Goal: Information Seeking & Learning: Learn about a topic

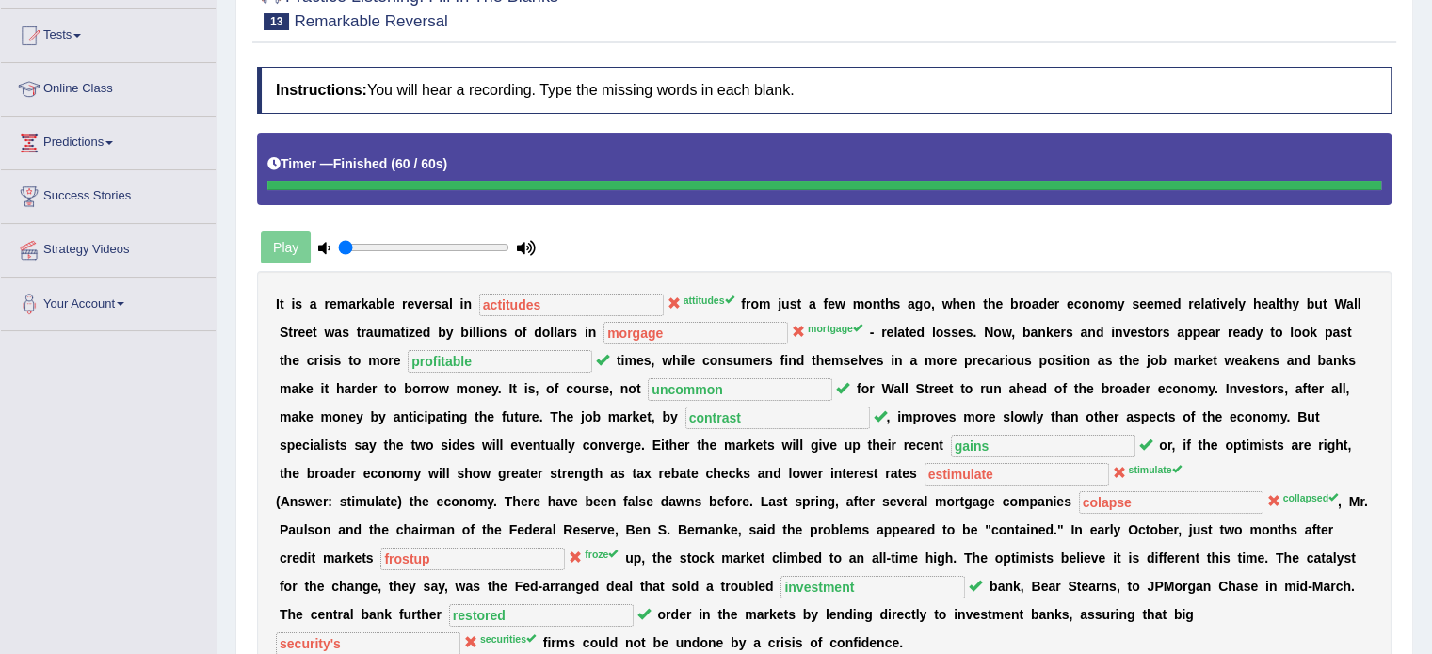
scroll to position [97, 0]
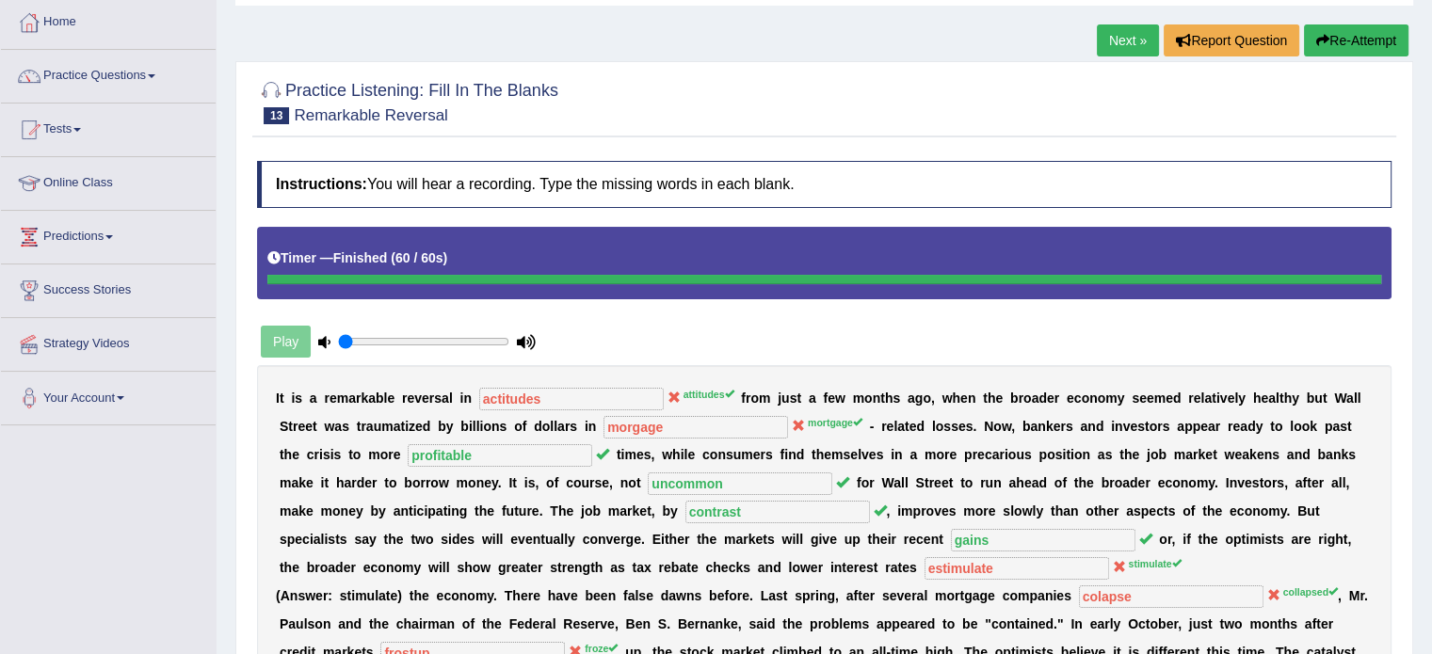
click at [1356, 48] on button "Re-Attempt" at bounding box center [1356, 40] width 105 height 32
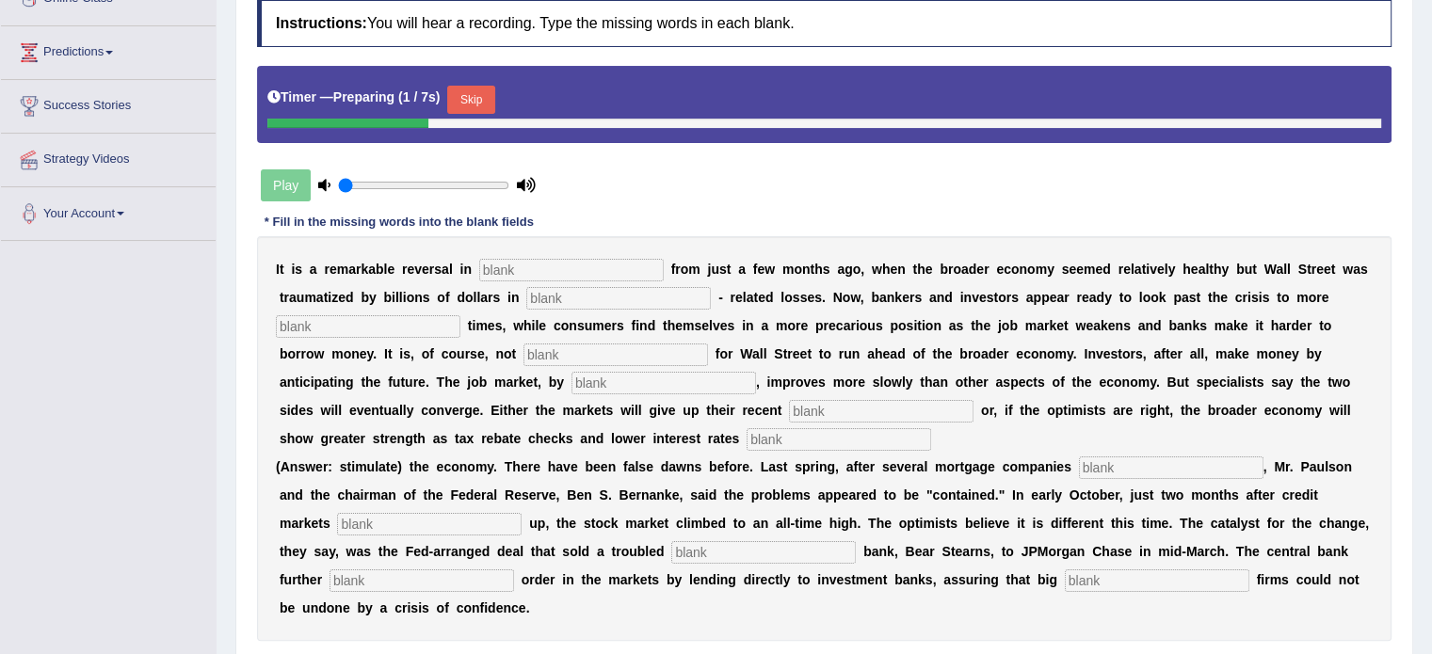
scroll to position [285, 0]
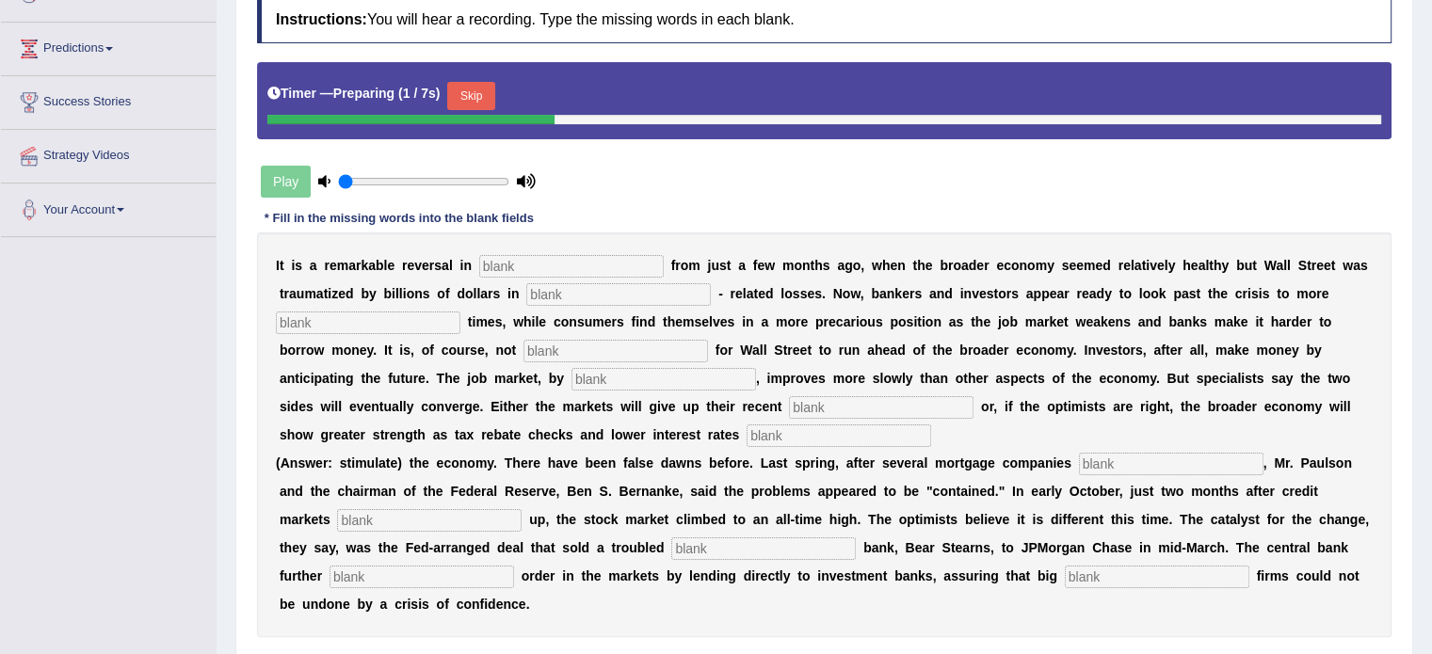
click at [608, 266] on input "text" at bounding box center [571, 266] width 185 height 23
click at [494, 88] on button "Skip" at bounding box center [470, 96] width 47 height 28
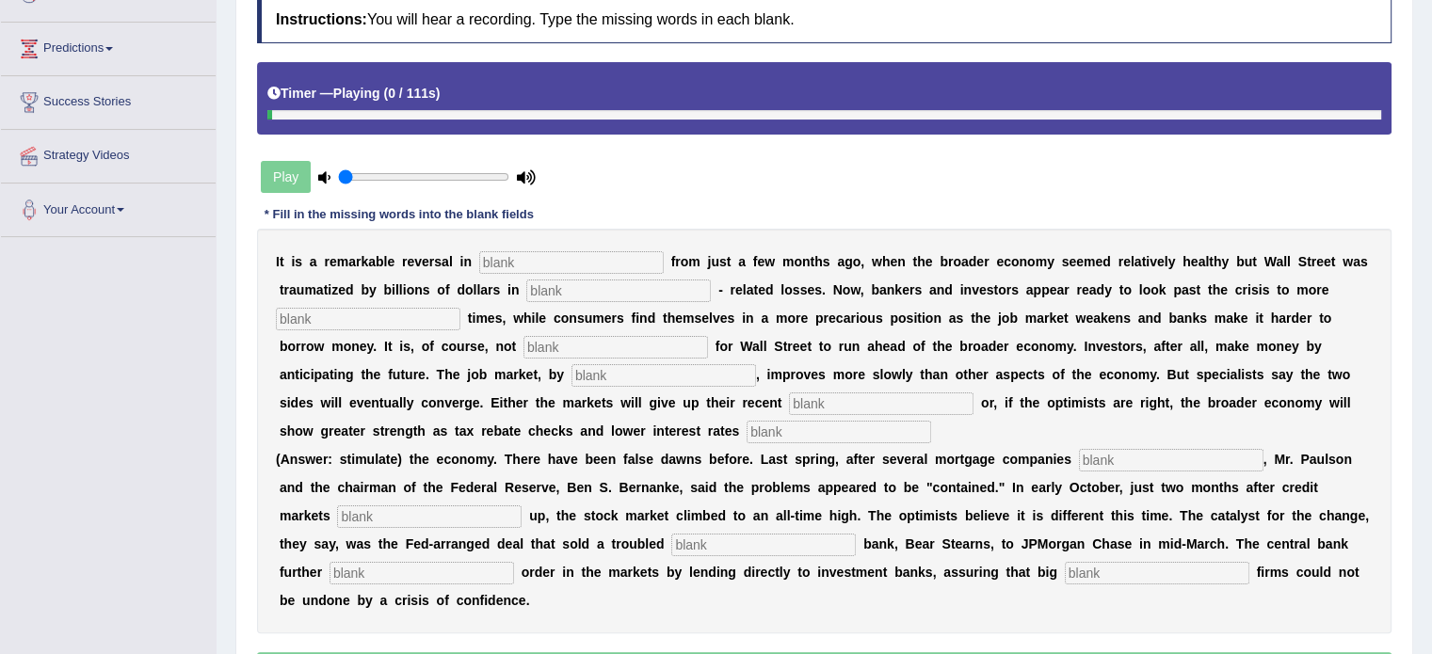
click at [549, 263] on input "text" at bounding box center [571, 262] width 185 height 23
type input "attitudes"
type input "mortgage"
type input "profitable"
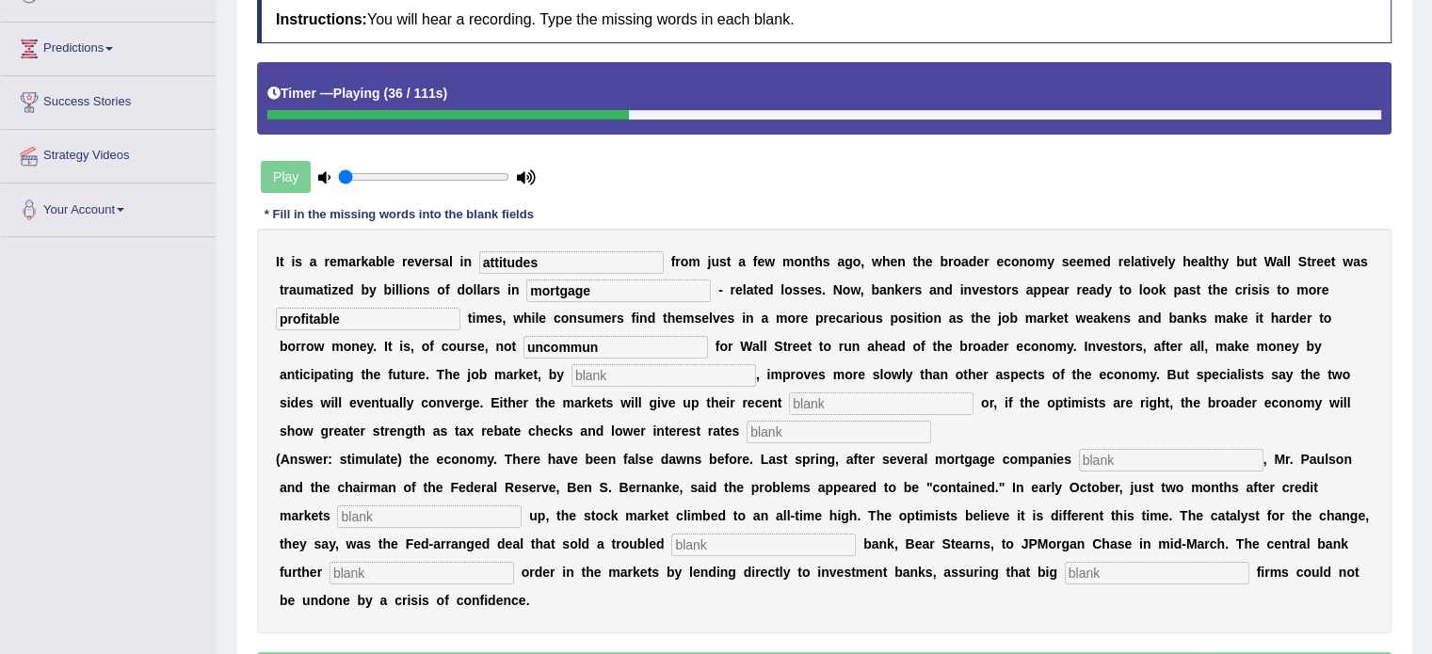
click at [588, 344] on input "uncommun" at bounding box center [615, 347] width 185 height 23
type input "uncommon"
click at [601, 378] on input "text" at bounding box center [664, 375] width 185 height 23
type input "contrast"
type input "gains"
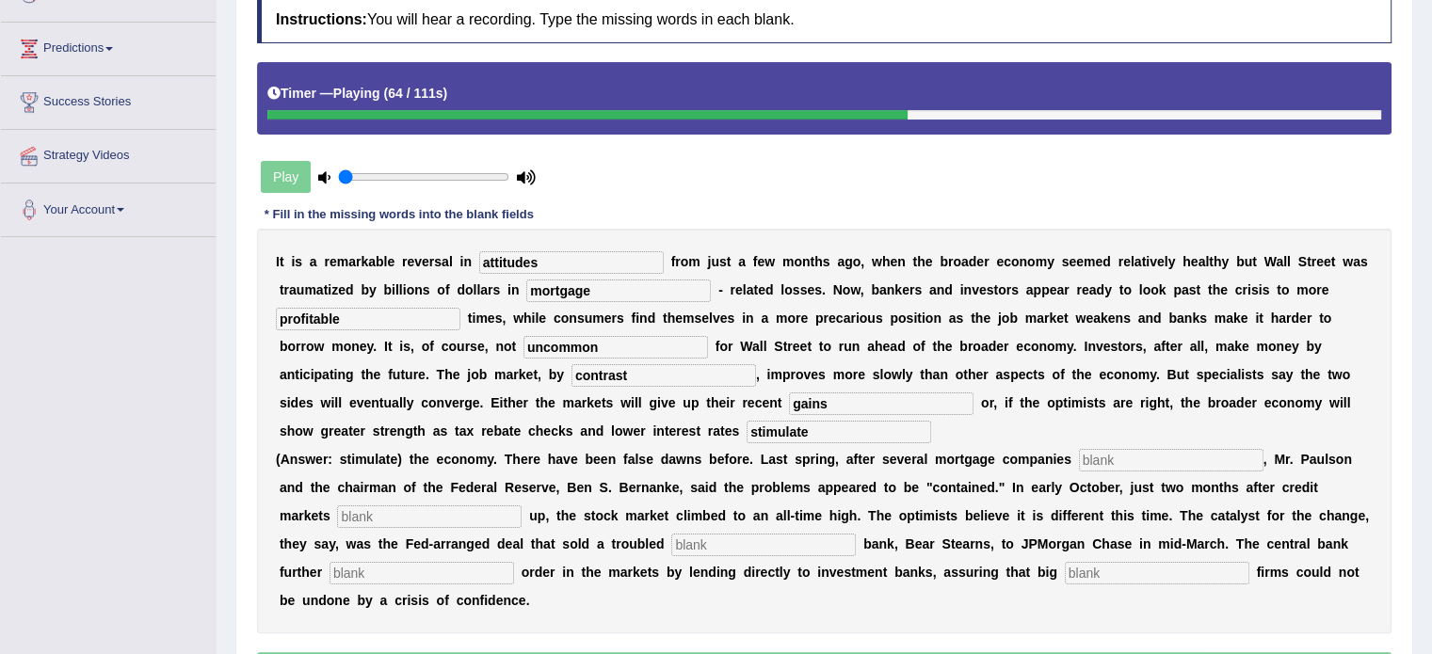
type input "stimulate"
type input "collapse"
type input "froze"
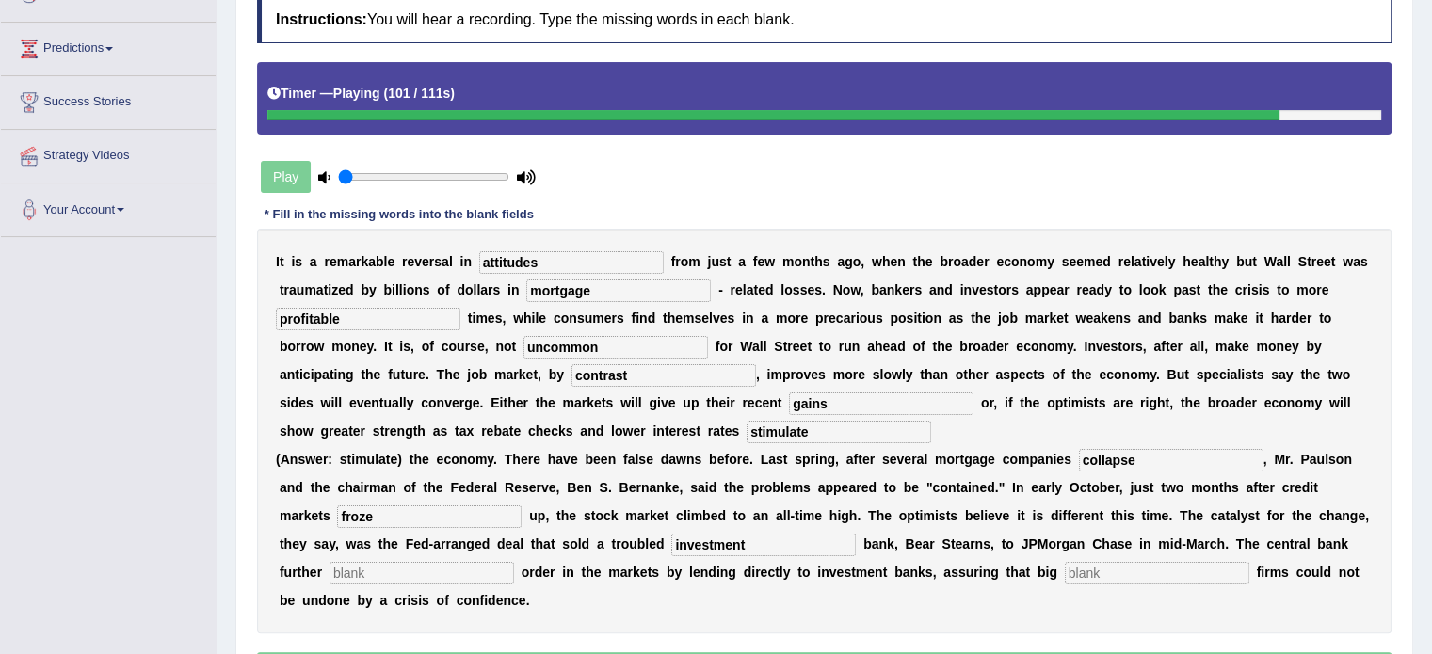
type input "investment"
type input "restore"
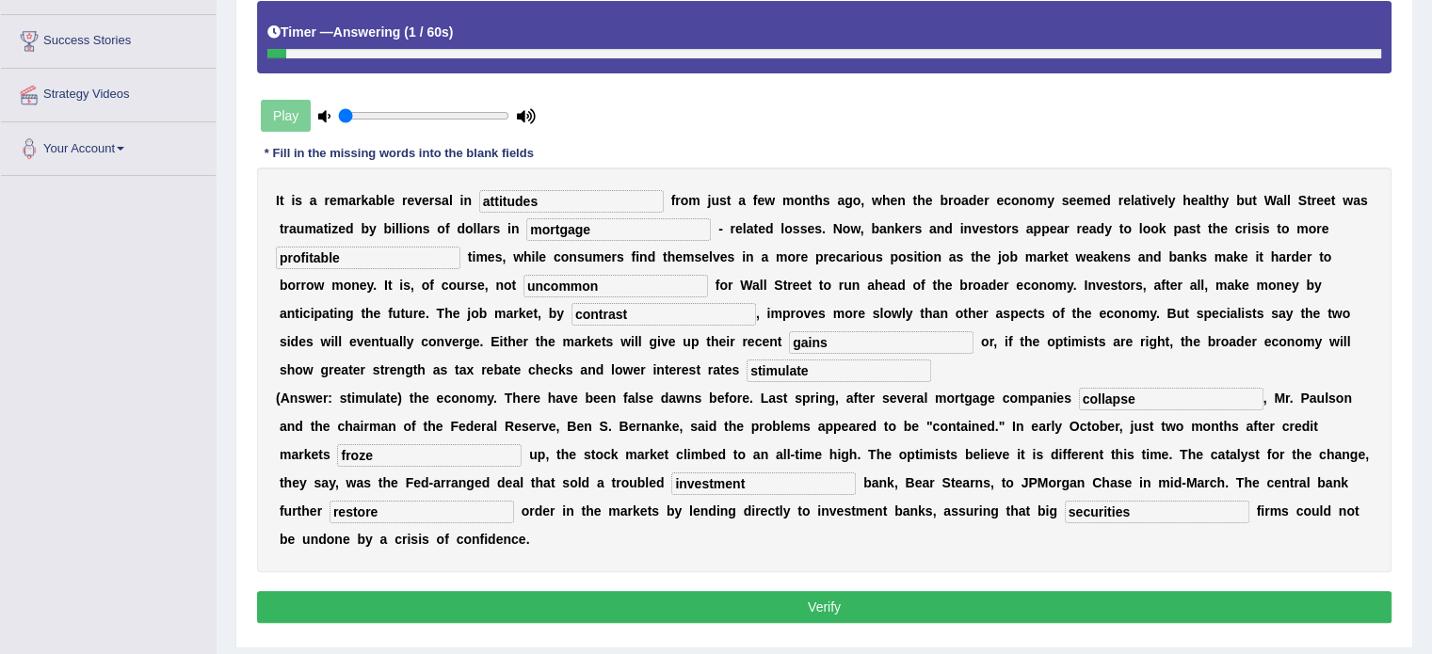
scroll to position [379, 0]
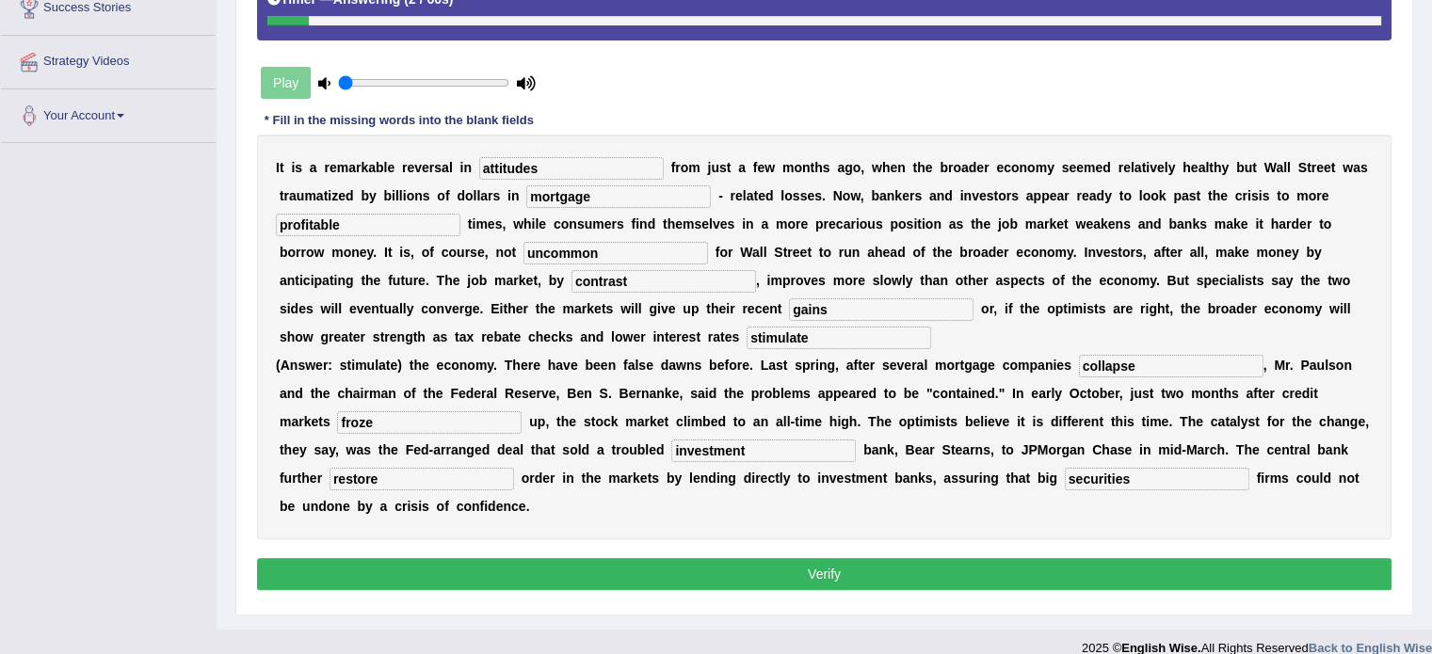
type input "securities"
click at [716, 454] on input "investment" at bounding box center [763, 451] width 185 height 23
type input "invesment"
click at [795, 563] on button "Verify" at bounding box center [824, 574] width 1135 height 32
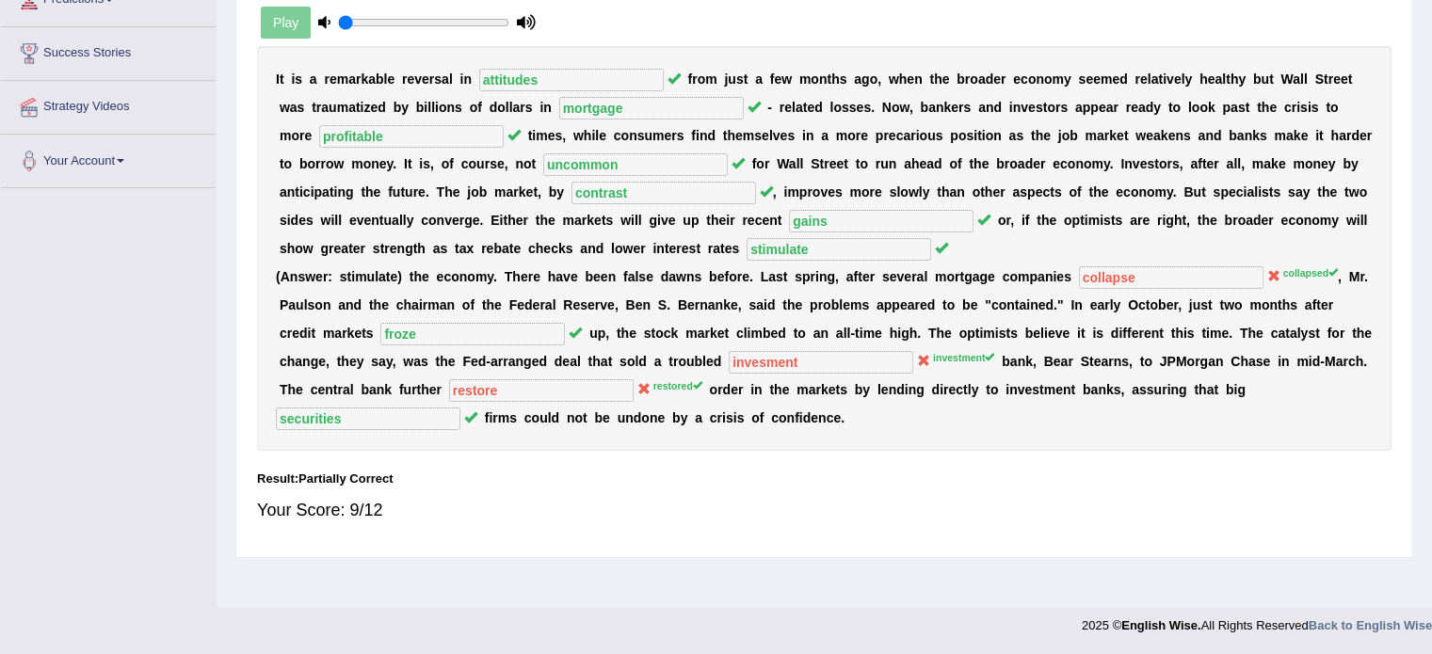
scroll to position [52, 0]
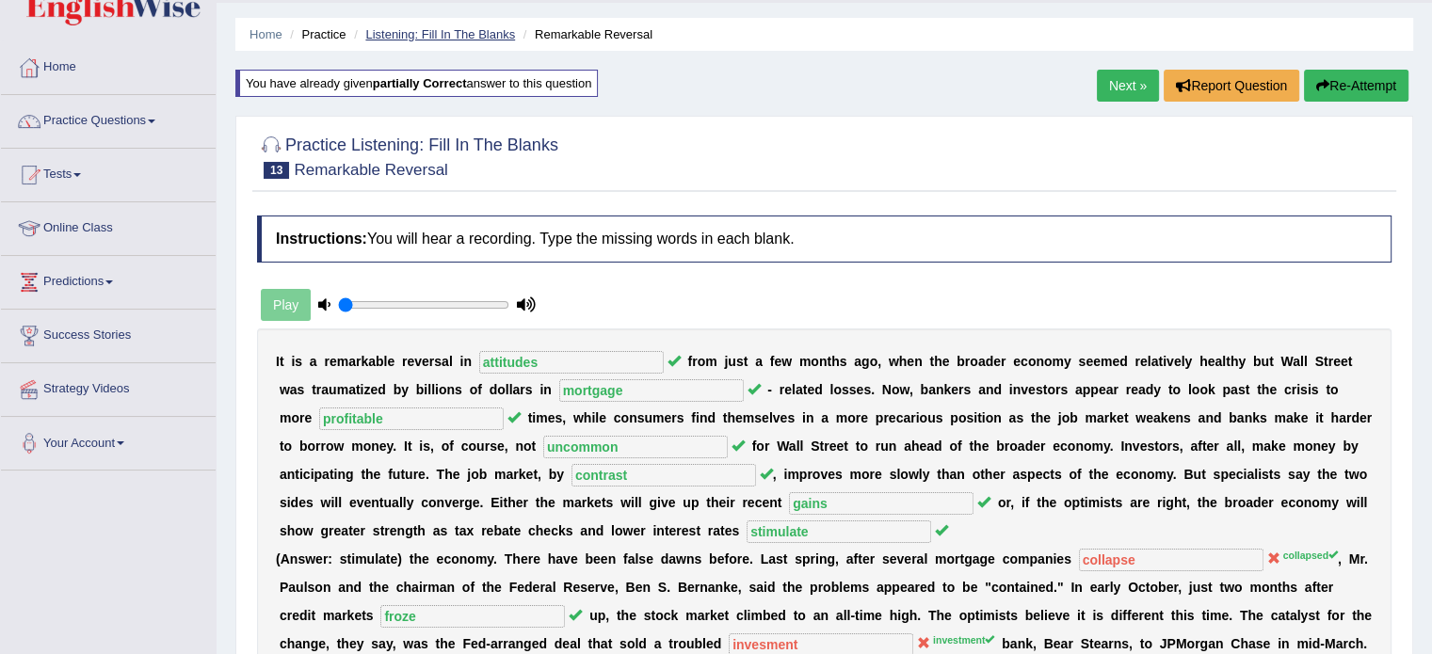
click at [430, 40] on link "Listening: Fill In The Blanks" at bounding box center [440, 34] width 150 height 14
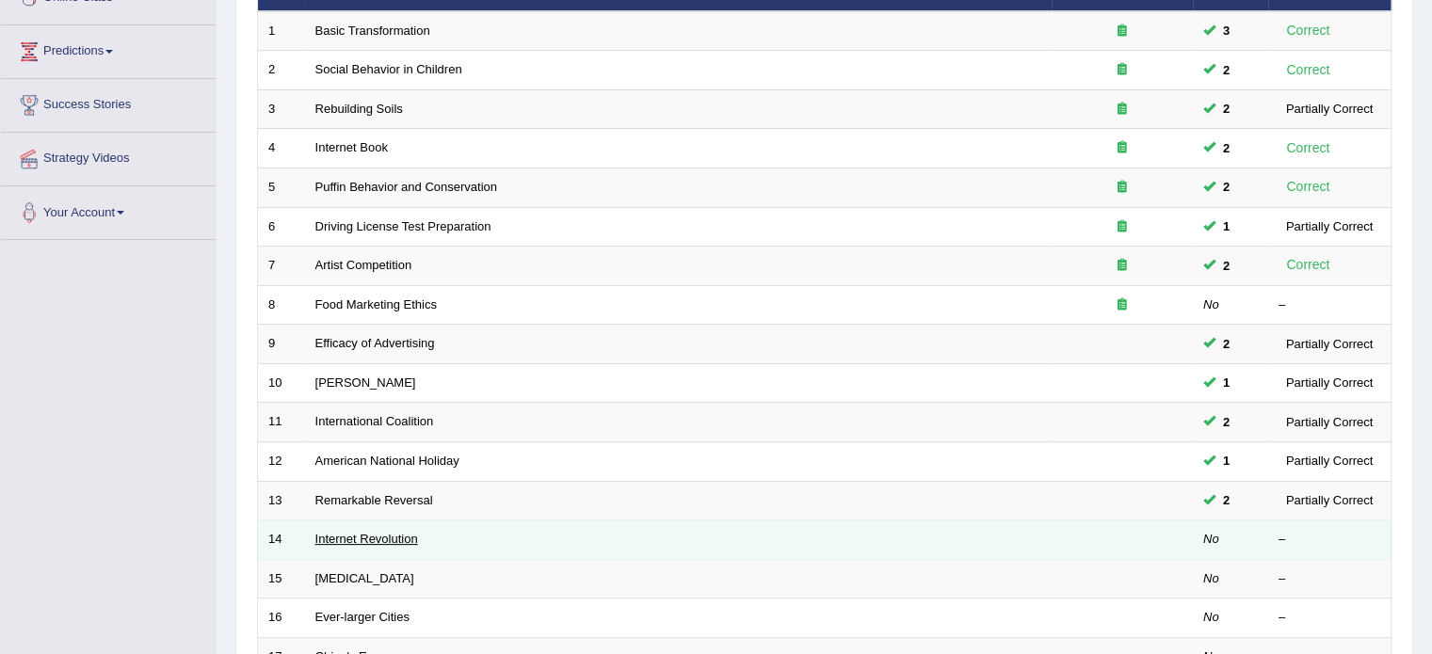
click at [394, 534] on link "Internet Revolution" at bounding box center [366, 539] width 103 height 14
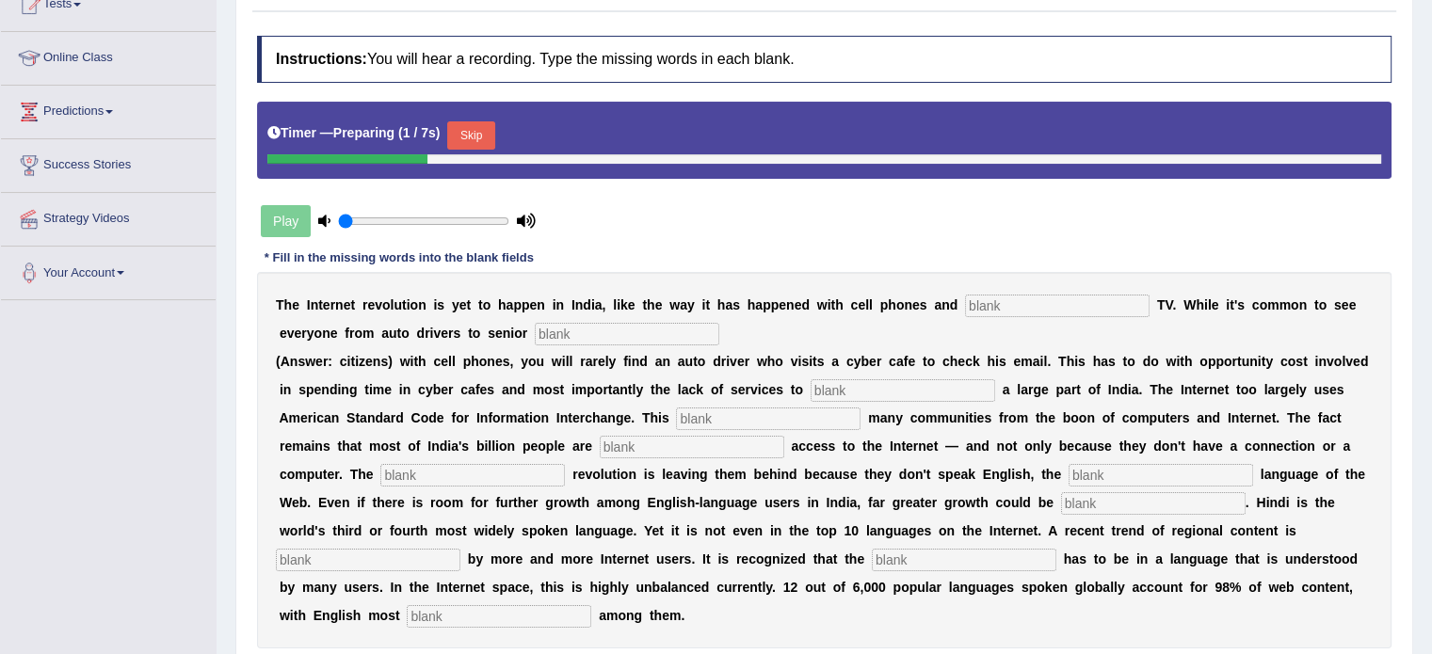
scroll to position [282, 0]
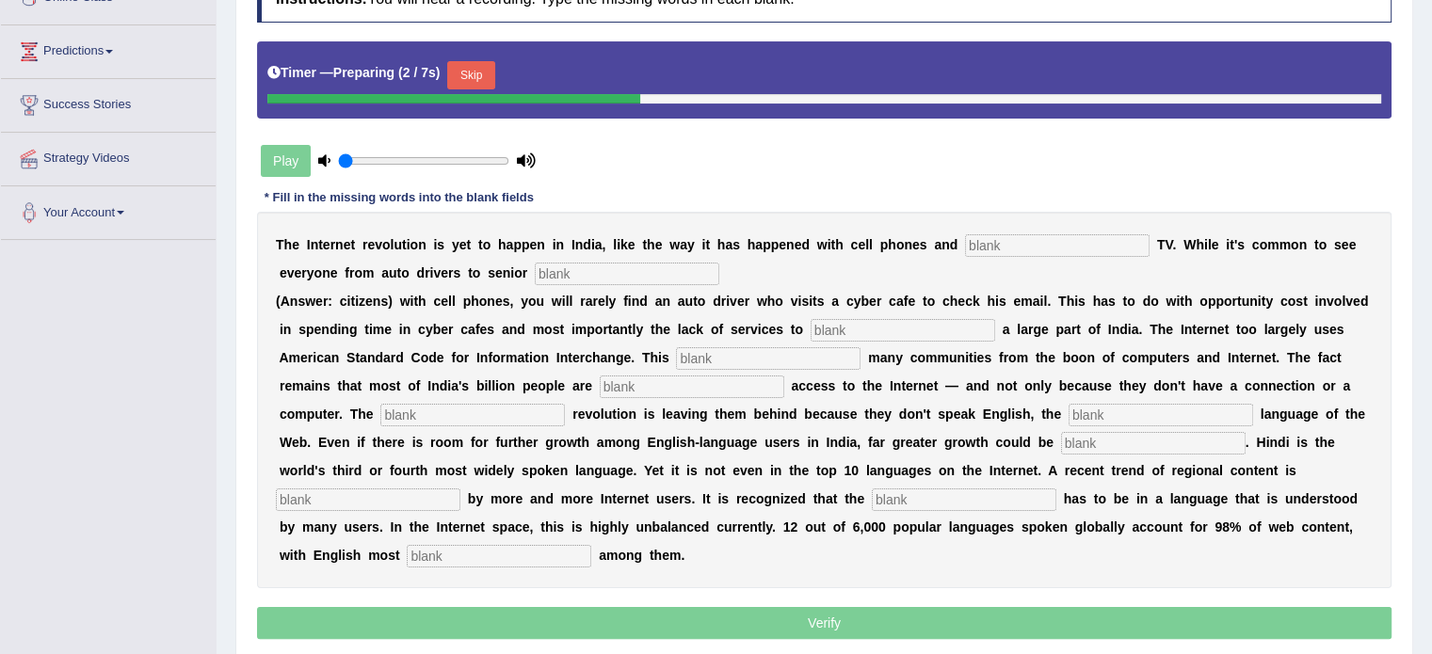
click at [1043, 242] on input "text" at bounding box center [1057, 245] width 185 height 23
click at [1043, 244] on input "text" at bounding box center [1057, 245] width 185 height 23
click at [1039, 250] on input "text" at bounding box center [1057, 245] width 185 height 23
click at [1012, 251] on input "text" at bounding box center [1057, 245] width 185 height 23
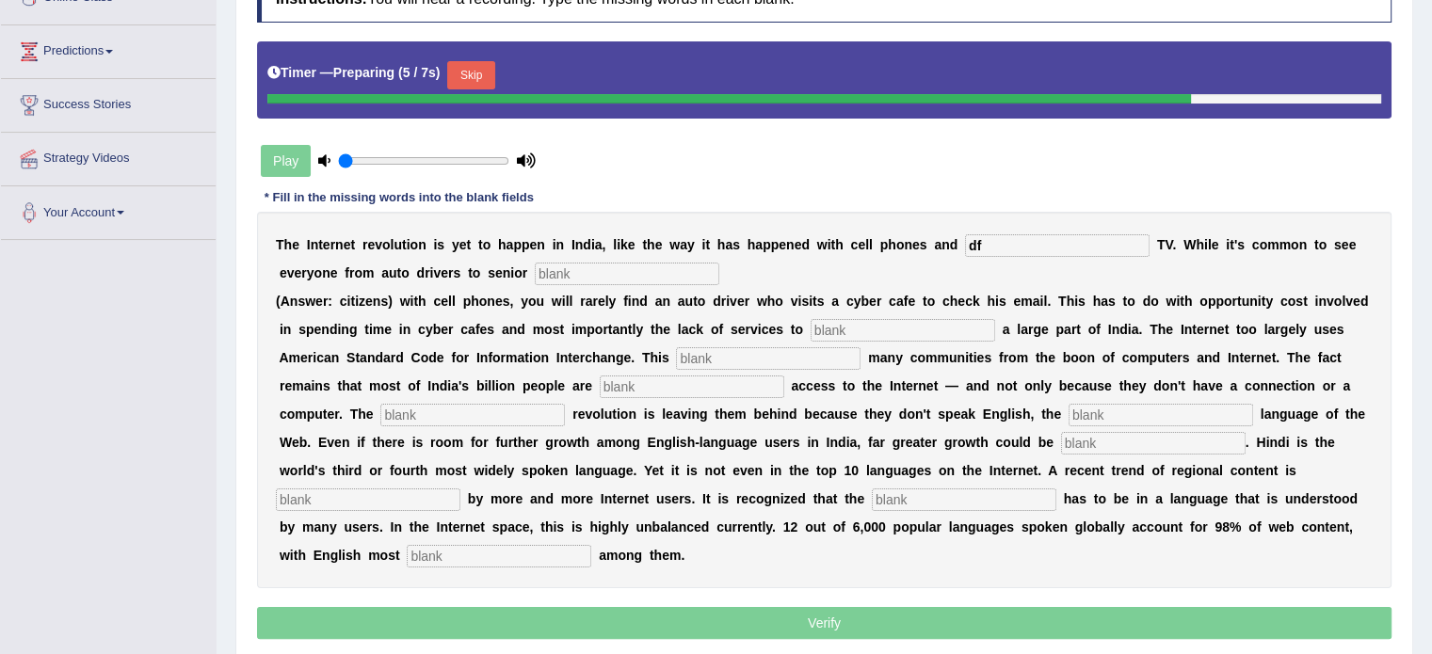
type input "d"
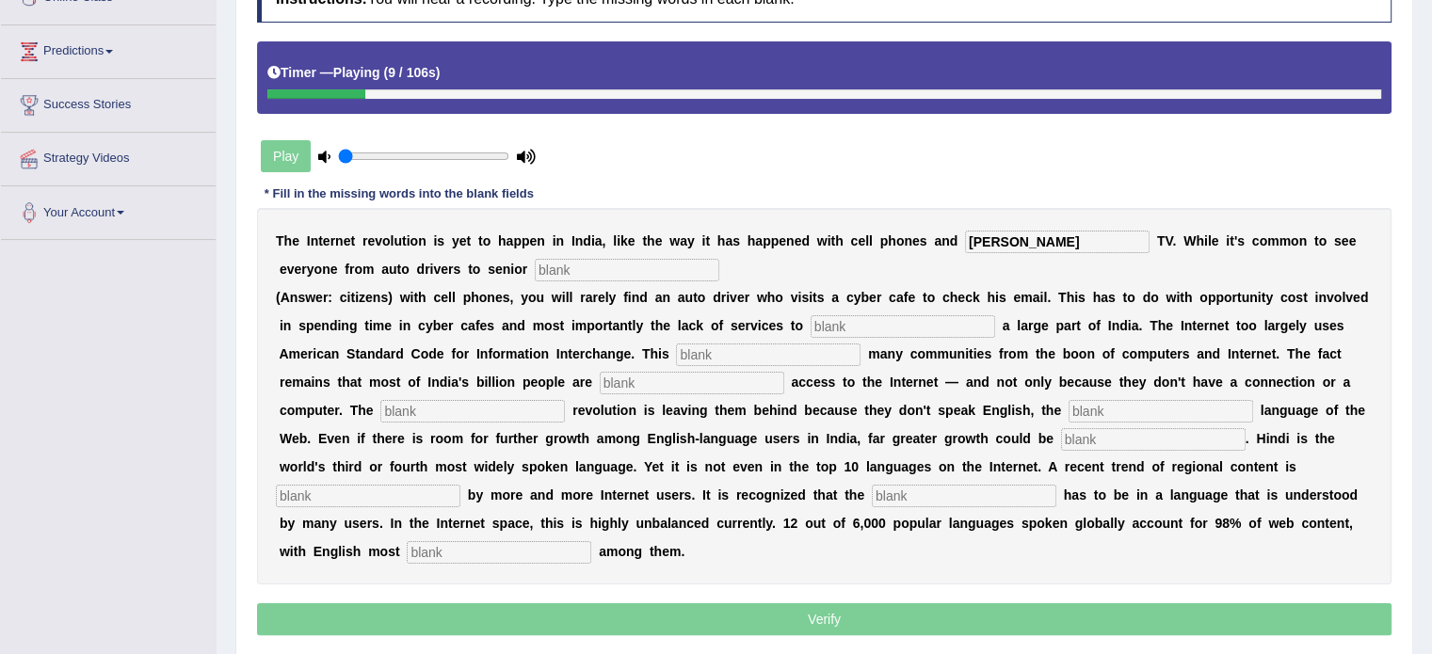
type input "cabble"
type input "citizens"
type input "target"
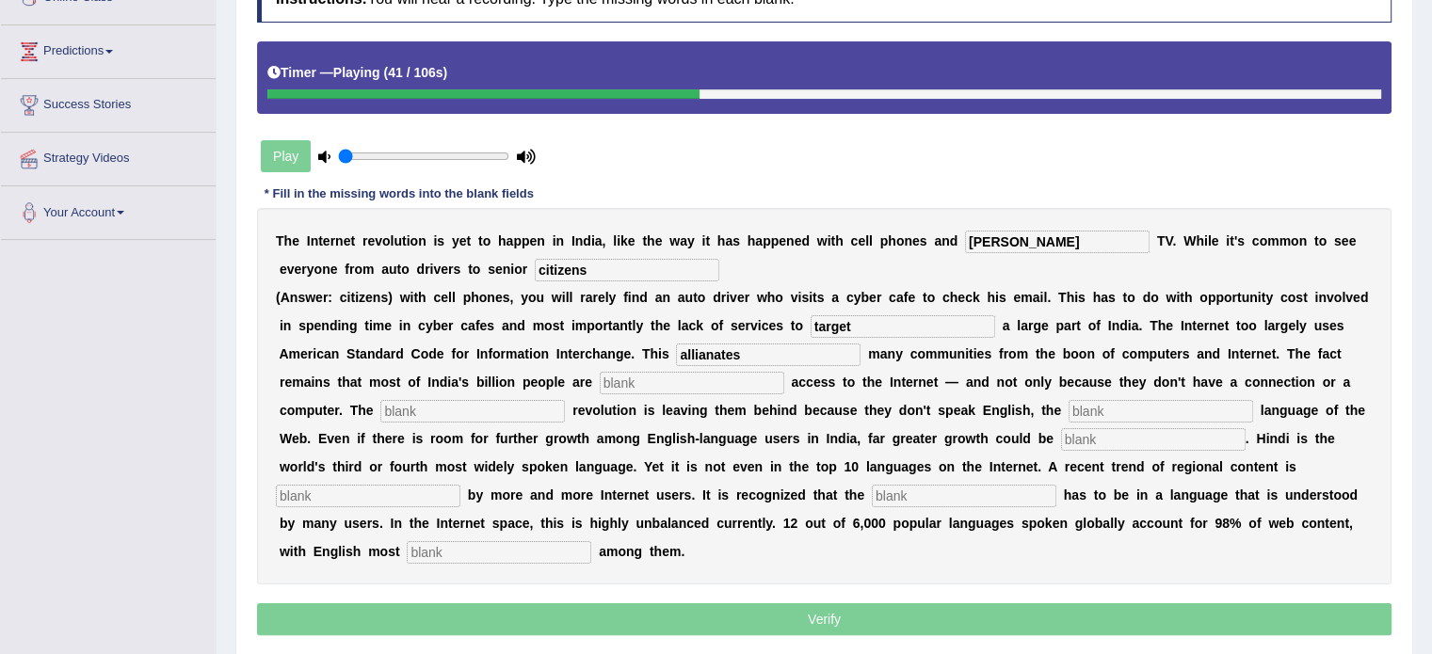
type input "allianates"
type input "denigned"
type input "digital"
type input "dominate"
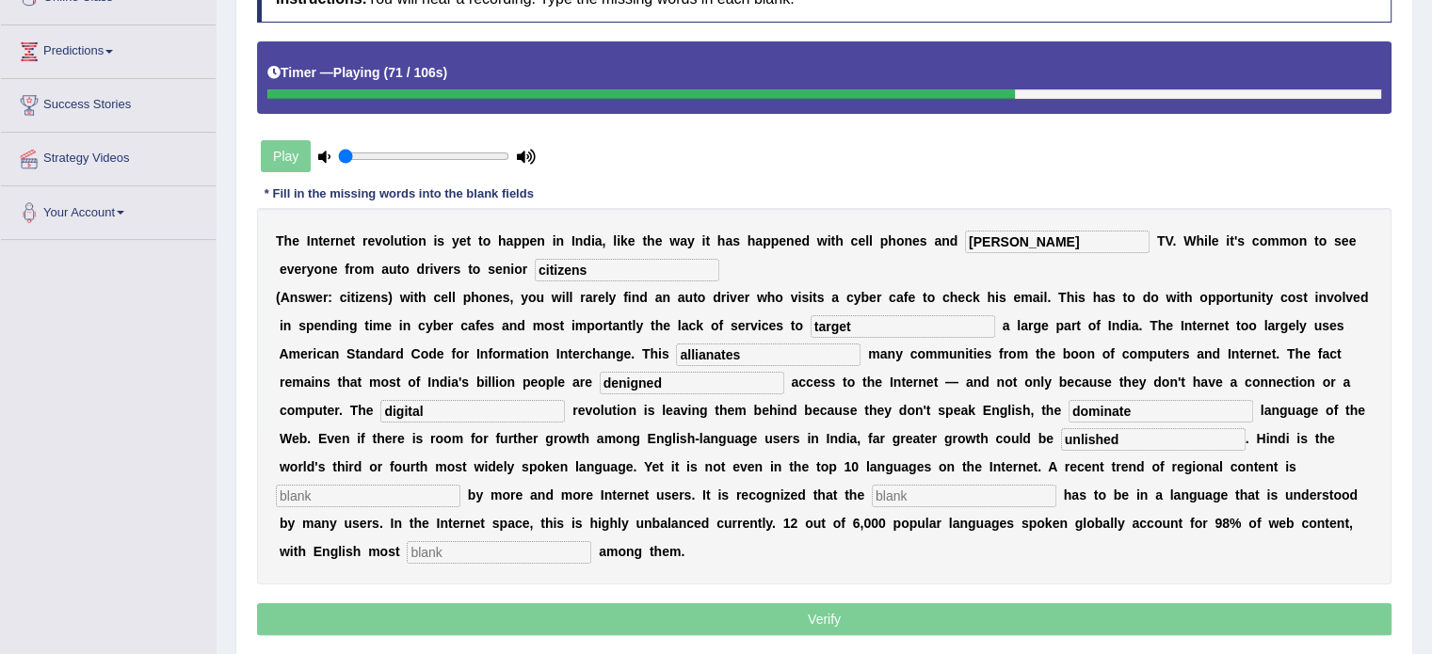
type input "unlished"
type input "preferd"
type input "content"
click at [371, 491] on input "preferd" at bounding box center [368, 496] width 185 height 23
type input "prefer"
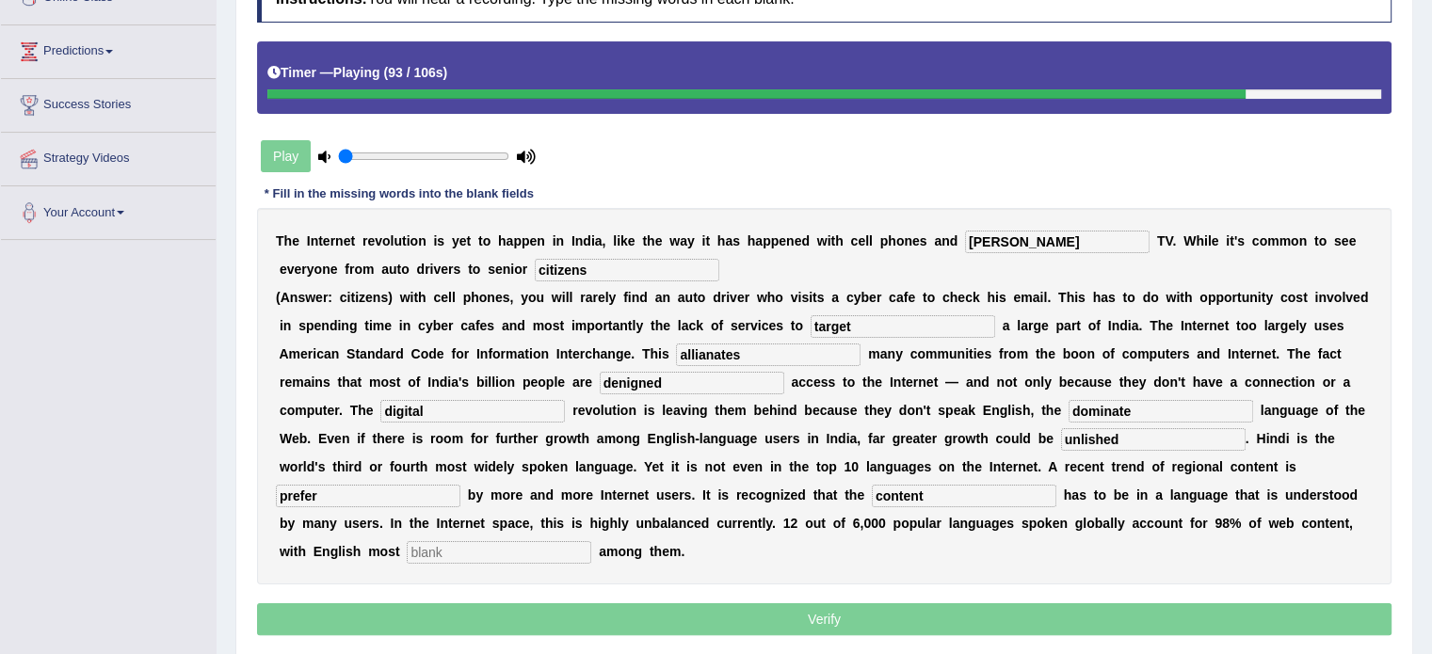
click at [482, 556] on input "text" at bounding box center [499, 552] width 185 height 23
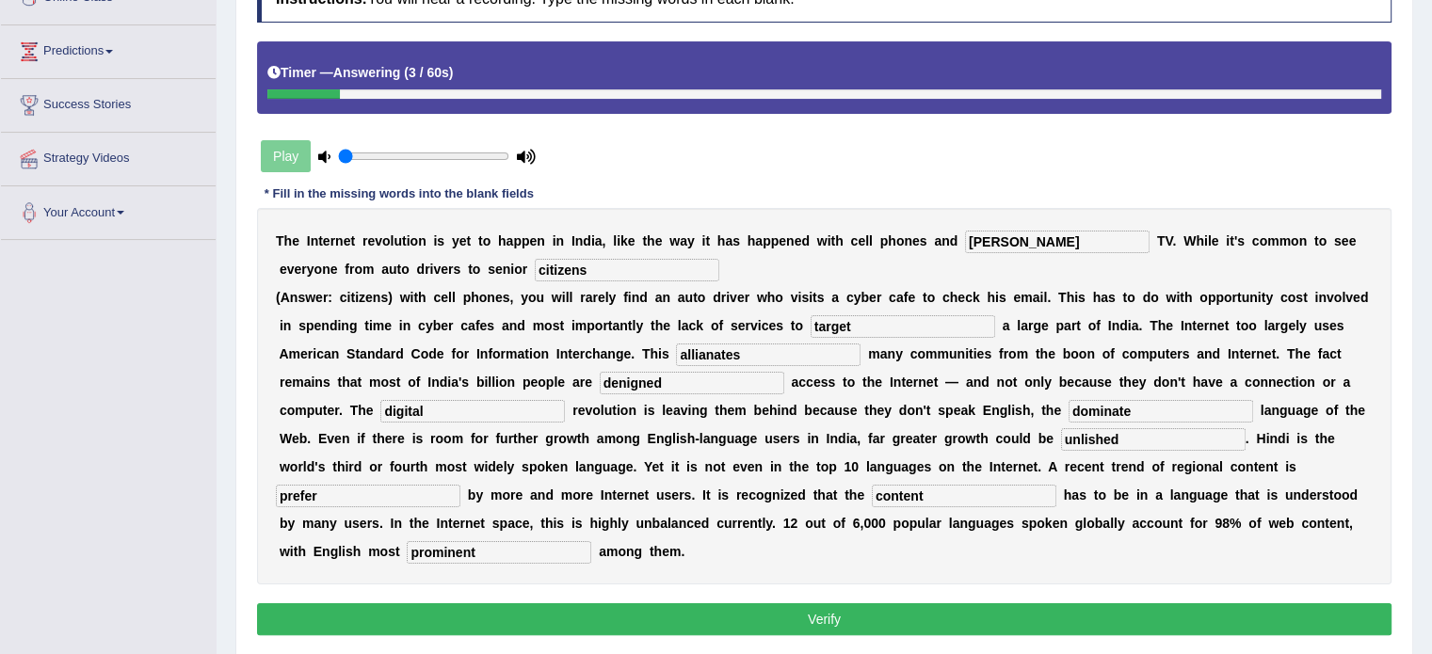
type input "prominent"
click at [299, 491] on input "prefer" at bounding box center [368, 496] width 185 height 23
click at [349, 500] on input "prefer" at bounding box center [368, 496] width 185 height 23
type input "prefered"
click at [900, 611] on button "Verify" at bounding box center [824, 620] width 1135 height 32
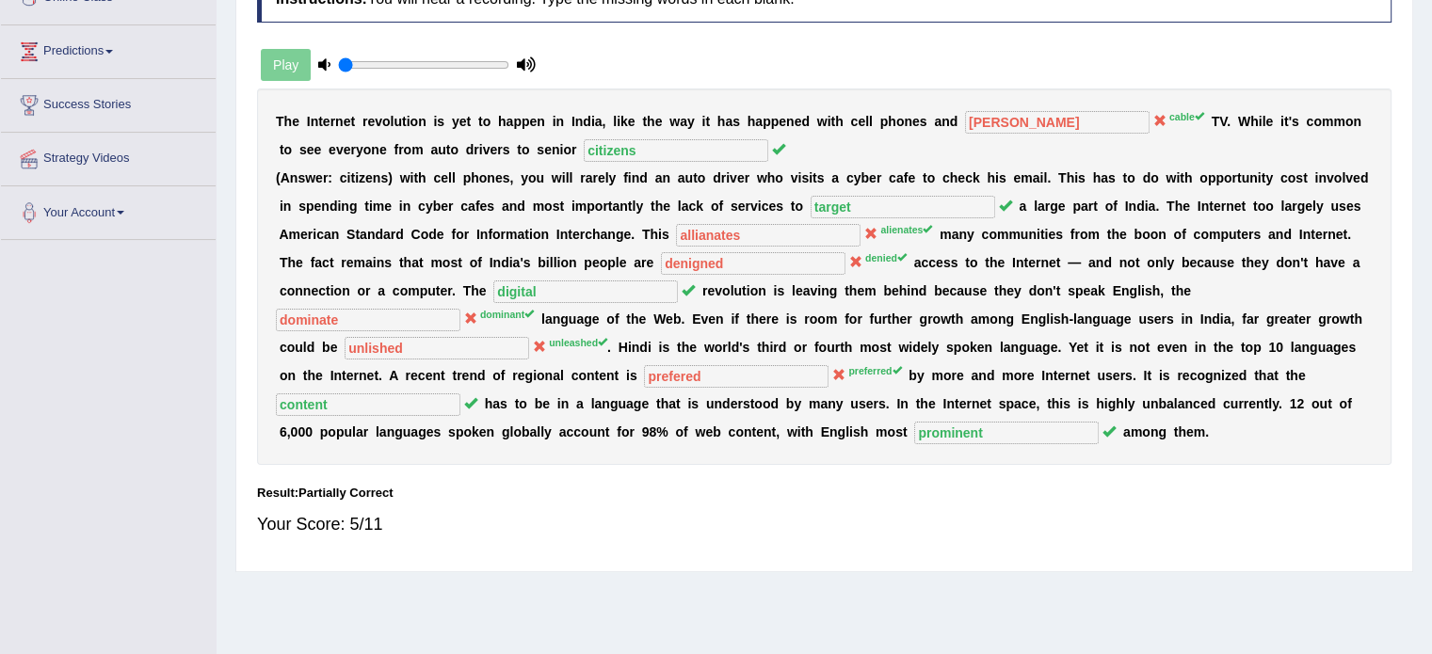
scroll to position [0, 0]
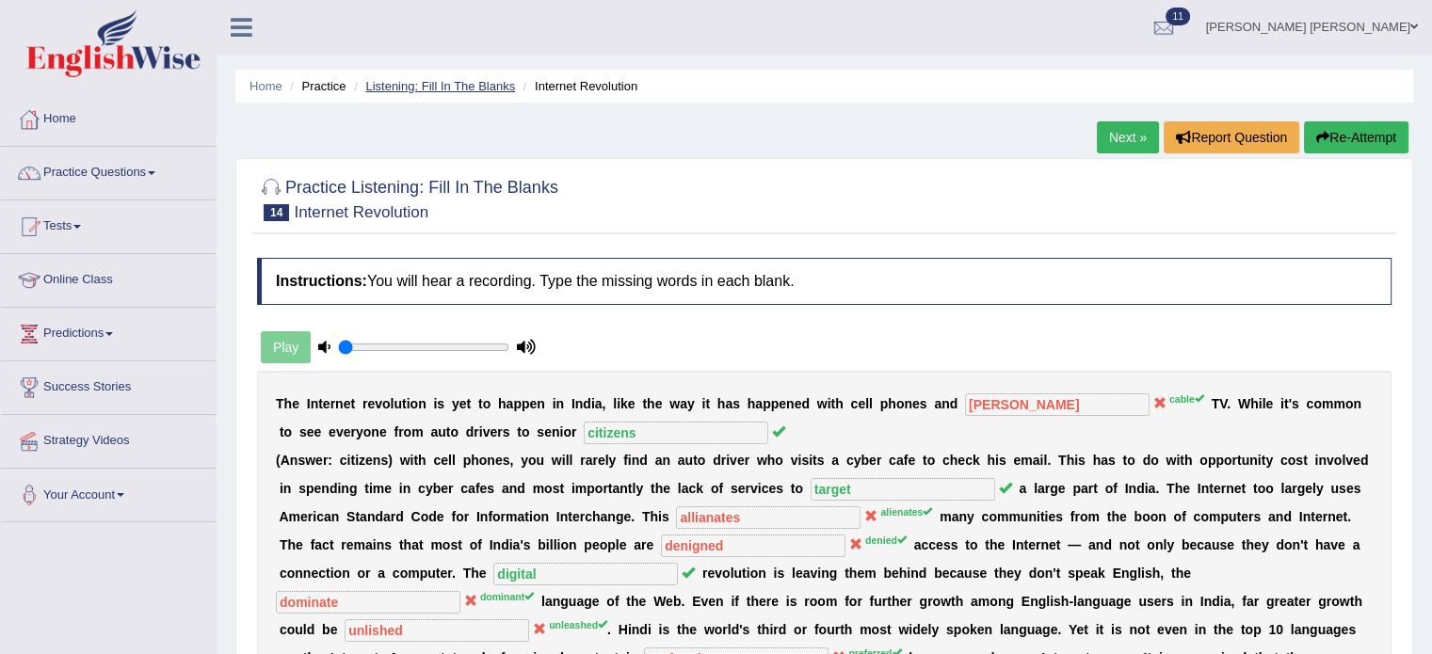
click at [455, 81] on link "Listening: Fill In The Blanks" at bounding box center [440, 86] width 150 height 14
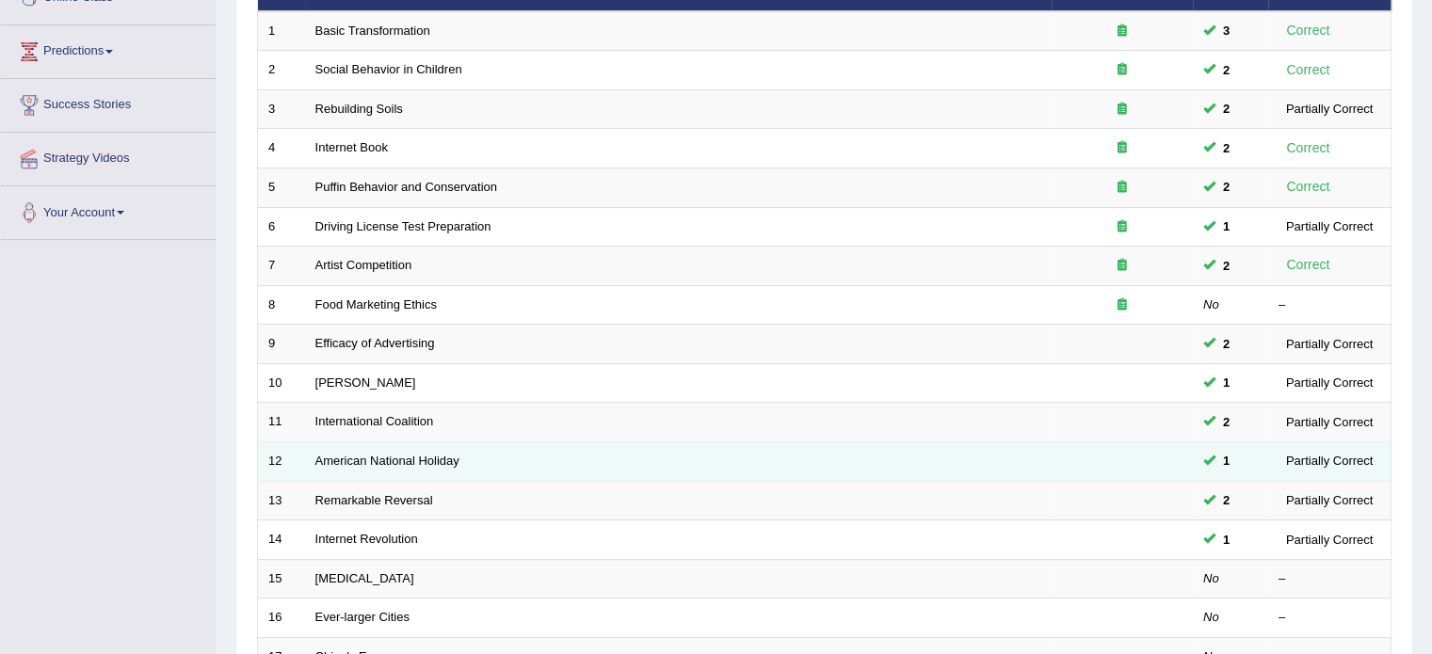
scroll to position [377, 0]
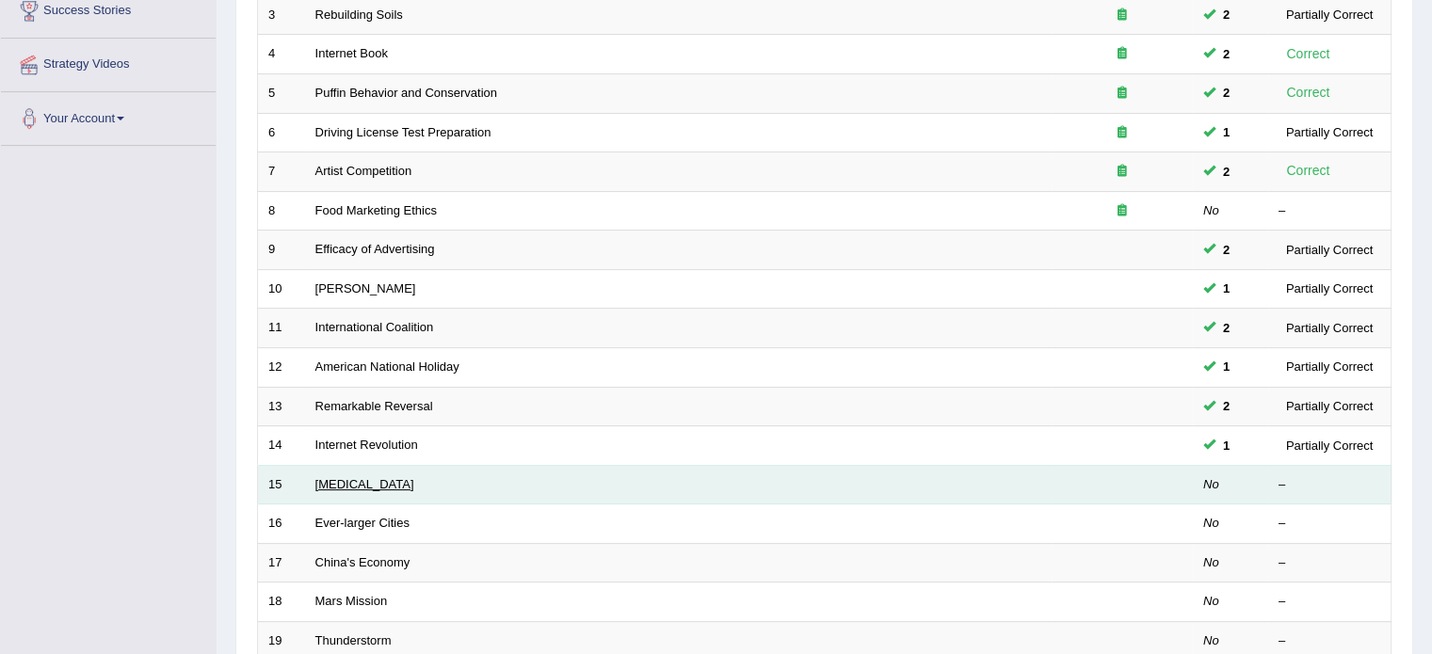
click at [337, 477] on link "[MEDICAL_DATA]" at bounding box center [364, 484] width 99 height 14
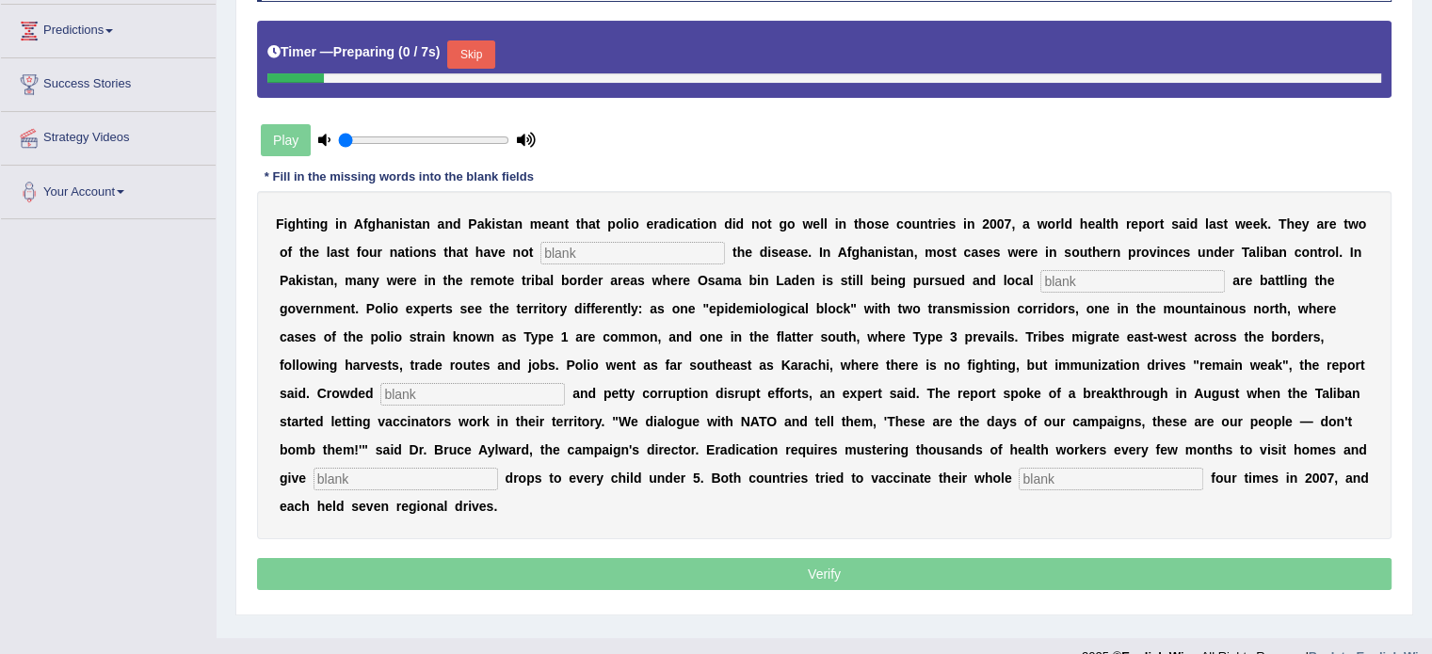
scroll to position [334, 0]
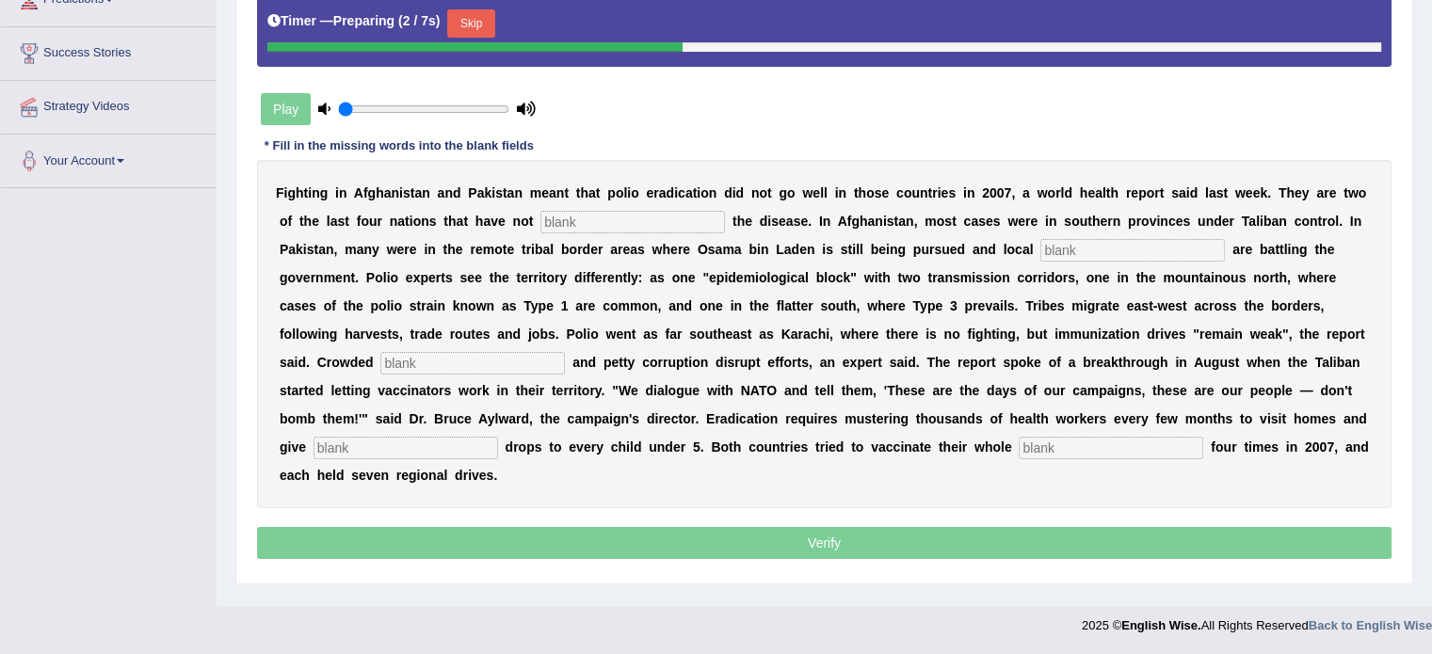
click at [494, 14] on button "Skip" at bounding box center [470, 23] width 47 height 28
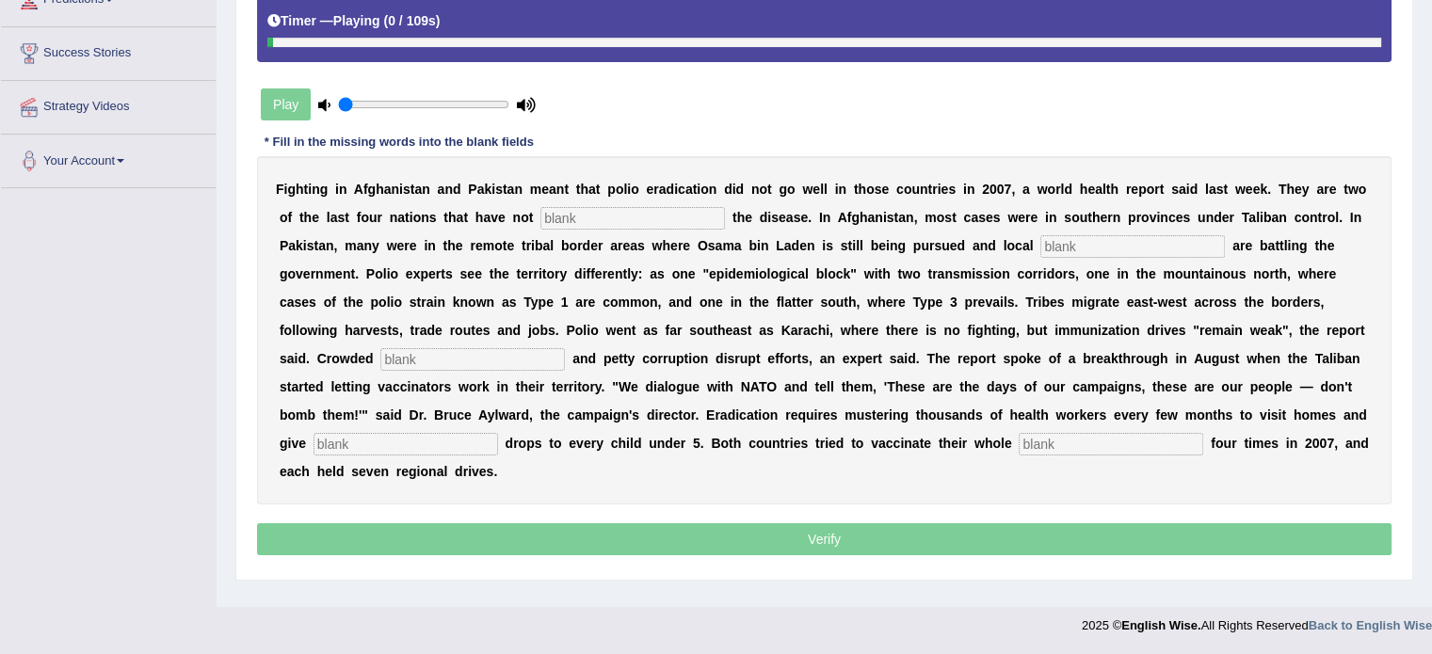
click at [645, 212] on input "text" at bounding box center [632, 218] width 185 height 23
type input "eliminated"
type input "militans"
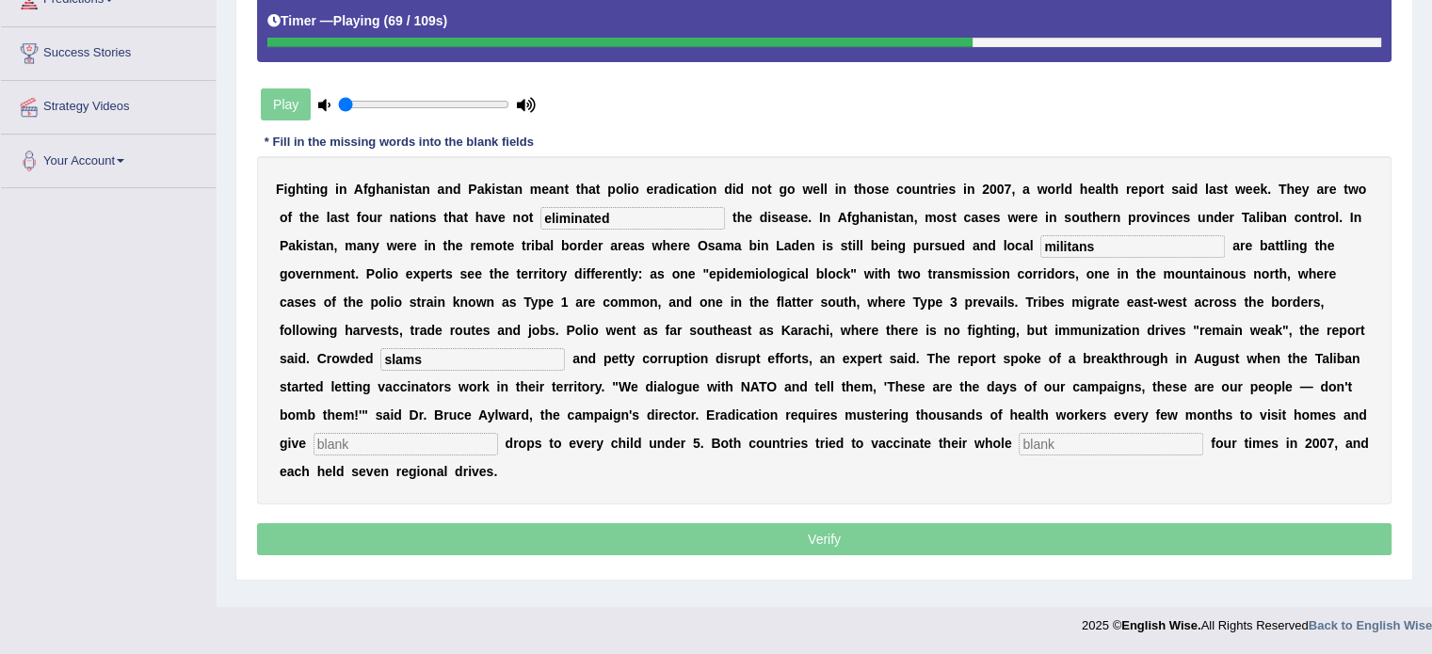
type input "slams"
type input "vaccines"
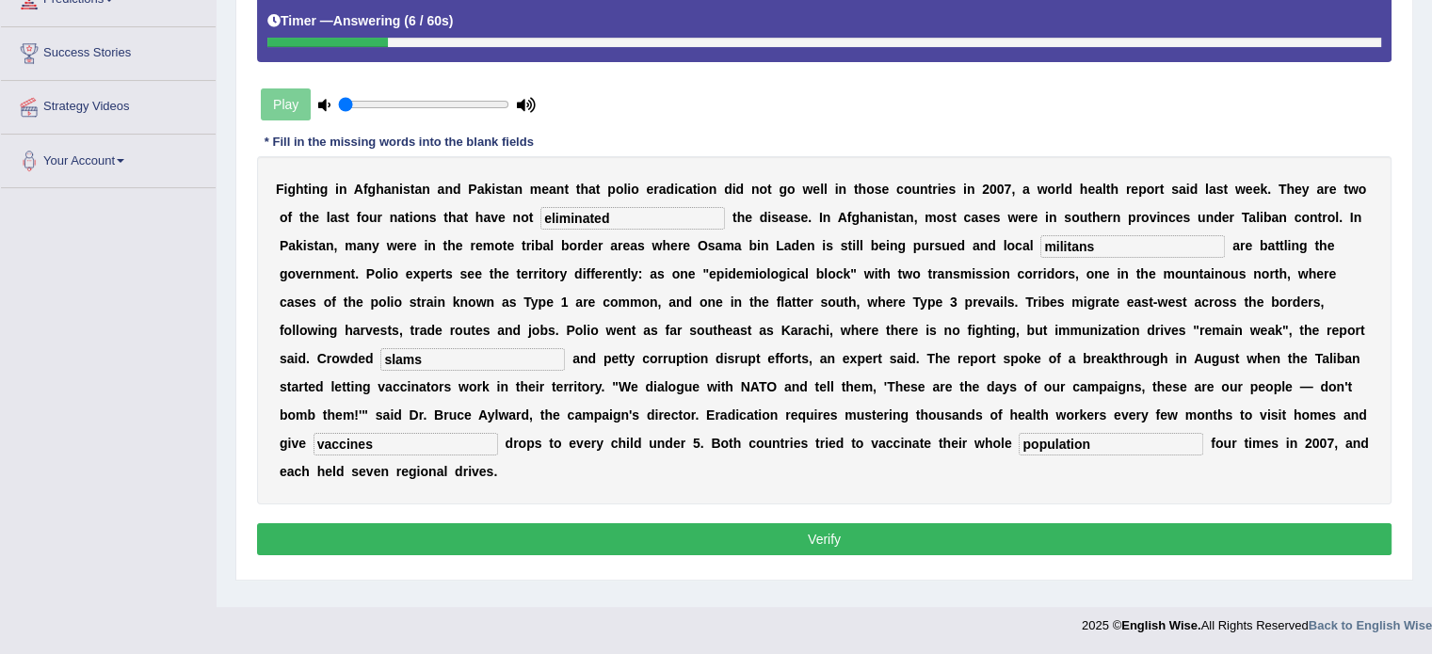
type input "population"
click at [1075, 249] on input "militans" at bounding box center [1132, 246] width 185 height 23
type input "militians"
click at [1072, 529] on button "Verify" at bounding box center [824, 539] width 1135 height 32
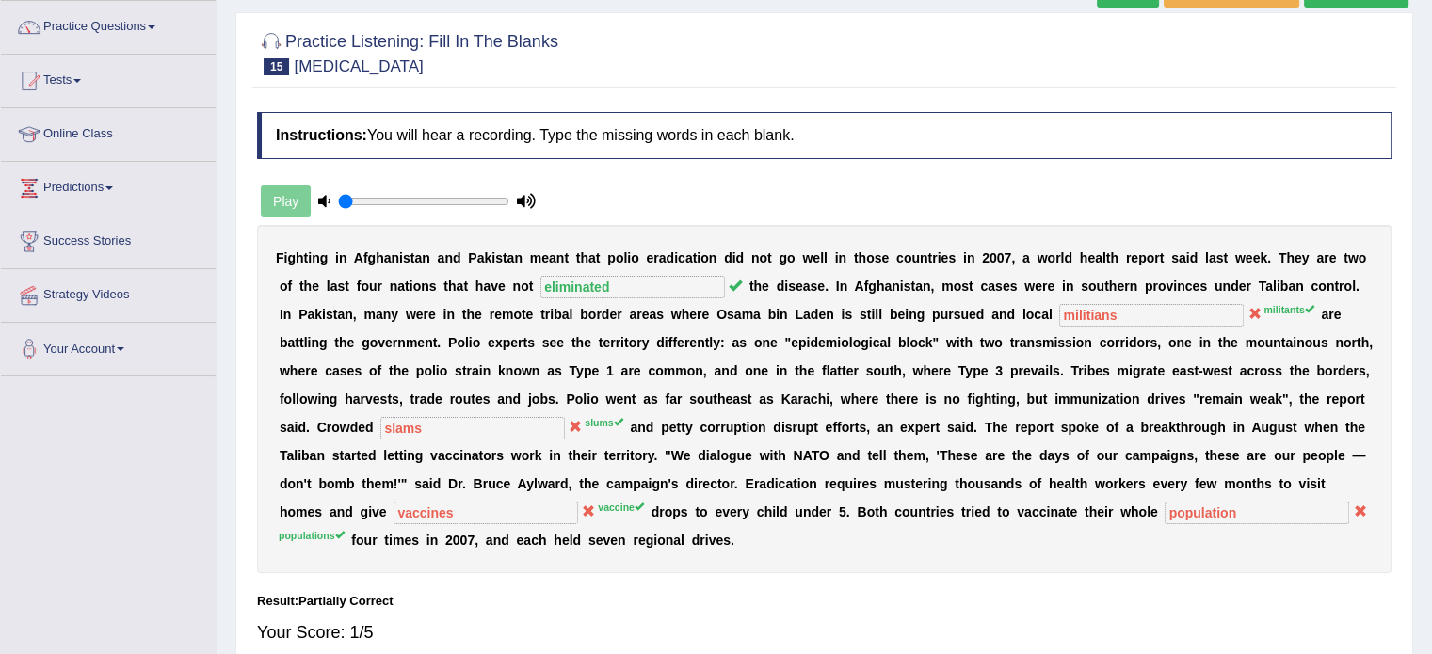
scroll to position [52, 0]
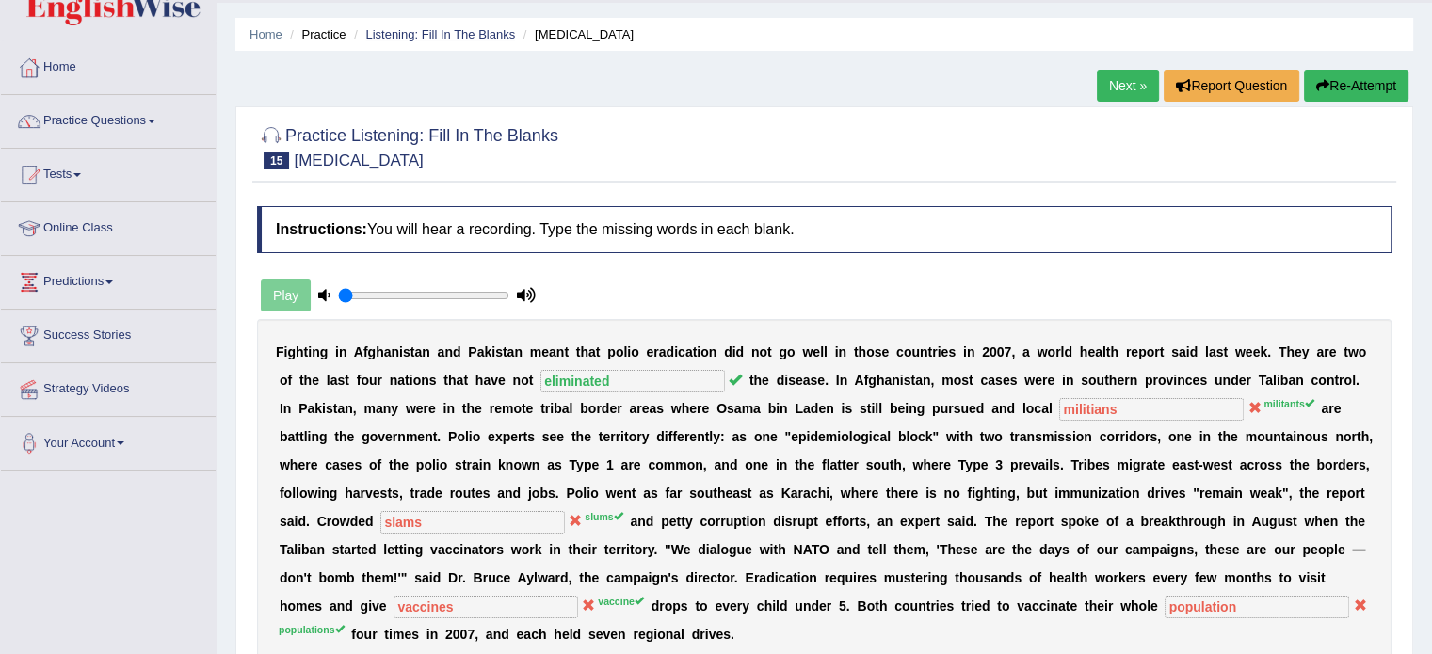
click at [418, 33] on link "Listening: Fill In The Blanks" at bounding box center [440, 34] width 150 height 14
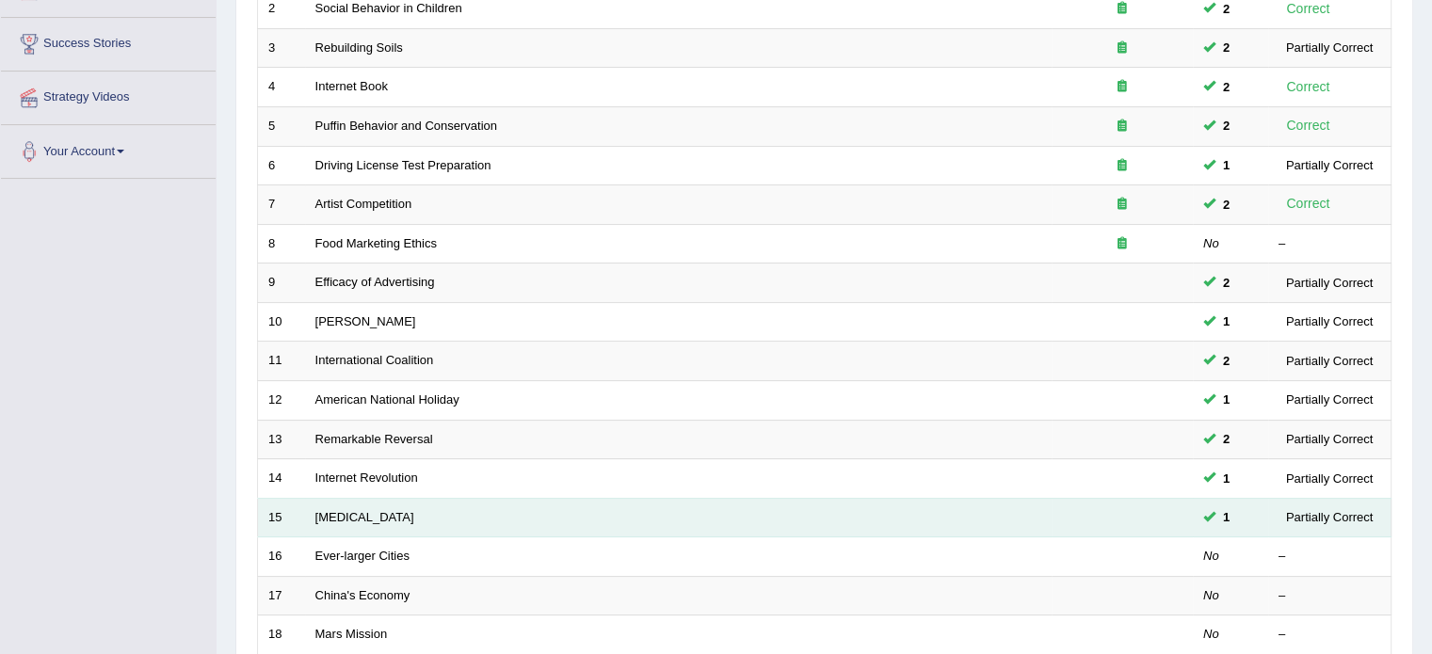
scroll to position [377, 0]
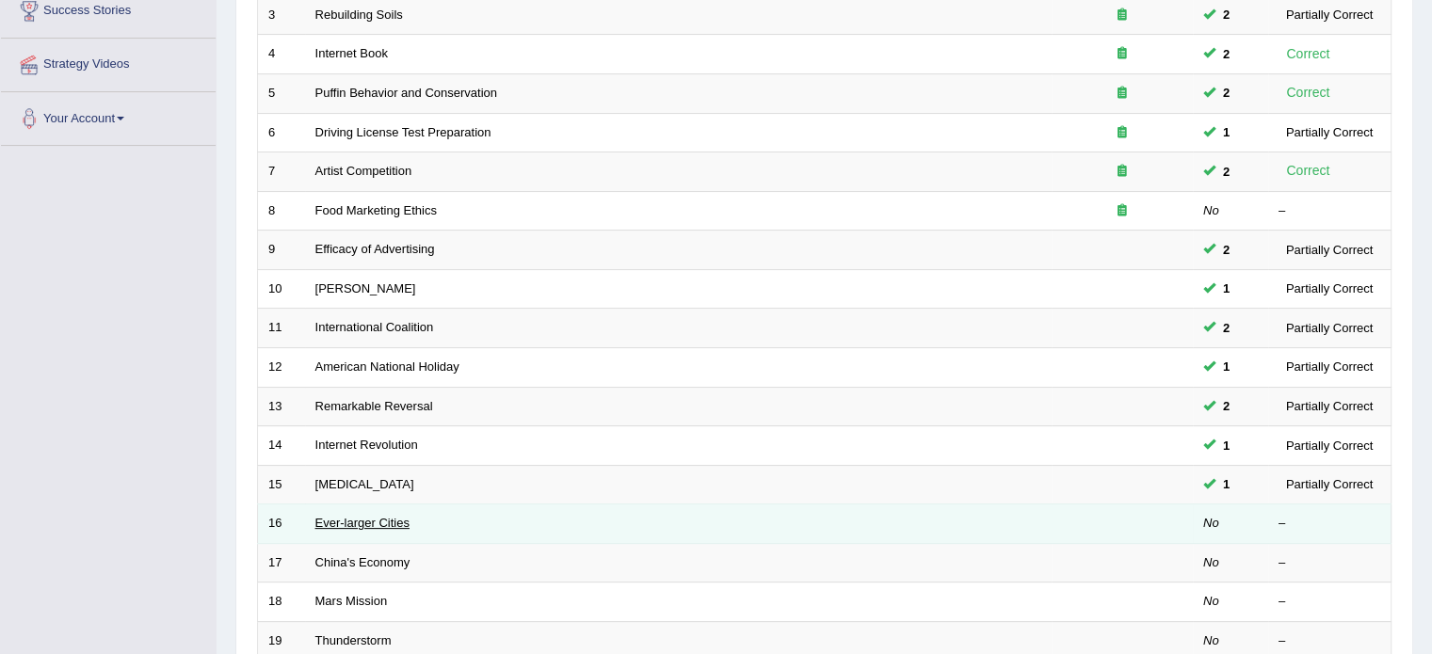
click at [363, 517] on link "Ever-larger Cities" at bounding box center [362, 523] width 94 height 14
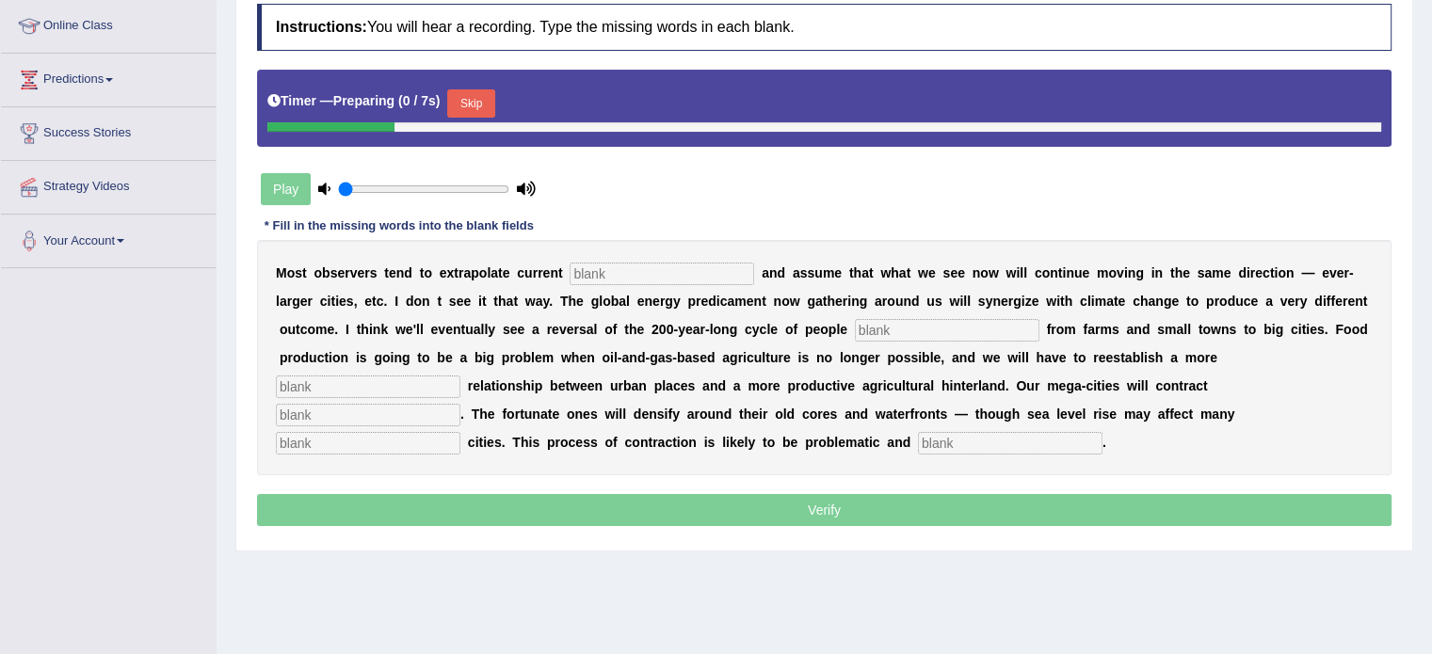
scroll to position [282, 0]
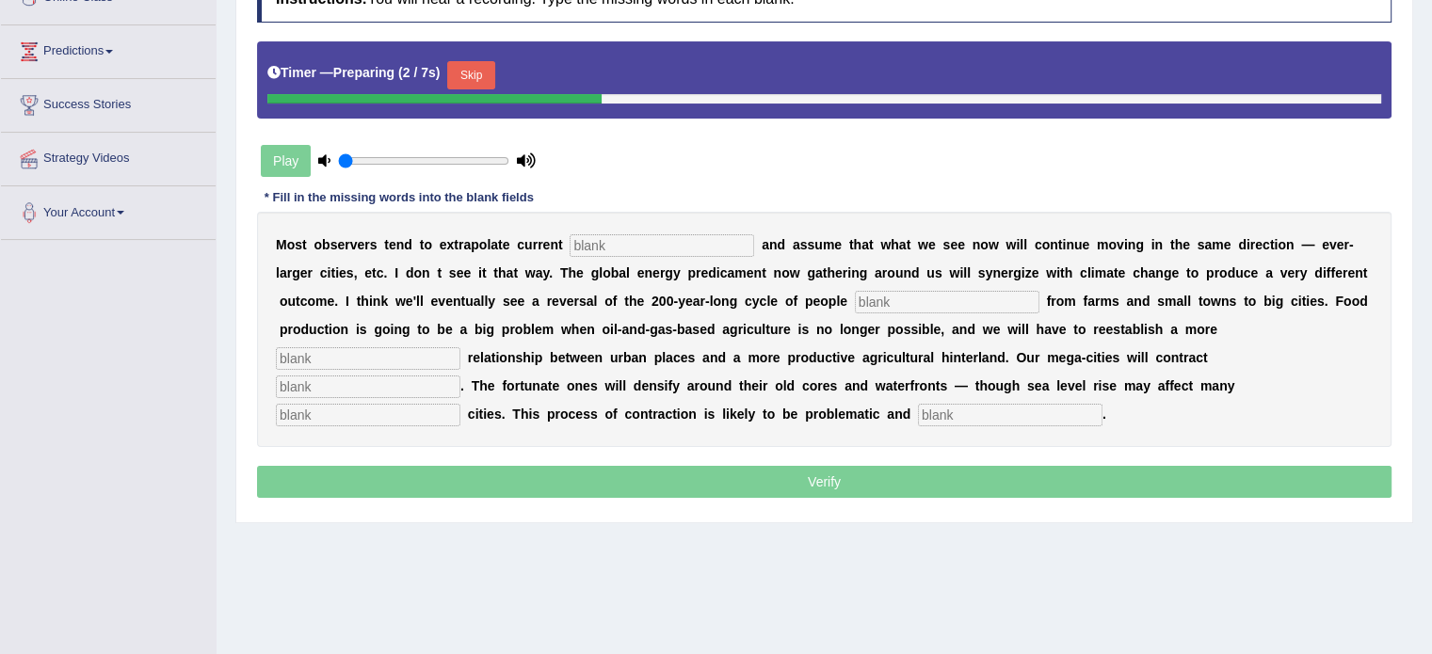
click at [653, 236] on input "text" at bounding box center [662, 245] width 185 height 23
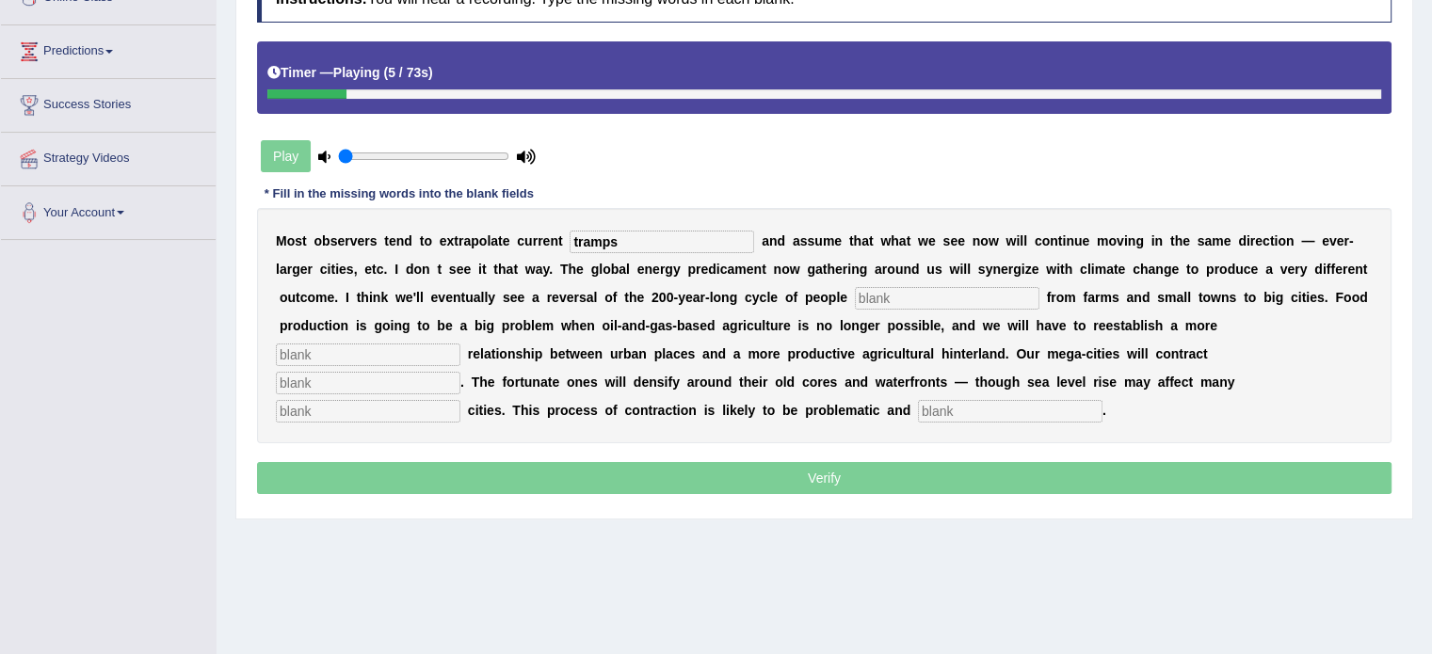
type input "tramps"
type input "moving"
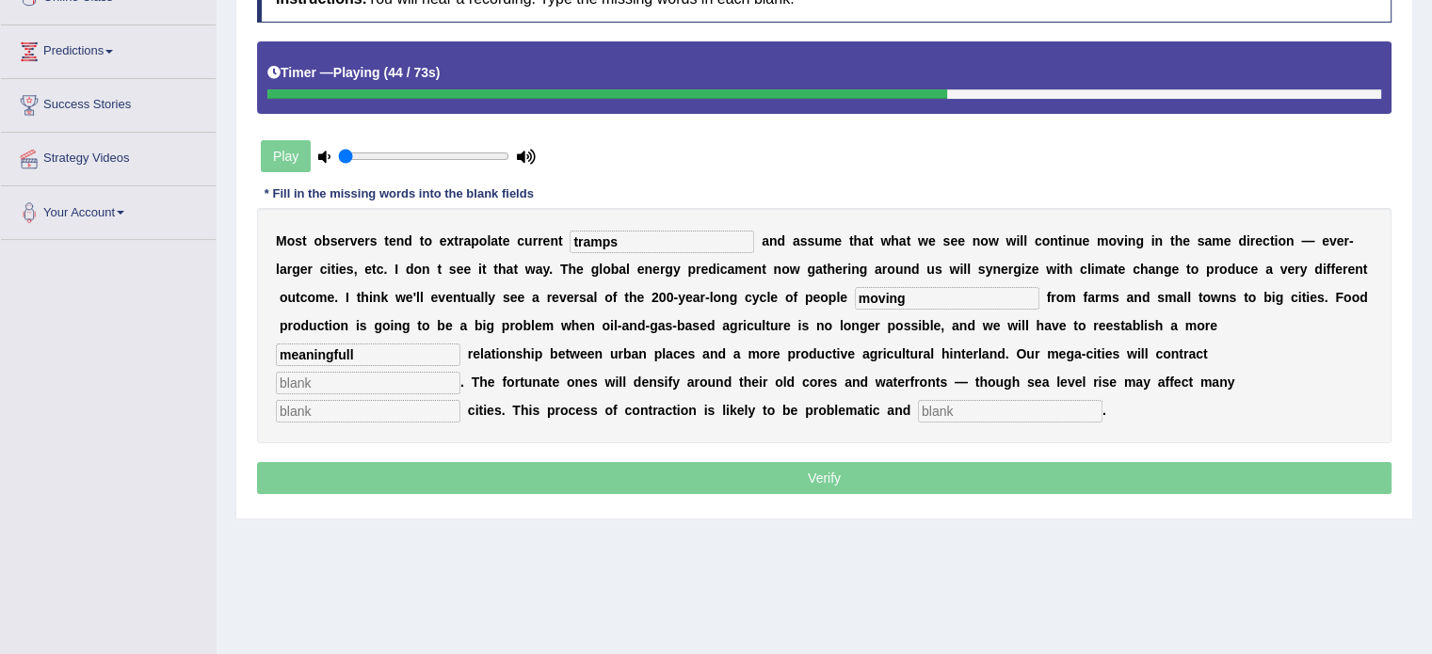
type input "meaningfull"
type input "sustaintbly"
type input "a"
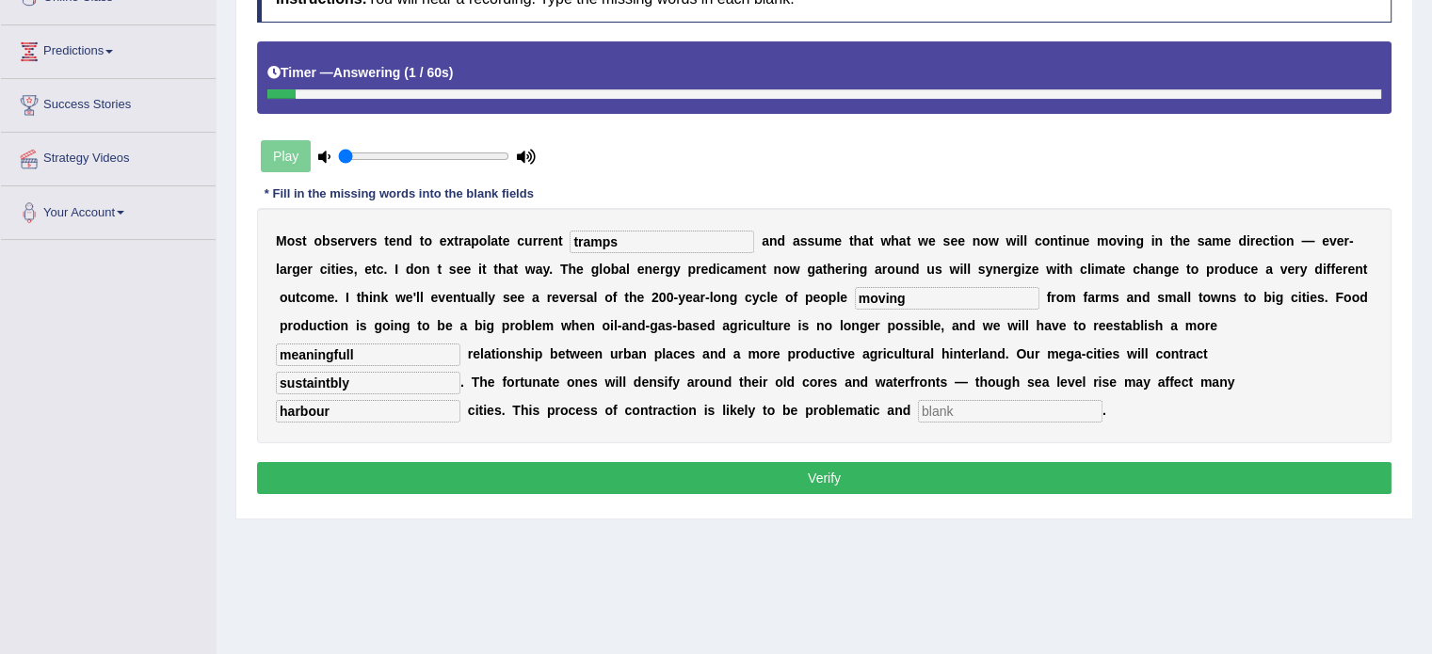
type input "harbour"
click at [365, 386] on input "sustaintbly" at bounding box center [368, 383] width 185 height 23
type input "sustaintably"
click at [934, 420] on div "M o s t o b s e r v e r s t e n d t o e x t r a p o l a t e c u r r e n t tramp…" at bounding box center [824, 325] width 1135 height 235
click at [942, 411] on input "text" at bounding box center [1010, 411] width 185 height 23
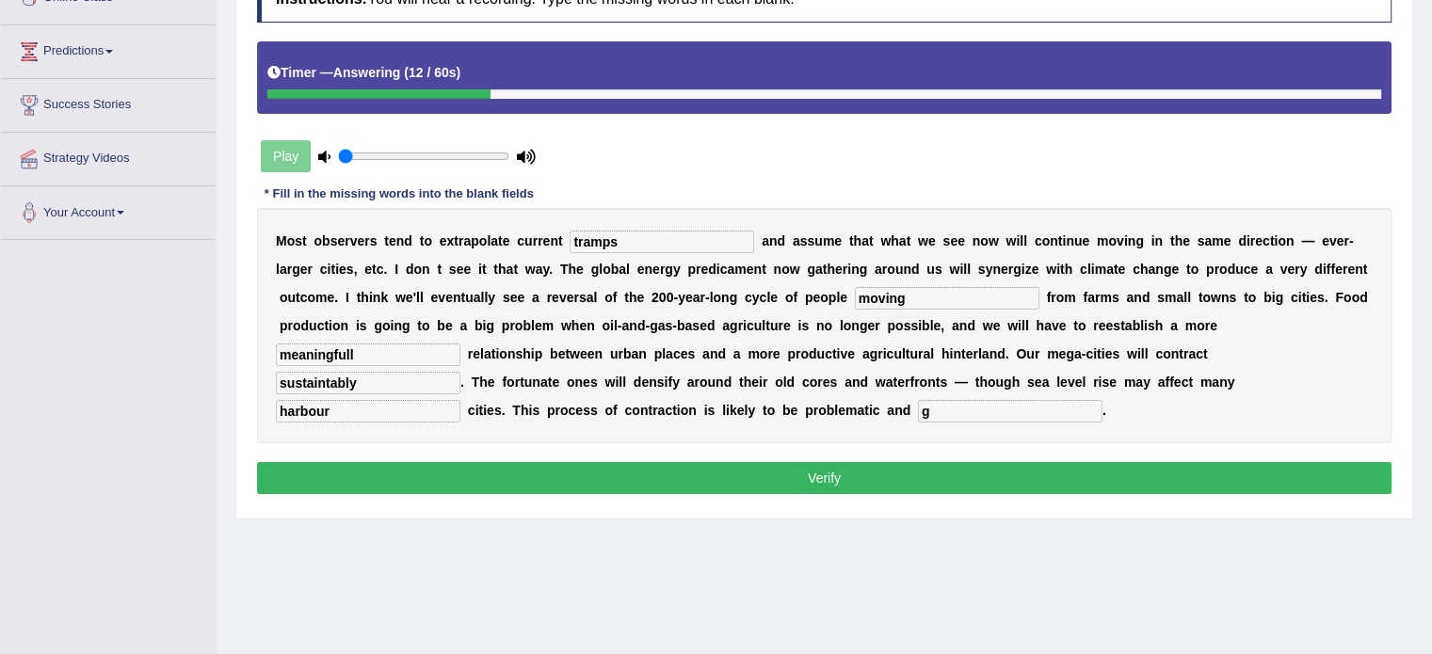
type input "g"
click at [920, 462] on button "Verify" at bounding box center [824, 478] width 1135 height 32
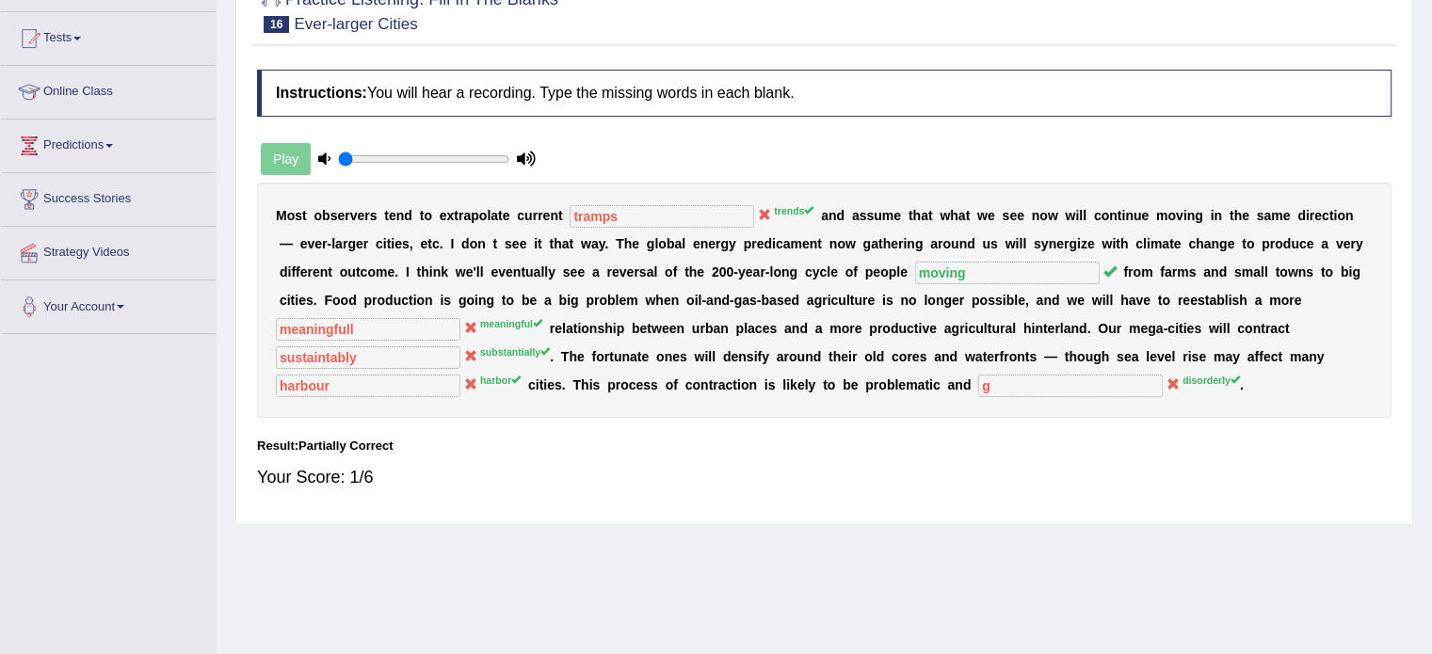
scroll to position [94, 0]
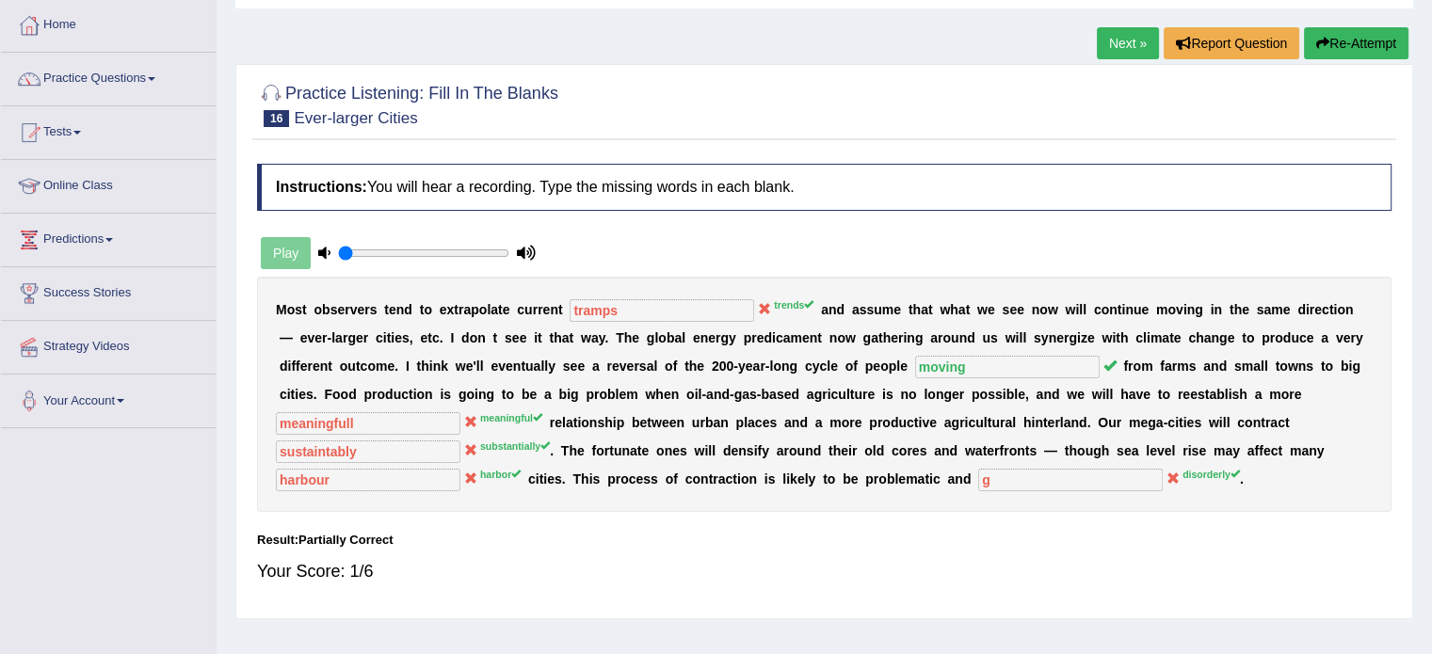
click at [1323, 35] on button "Re-Attempt" at bounding box center [1356, 43] width 105 height 32
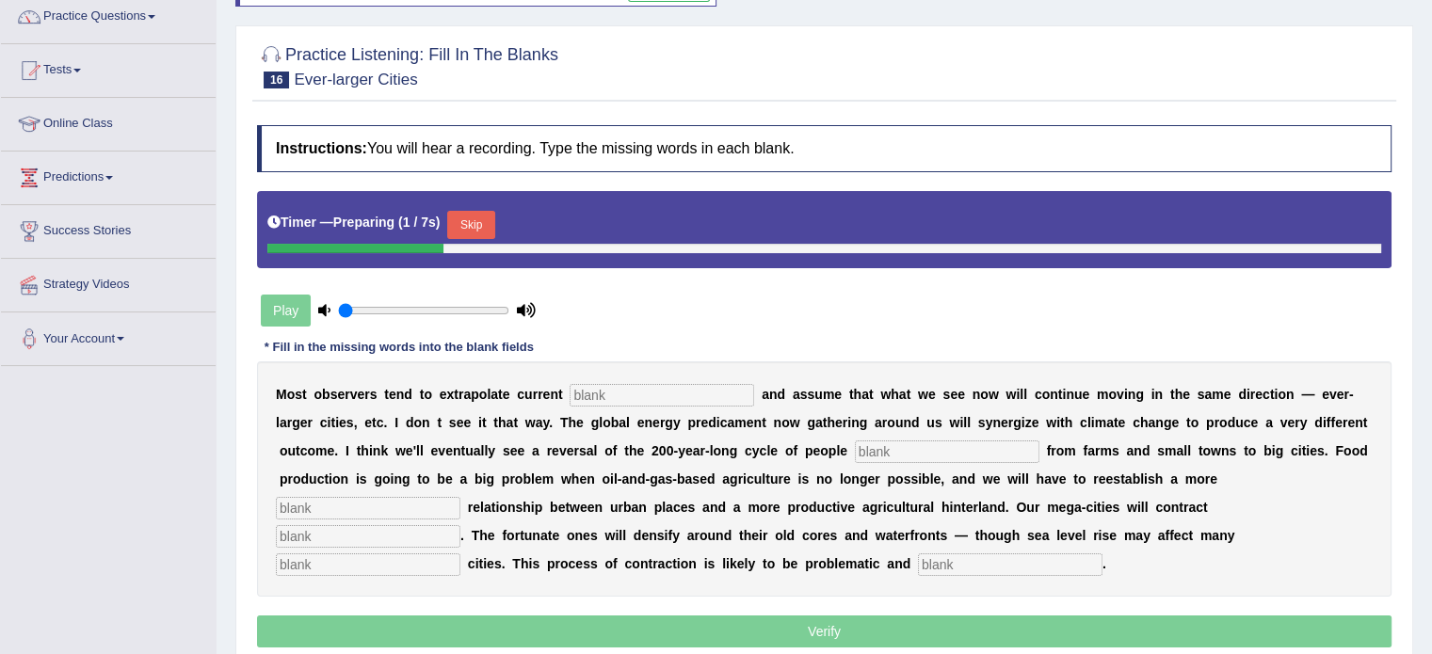
scroll to position [188, 0]
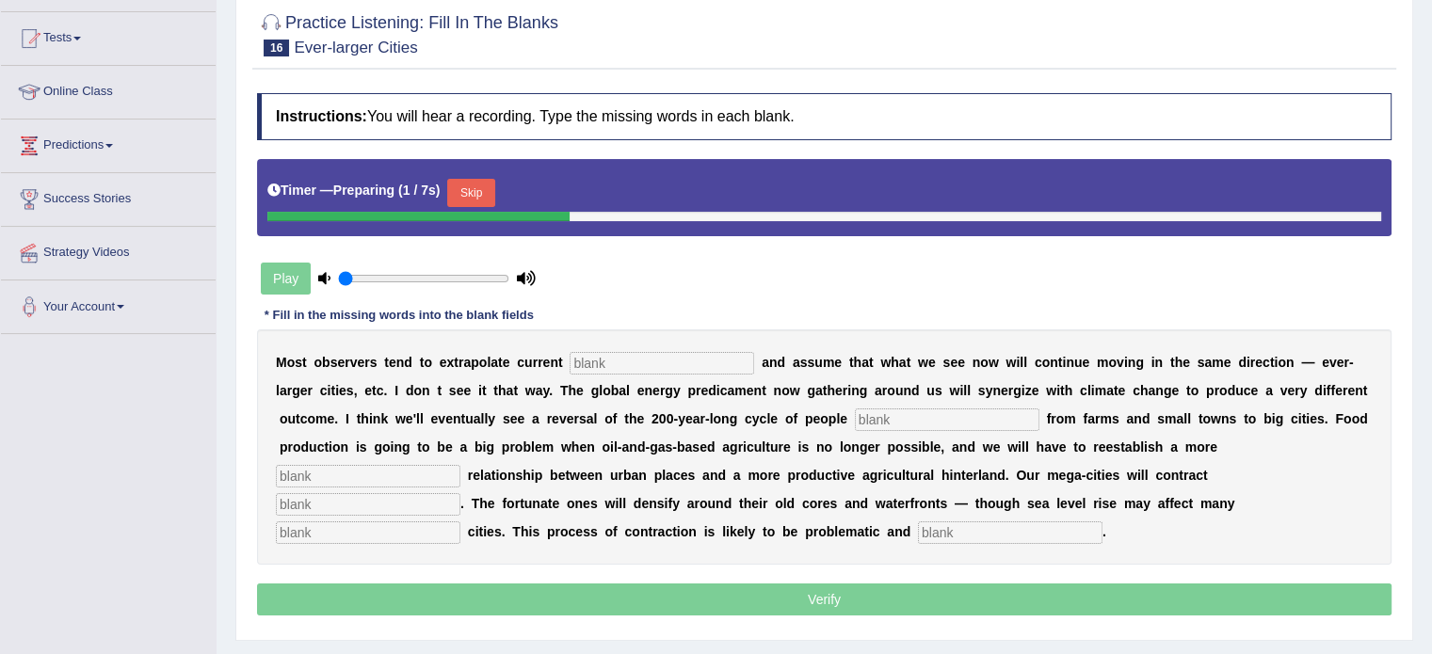
click at [652, 360] on input "text" at bounding box center [662, 363] width 185 height 23
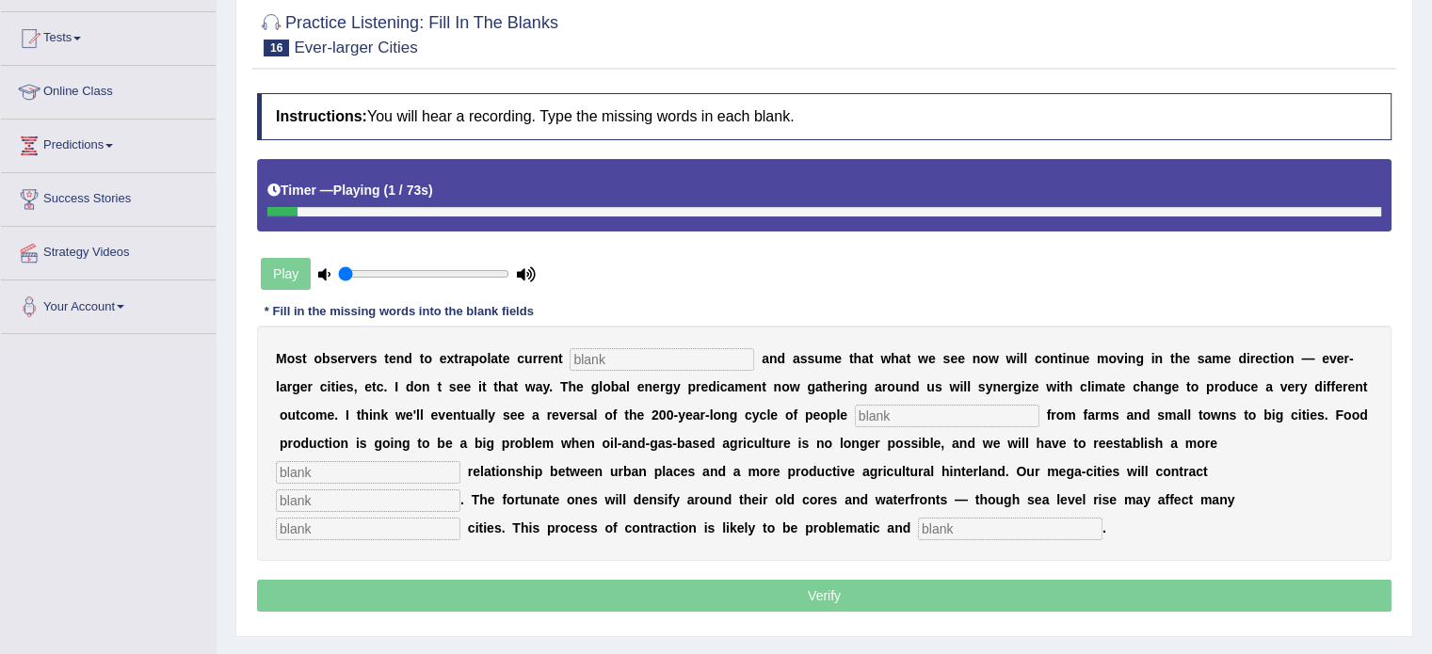
click at [581, 356] on input "text" at bounding box center [662, 359] width 185 height 23
type input "trends"
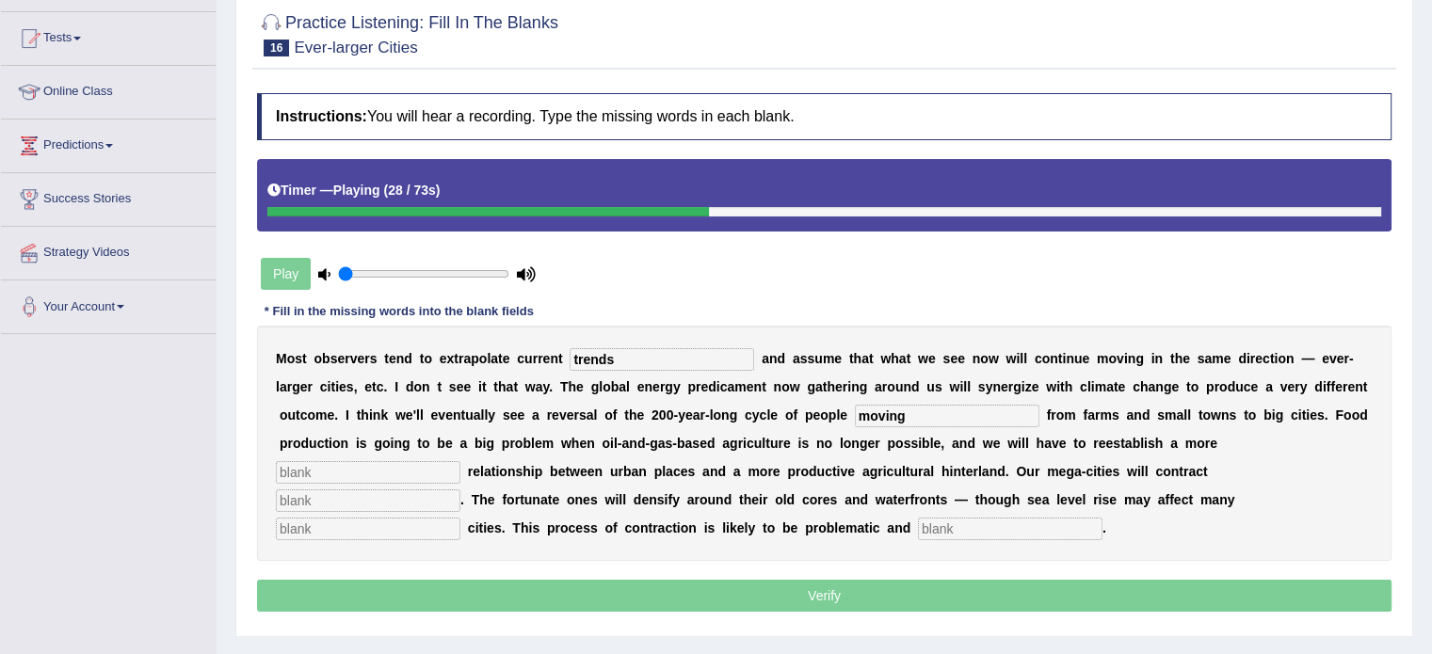
type input "moving"
type input "meaningful"
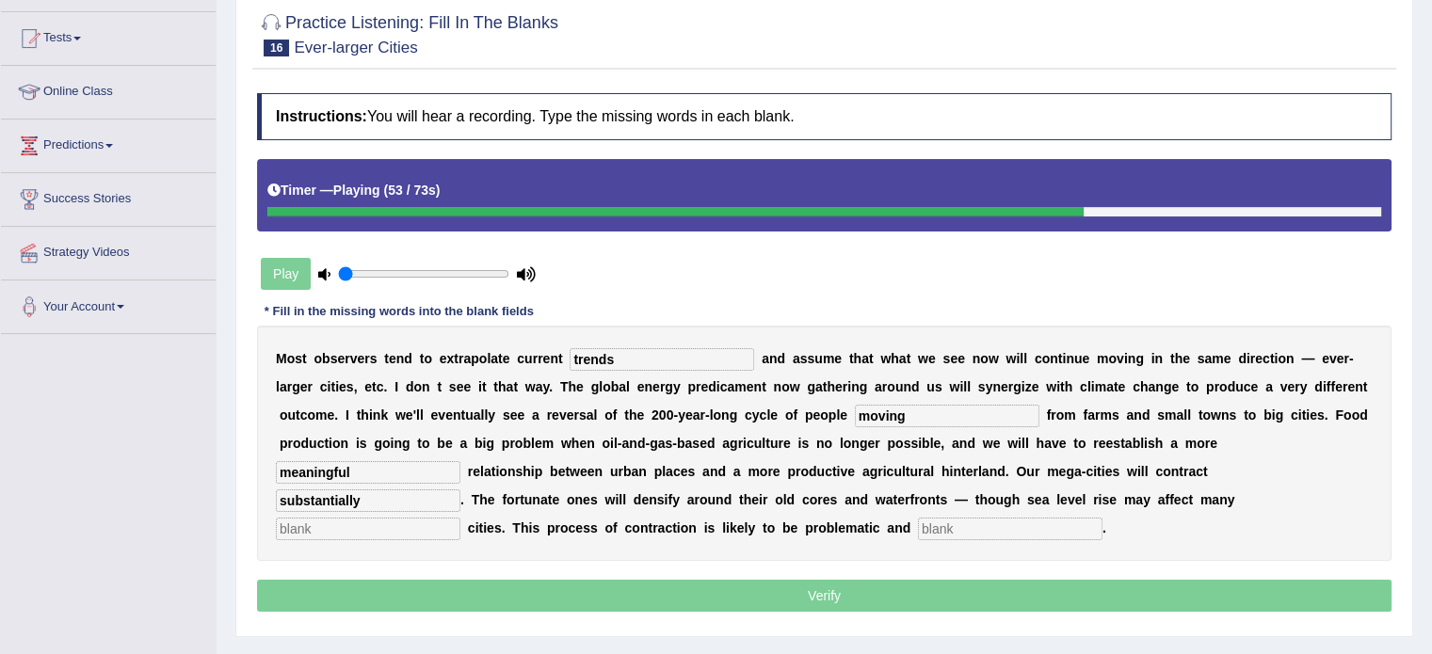
type input "substantially"
type input "harbor"
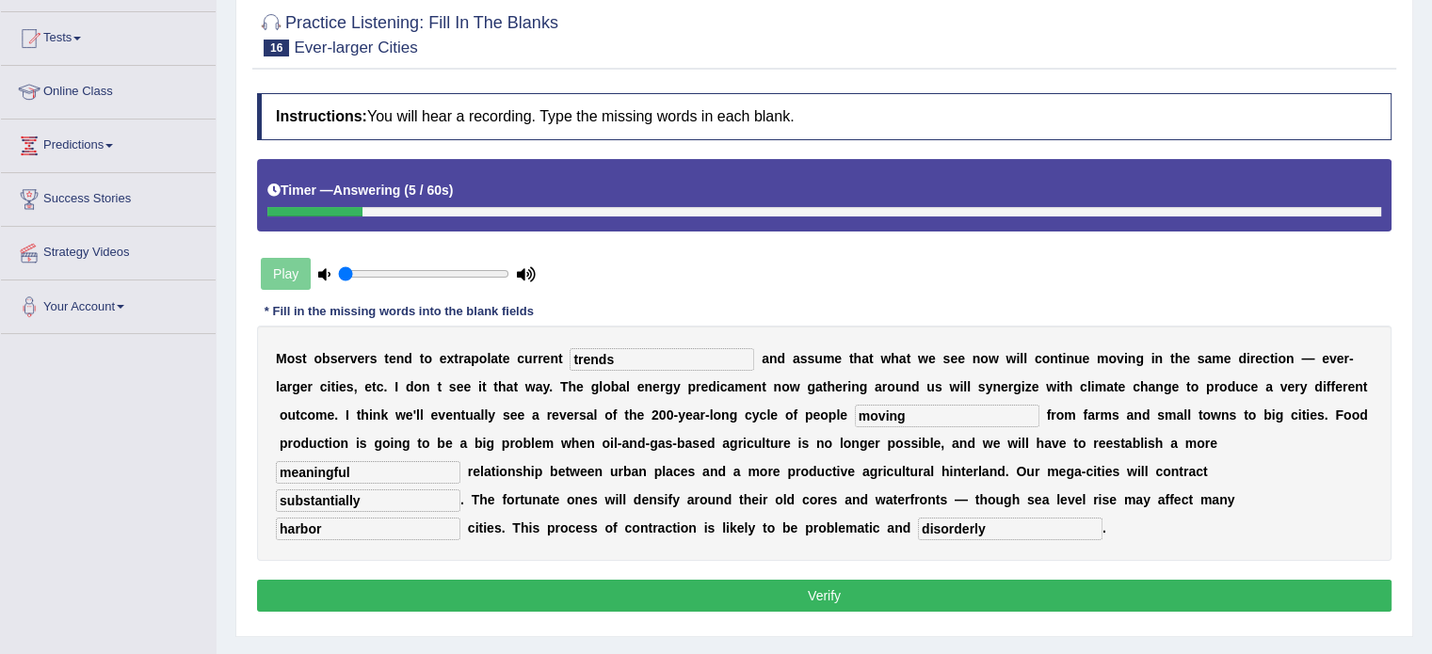
type input "disorderly"
click at [960, 597] on button "Verify" at bounding box center [824, 596] width 1135 height 32
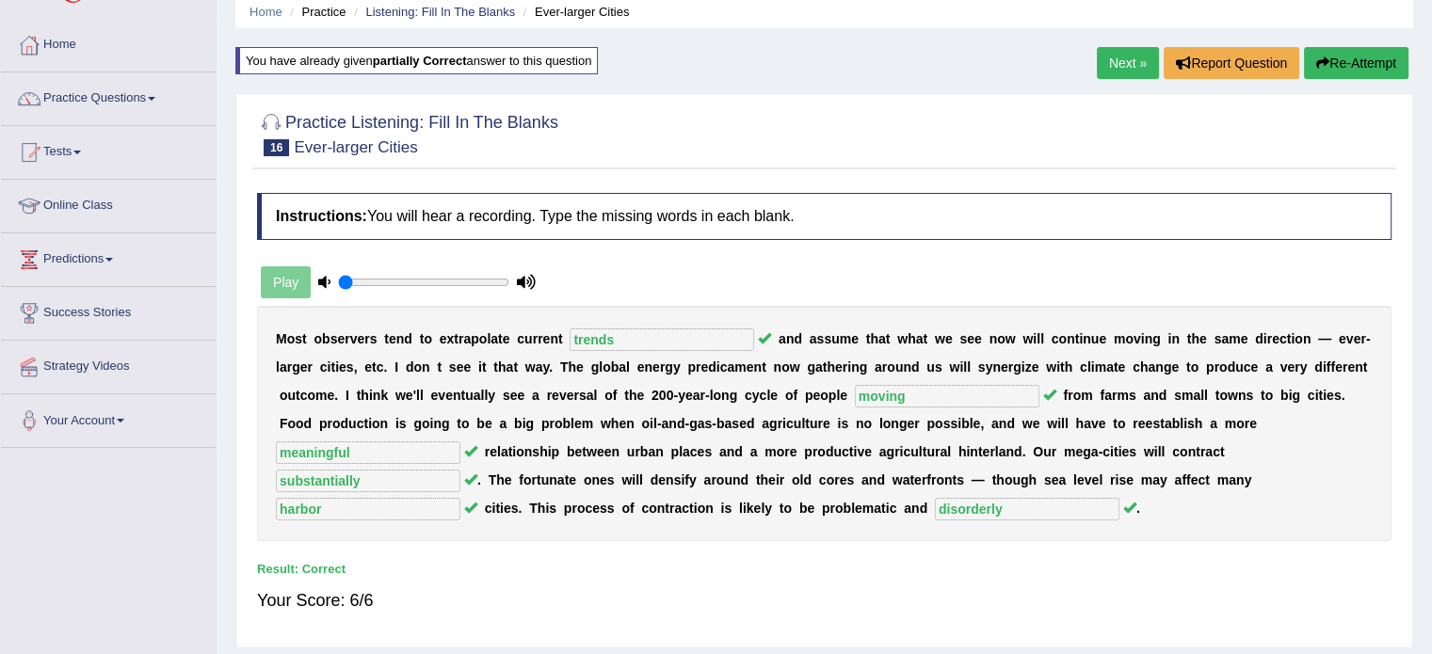
scroll to position [0, 0]
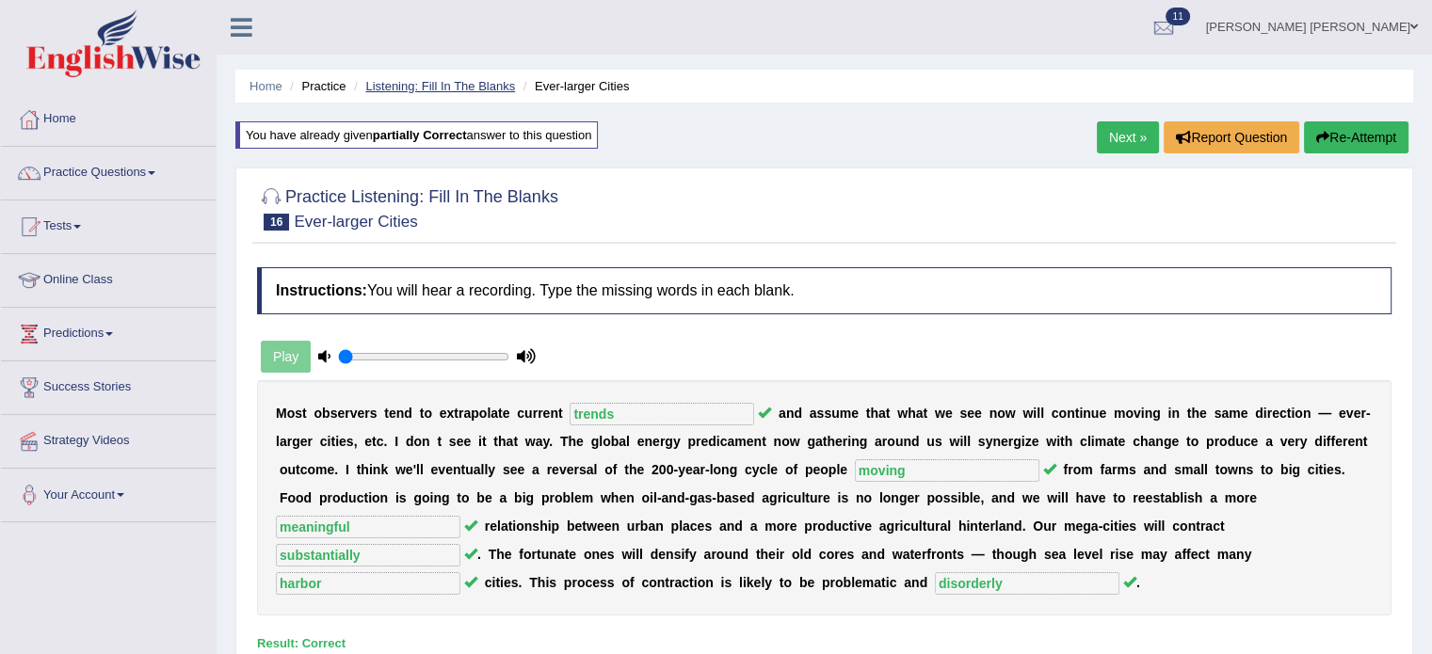
click at [386, 82] on link "Listening: Fill In The Blanks" at bounding box center [440, 86] width 150 height 14
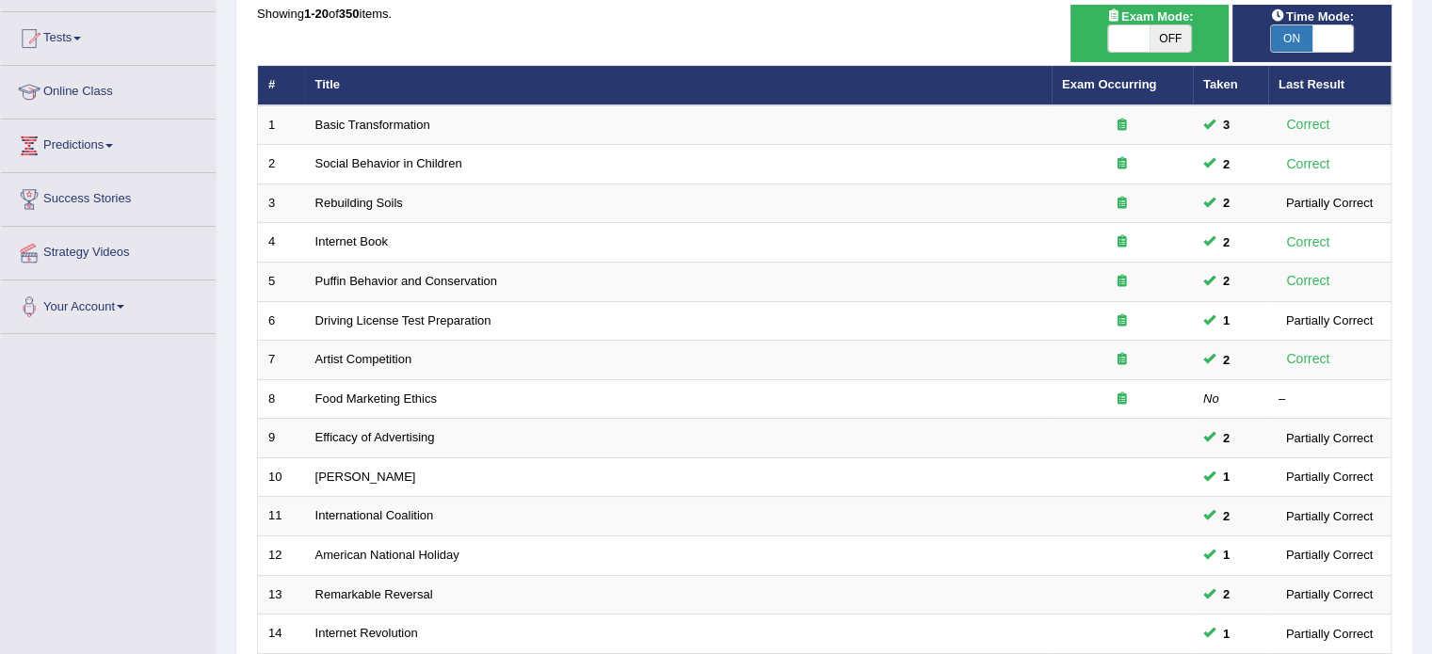
scroll to position [471, 0]
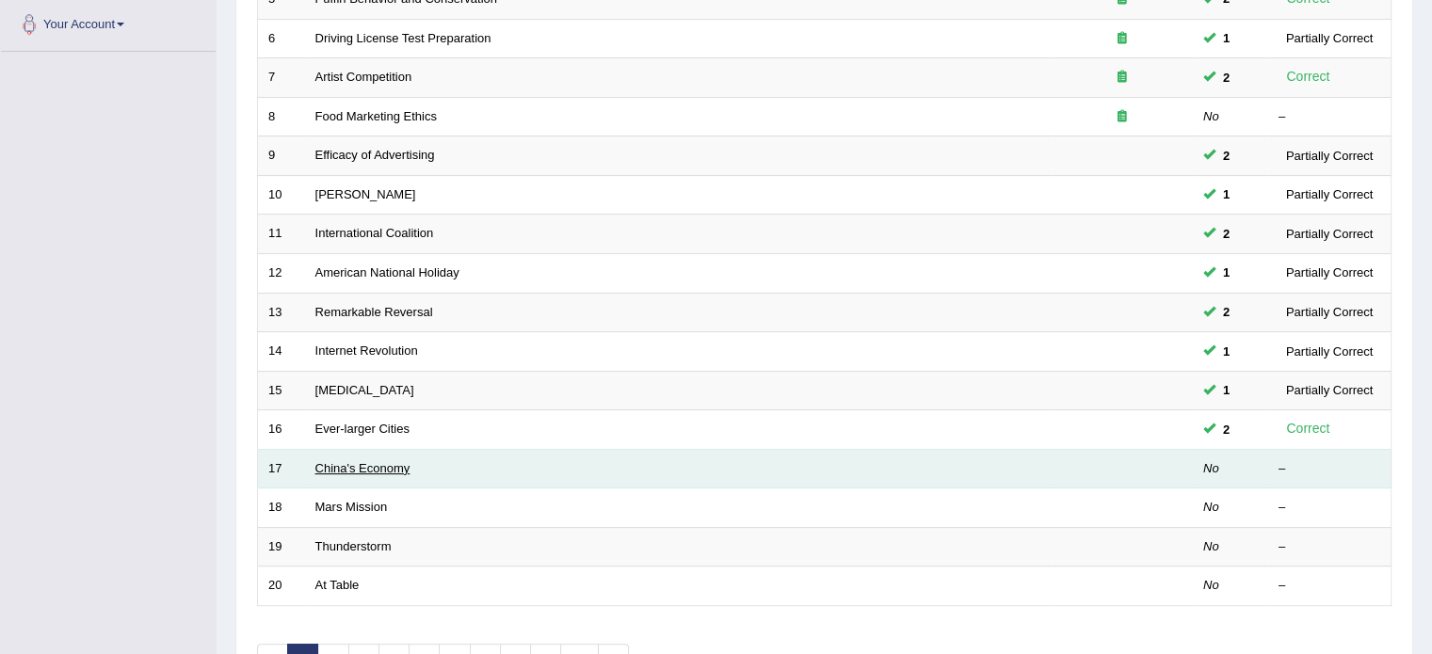
click at [333, 466] on link "China's Economy" at bounding box center [362, 468] width 95 height 14
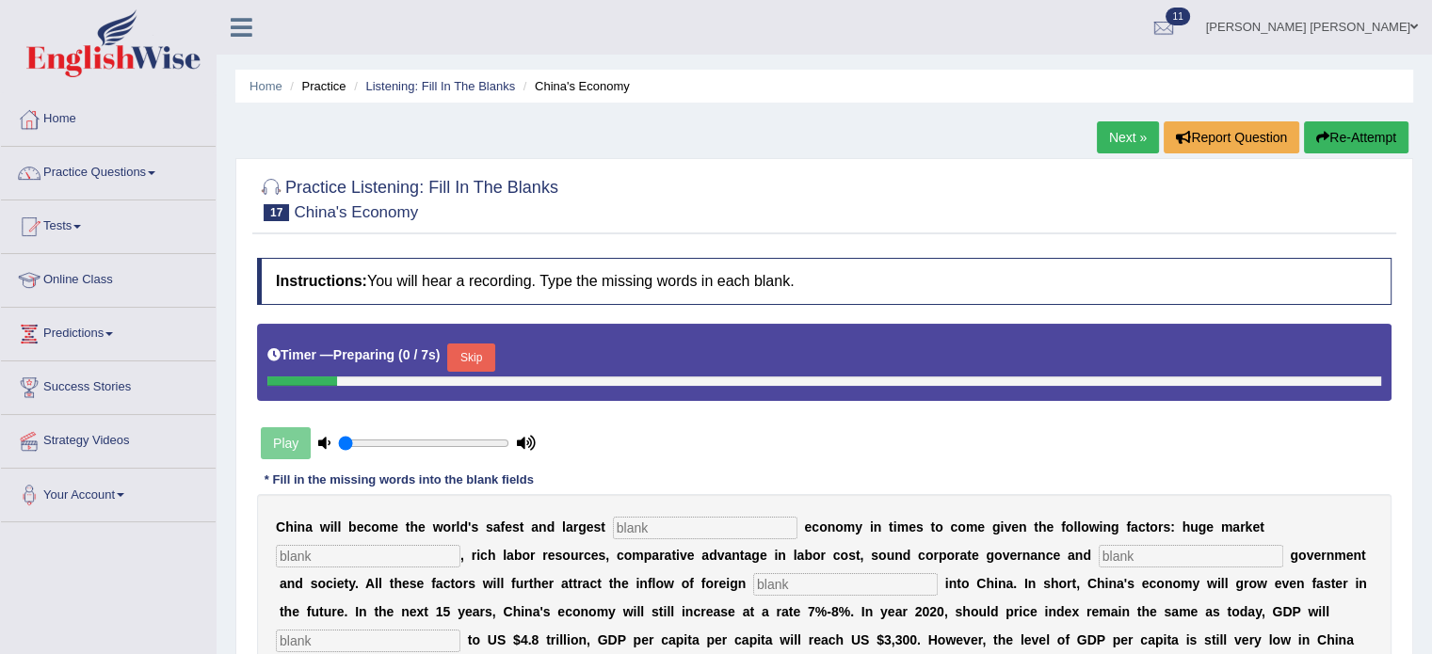
scroll to position [188, 0]
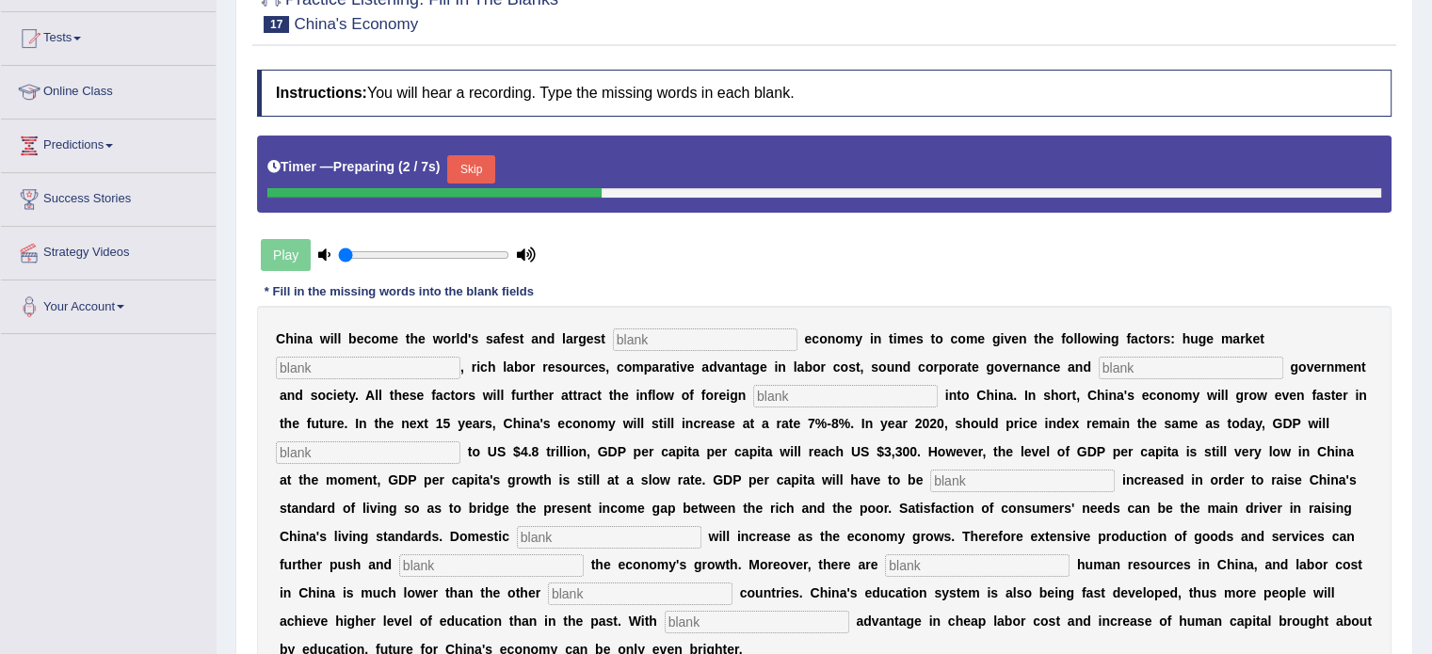
click at [687, 329] on input "text" at bounding box center [705, 340] width 185 height 23
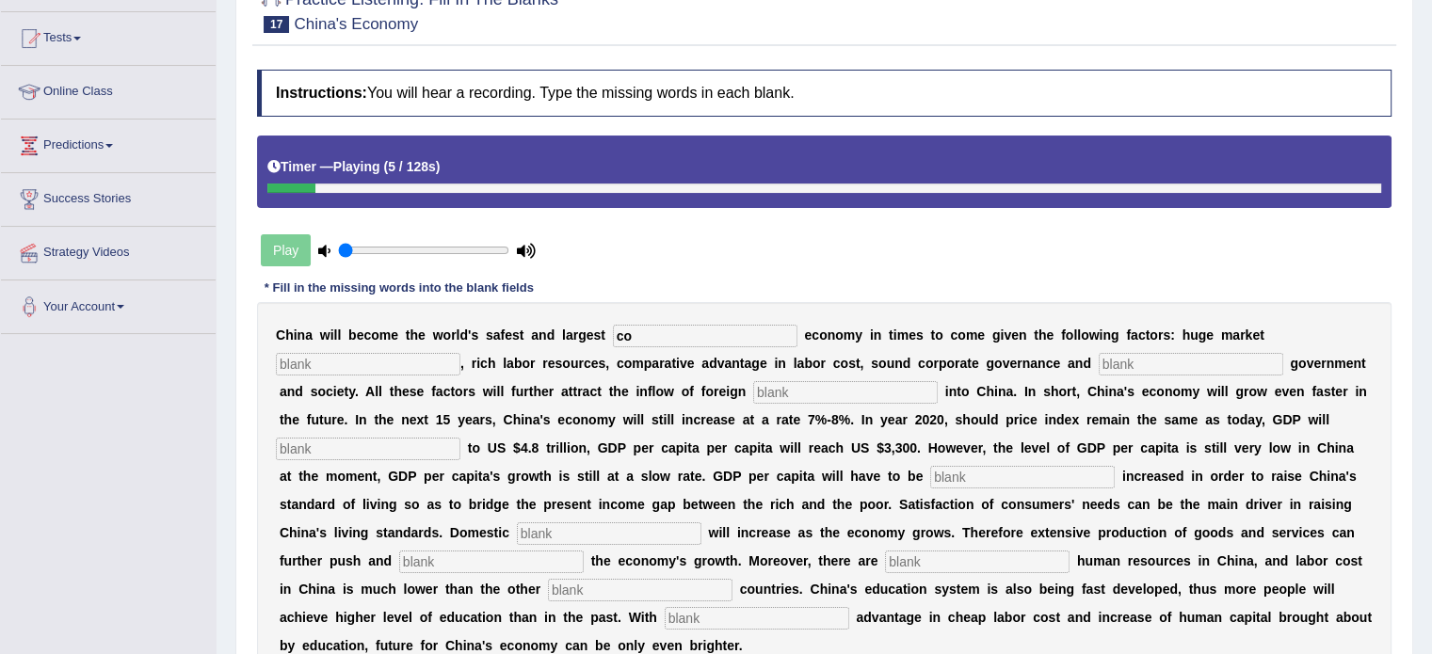
type input "c"
type input "investment"
type input "potential"
type input "stable"
type input "capital"
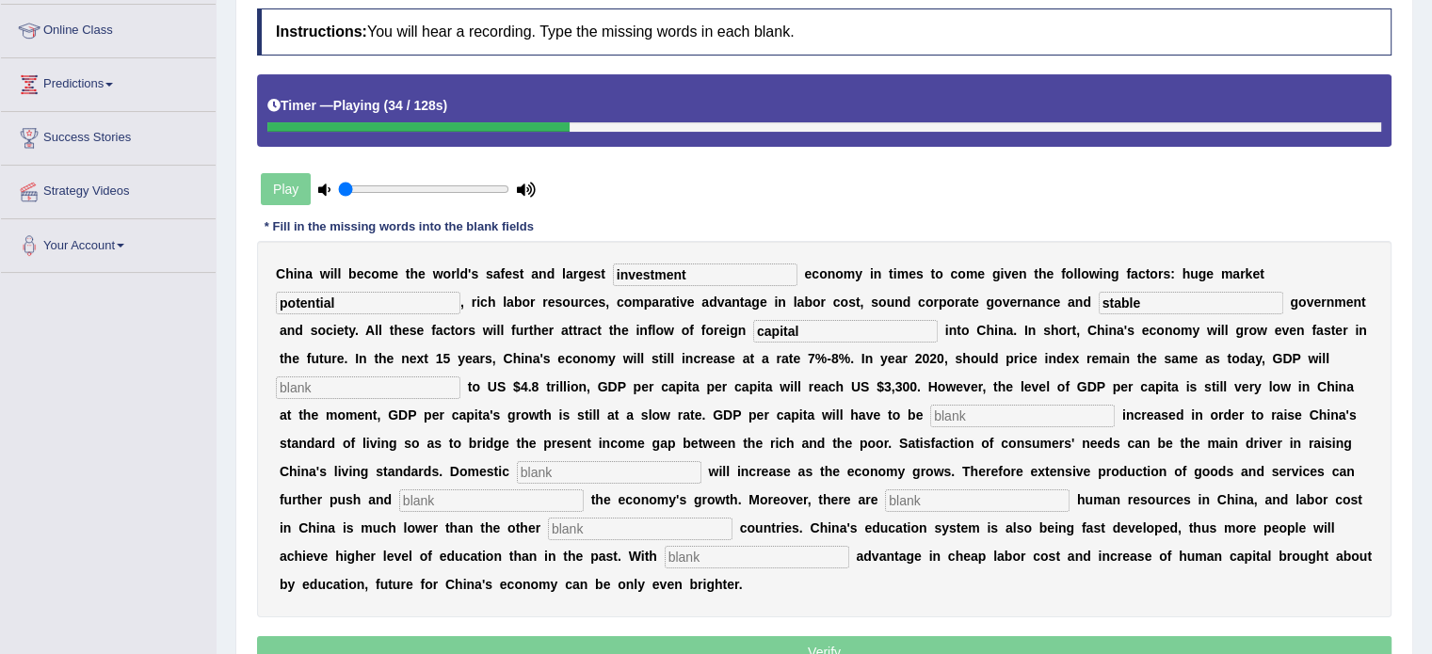
scroll to position [282, 0]
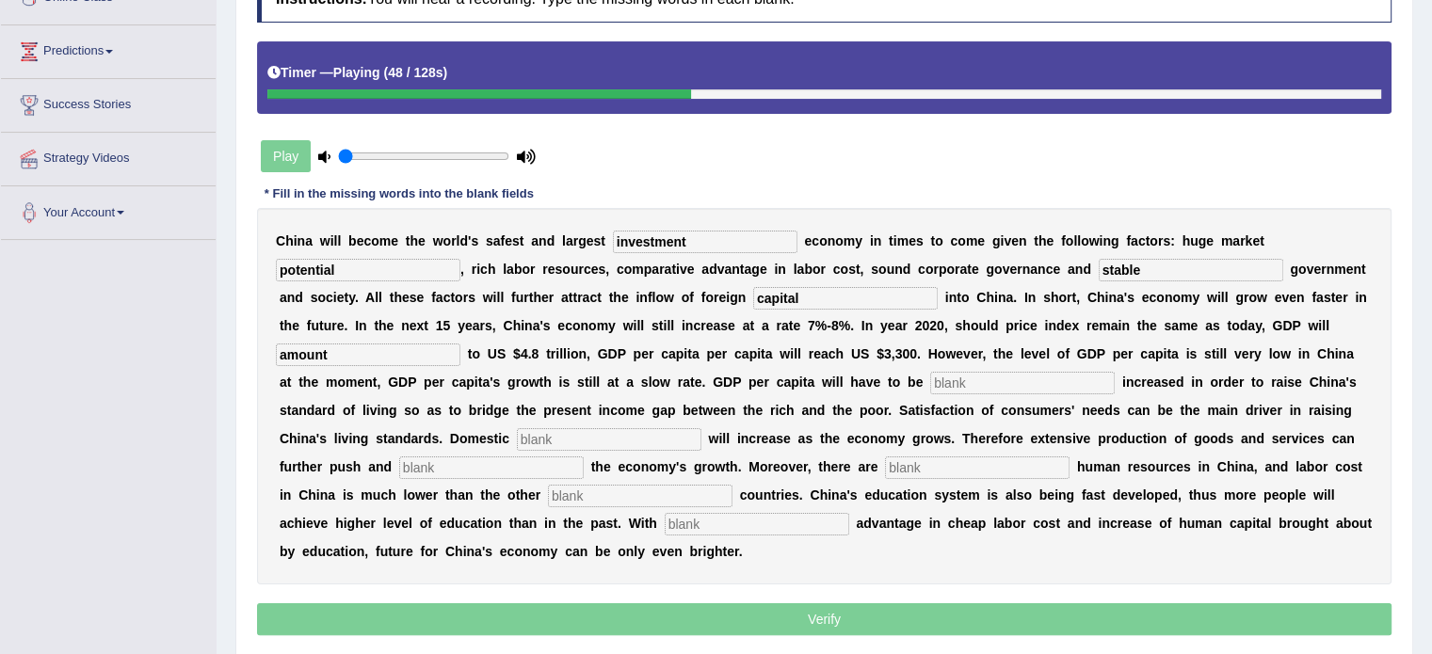
type input "amount"
type input "further"
type input "demand"
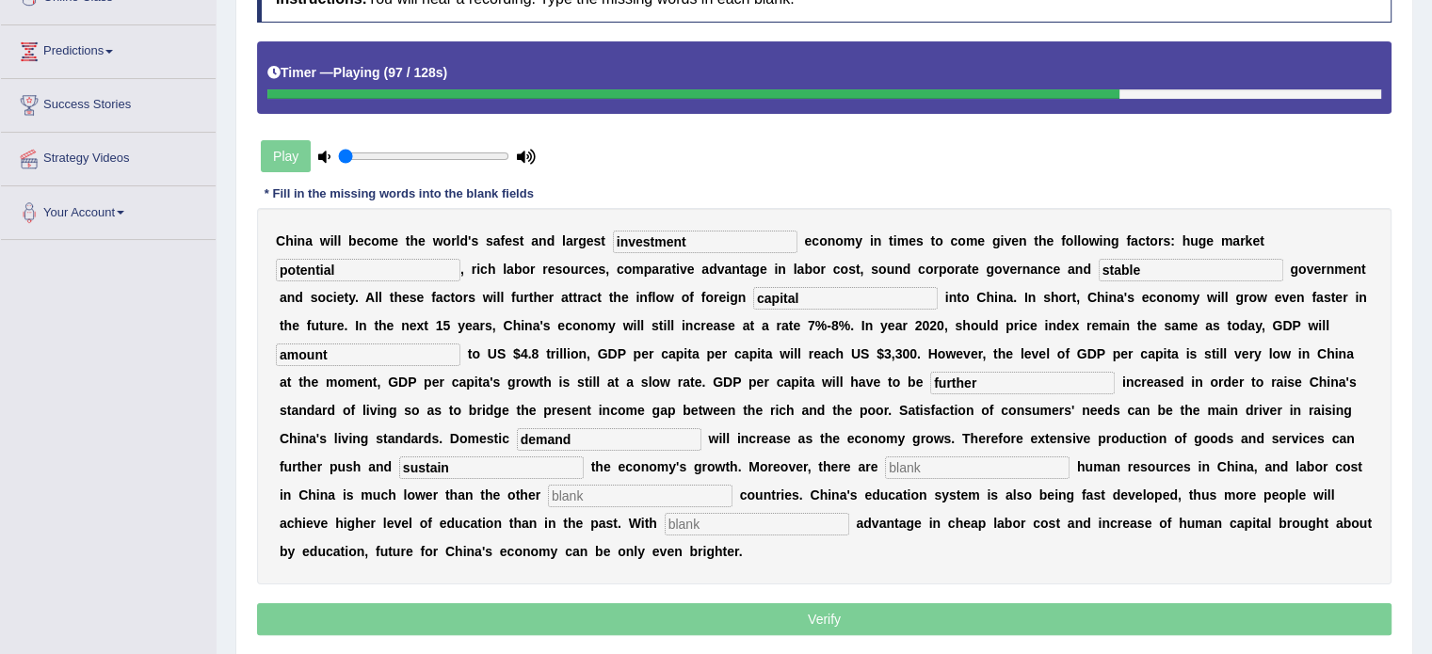
type input "sustain"
type input "aboundamt"
type input "industrial"
type input "comparative"
click at [987, 470] on input "aboundamt" at bounding box center [977, 468] width 185 height 23
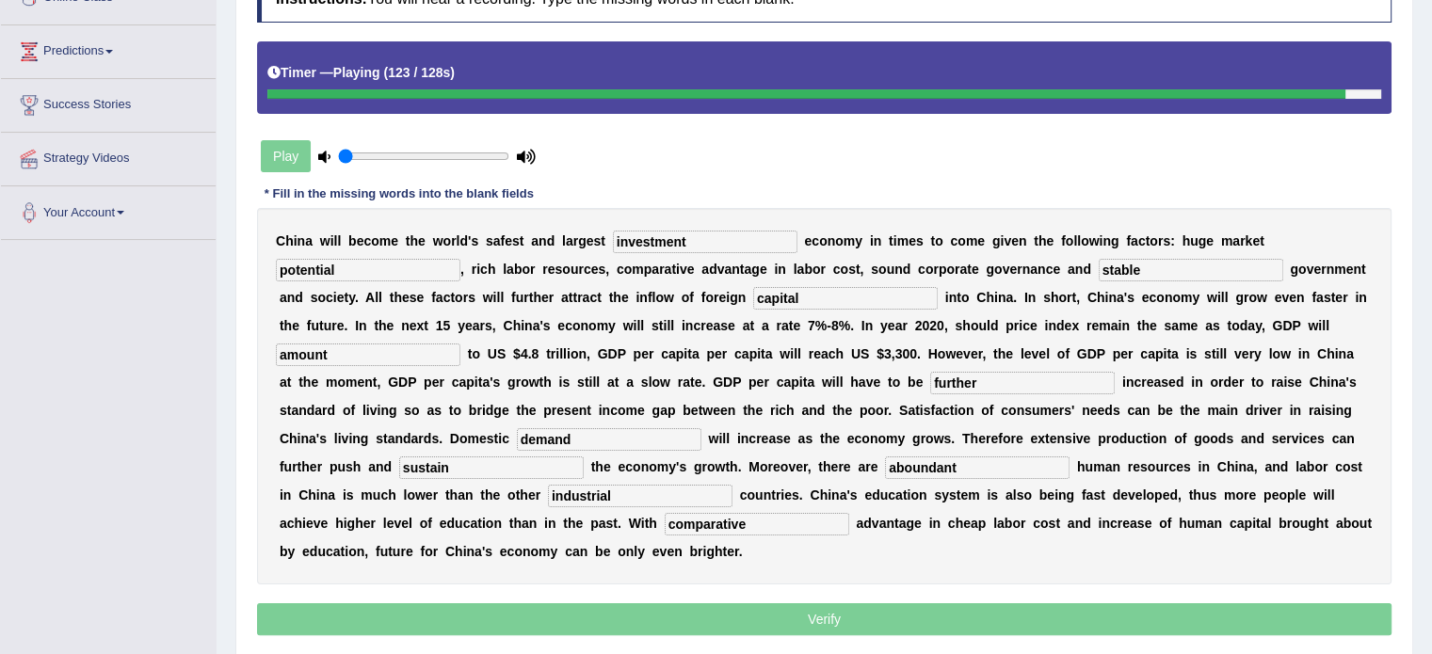
click at [927, 471] on input "aboundant" at bounding box center [977, 468] width 185 height 23
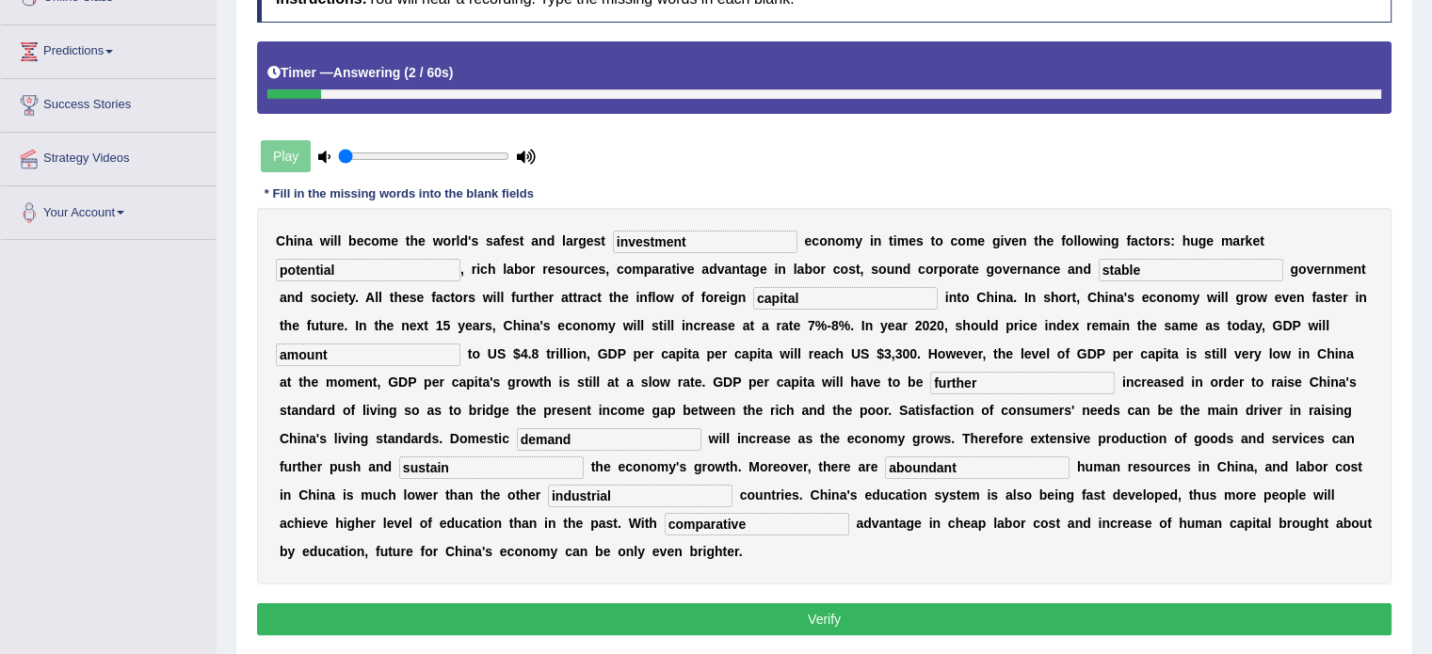
type input "aboundant"
click at [746, 611] on button "Verify" at bounding box center [824, 620] width 1135 height 32
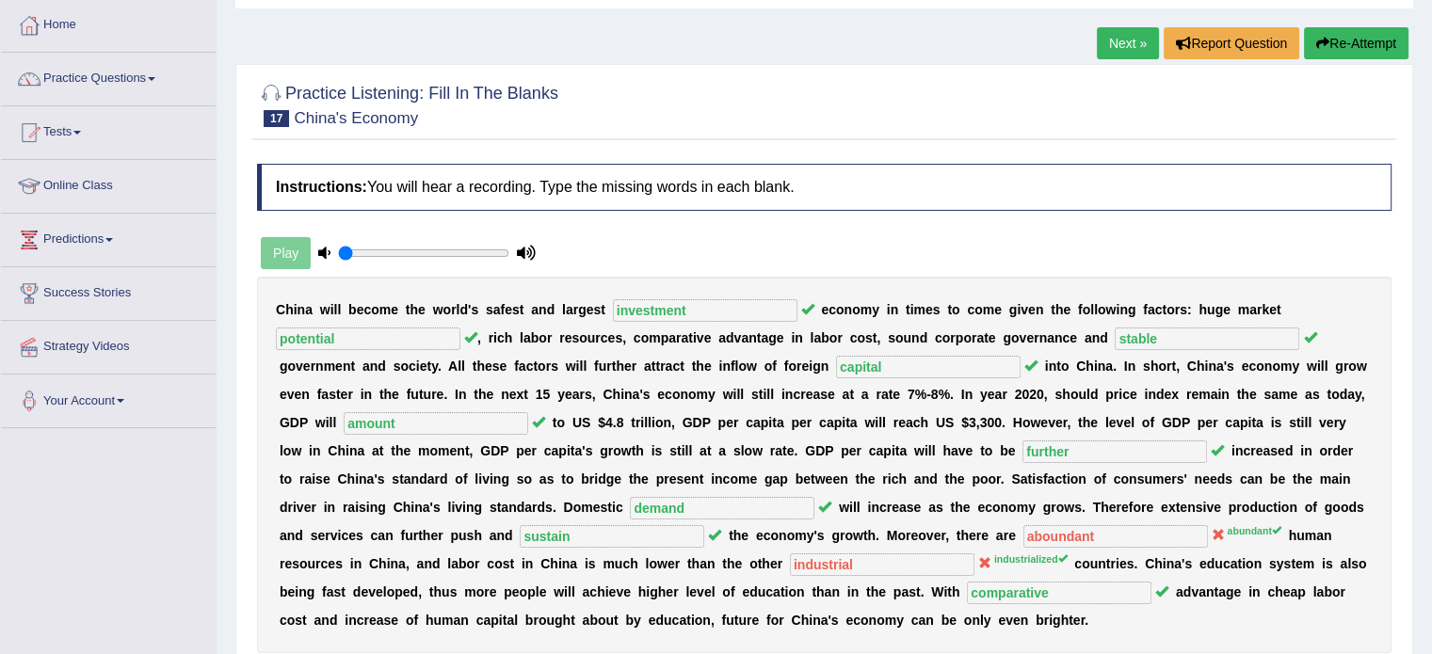
scroll to position [0, 0]
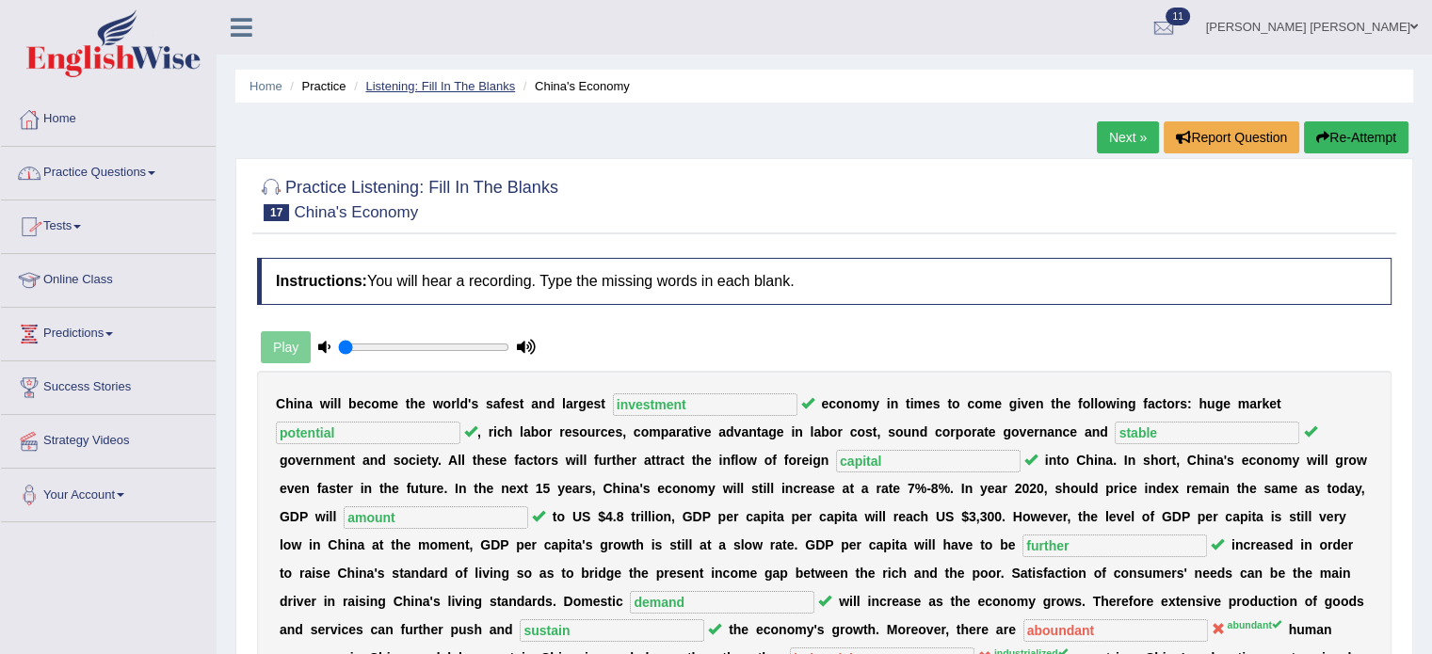
click at [411, 84] on link "Listening: Fill In The Blanks" at bounding box center [440, 86] width 150 height 14
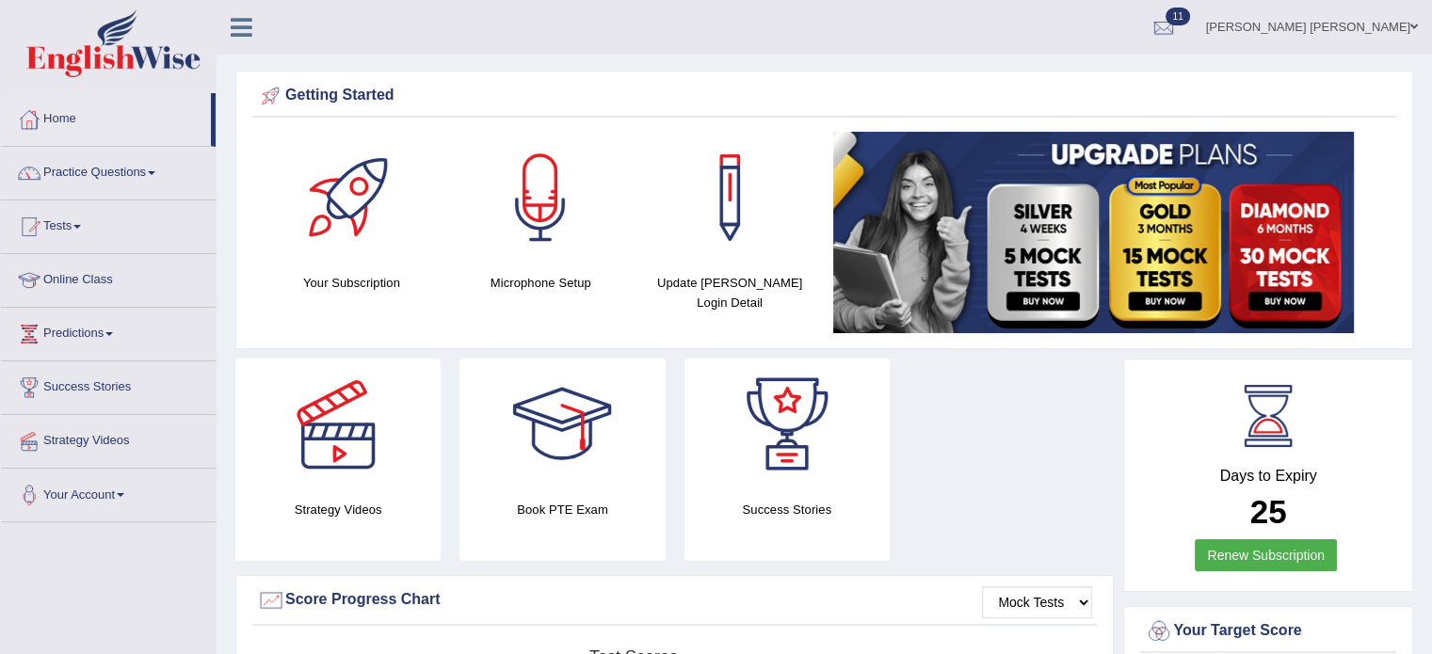
click at [129, 159] on link "Practice Questions" at bounding box center [108, 170] width 215 height 47
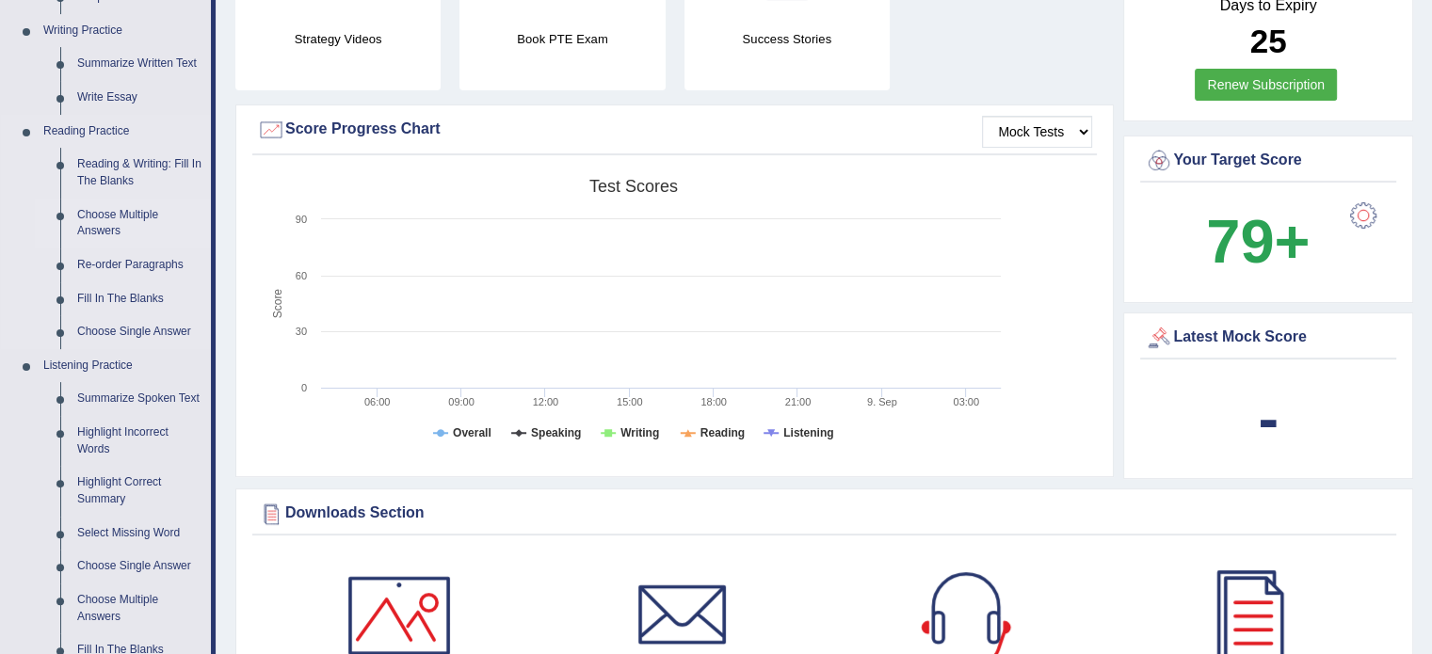
scroll to position [659, 0]
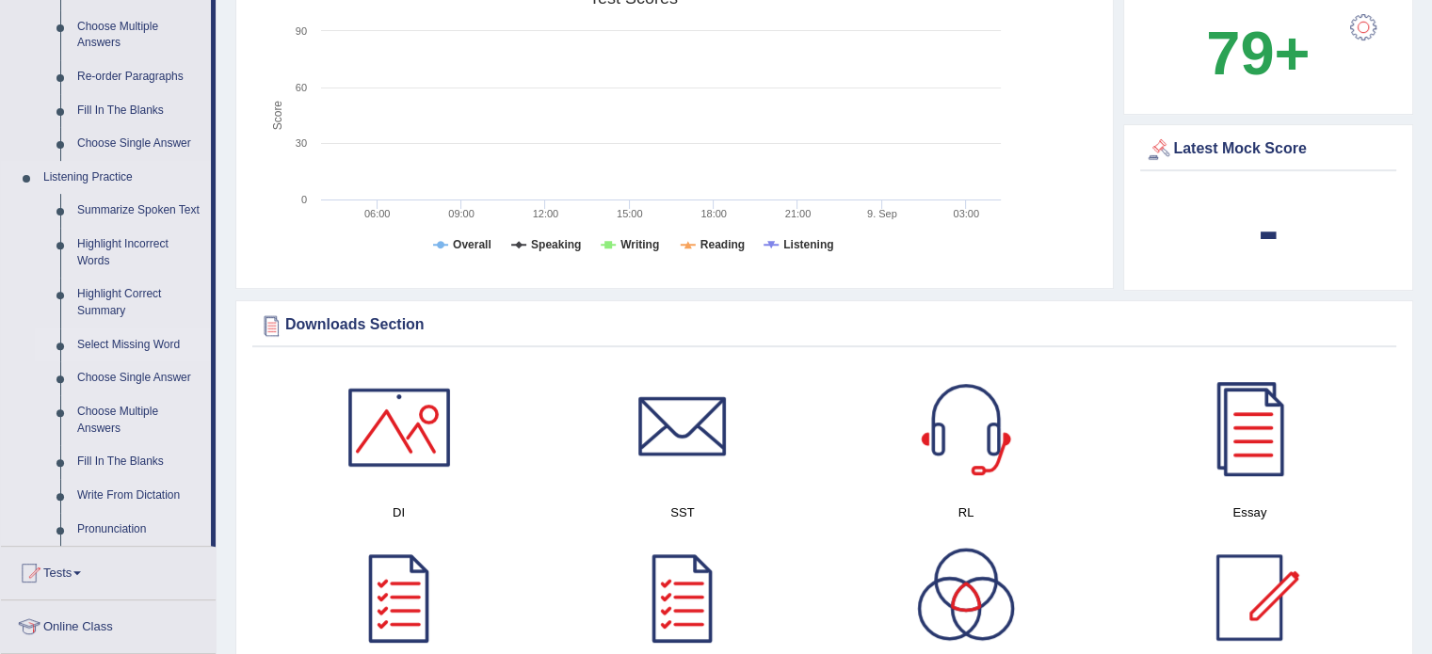
click at [153, 346] on link "Select Missing Word" at bounding box center [140, 346] width 142 height 34
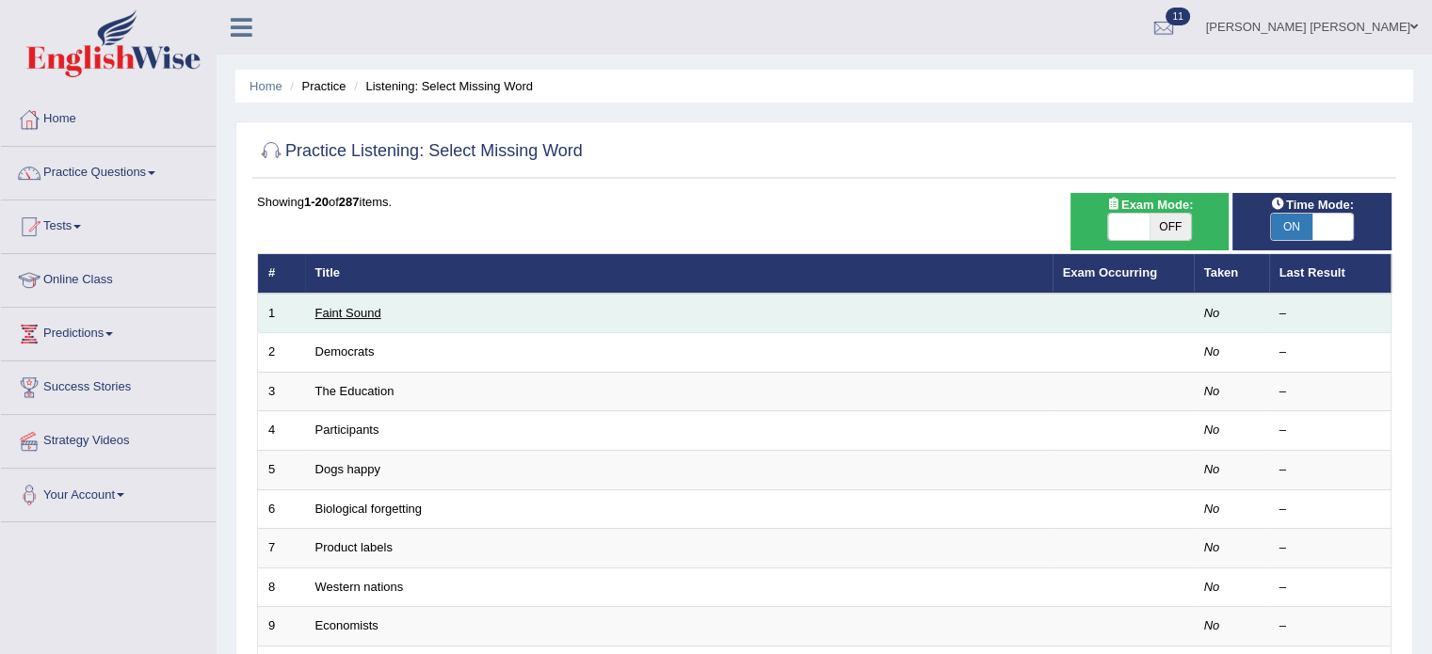
click at [353, 312] on link "Faint Sound" at bounding box center [348, 313] width 66 height 14
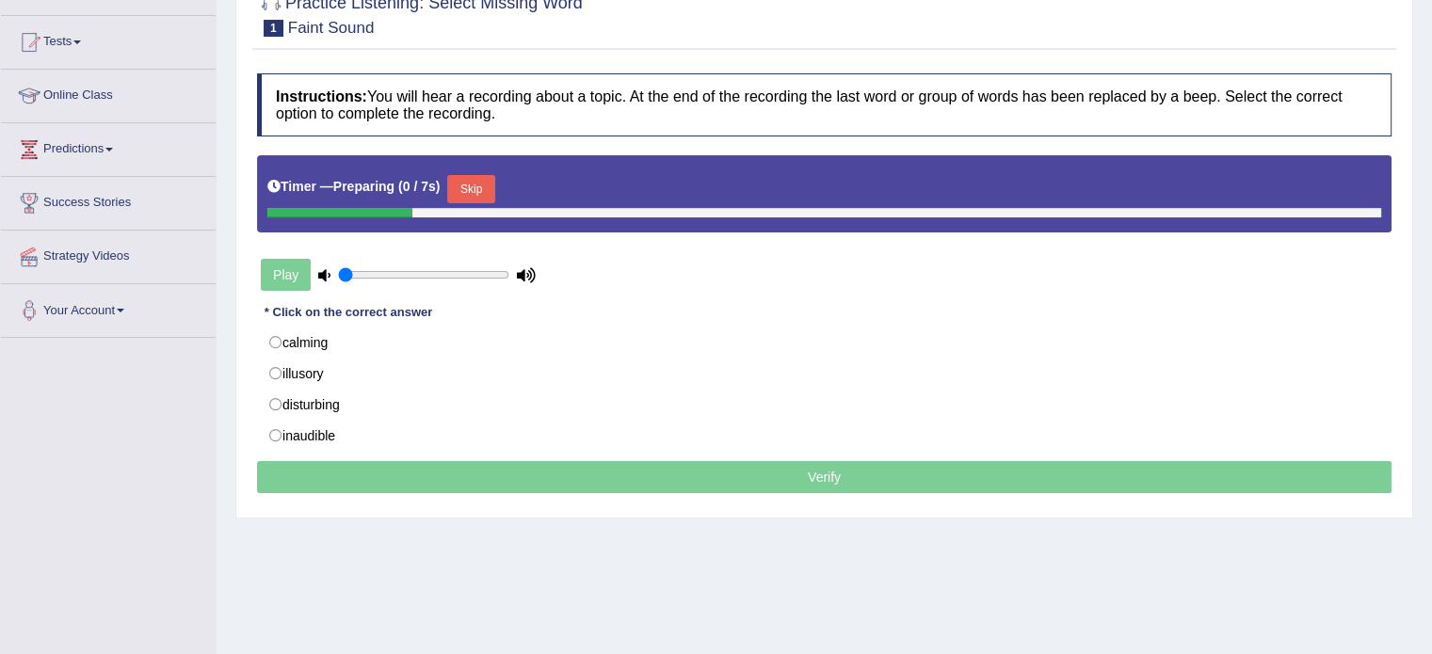
scroll to position [188, 0]
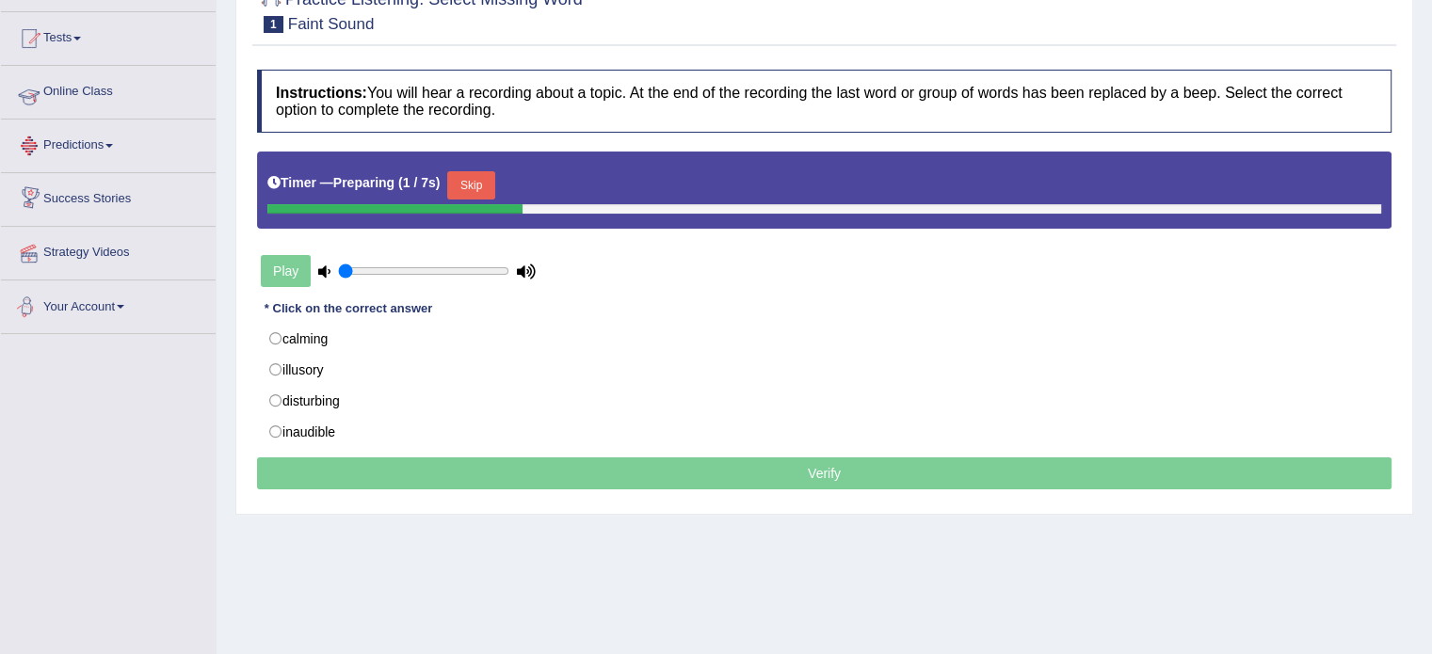
click at [81, 99] on link "Online Class" at bounding box center [108, 89] width 215 height 47
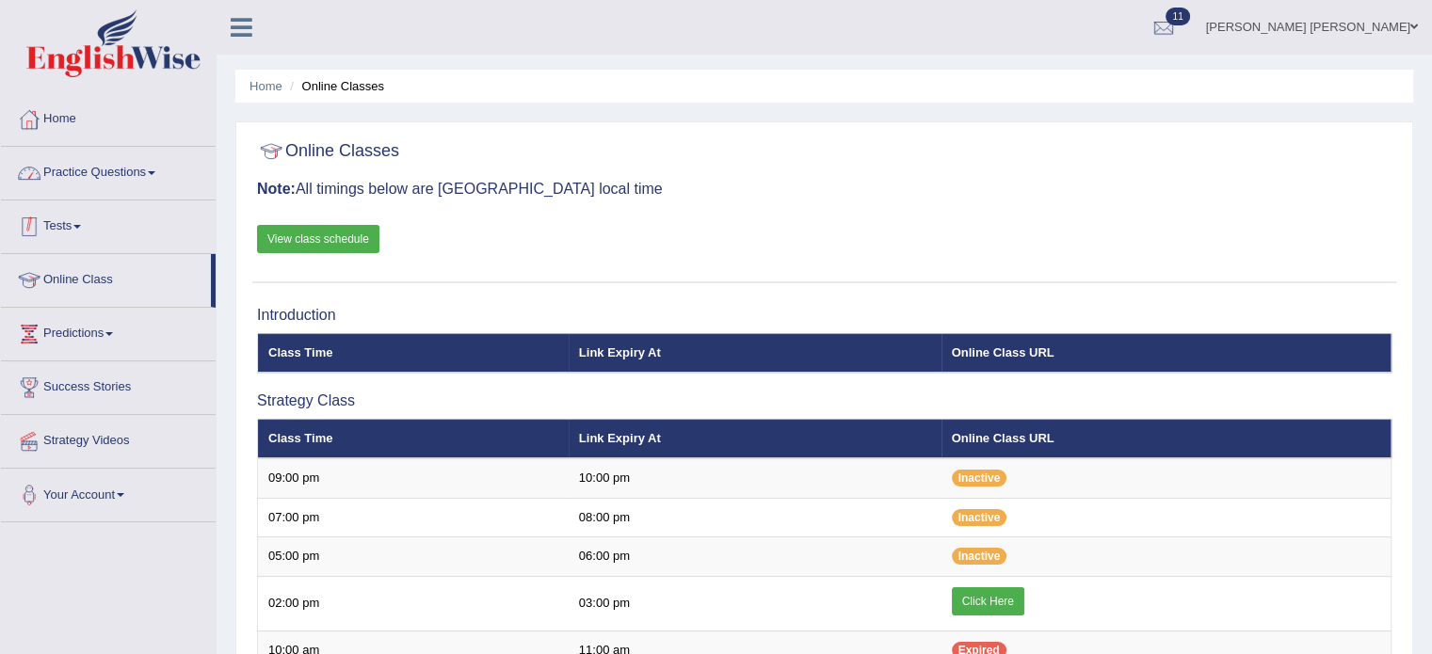
click at [112, 177] on link "Practice Questions" at bounding box center [108, 170] width 215 height 47
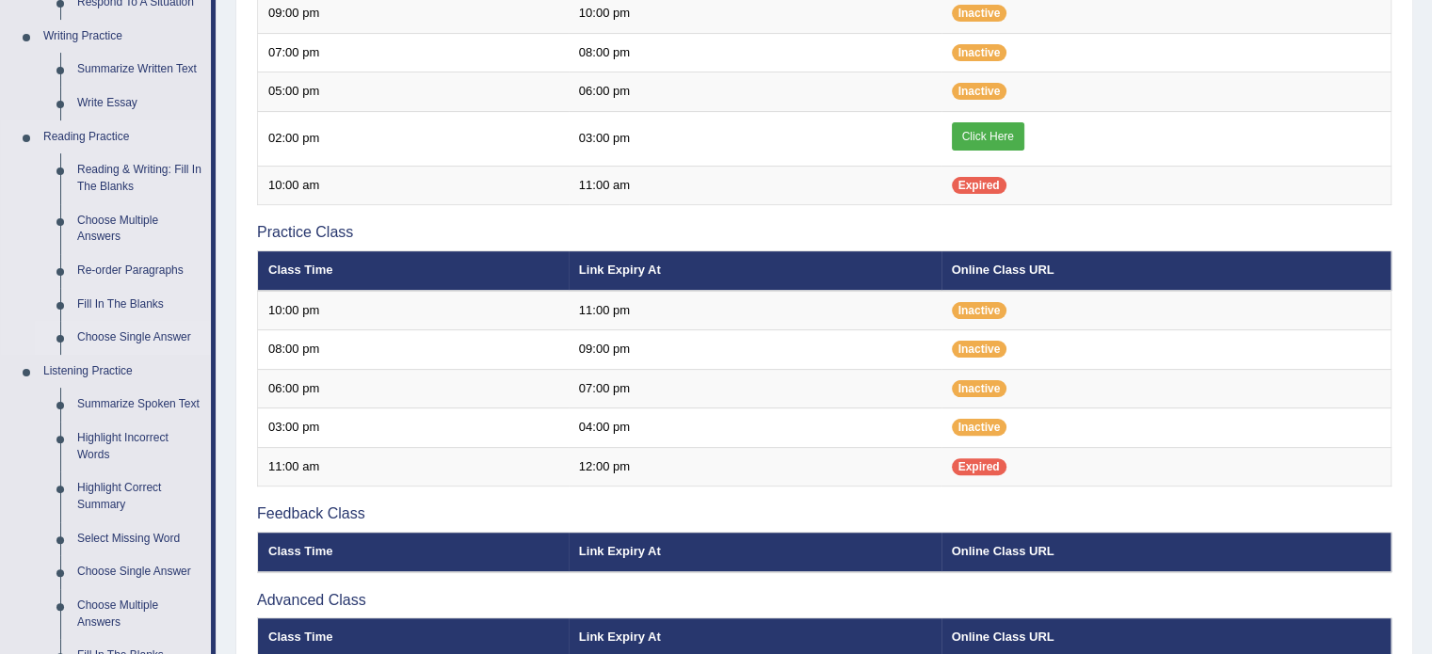
scroll to position [659, 0]
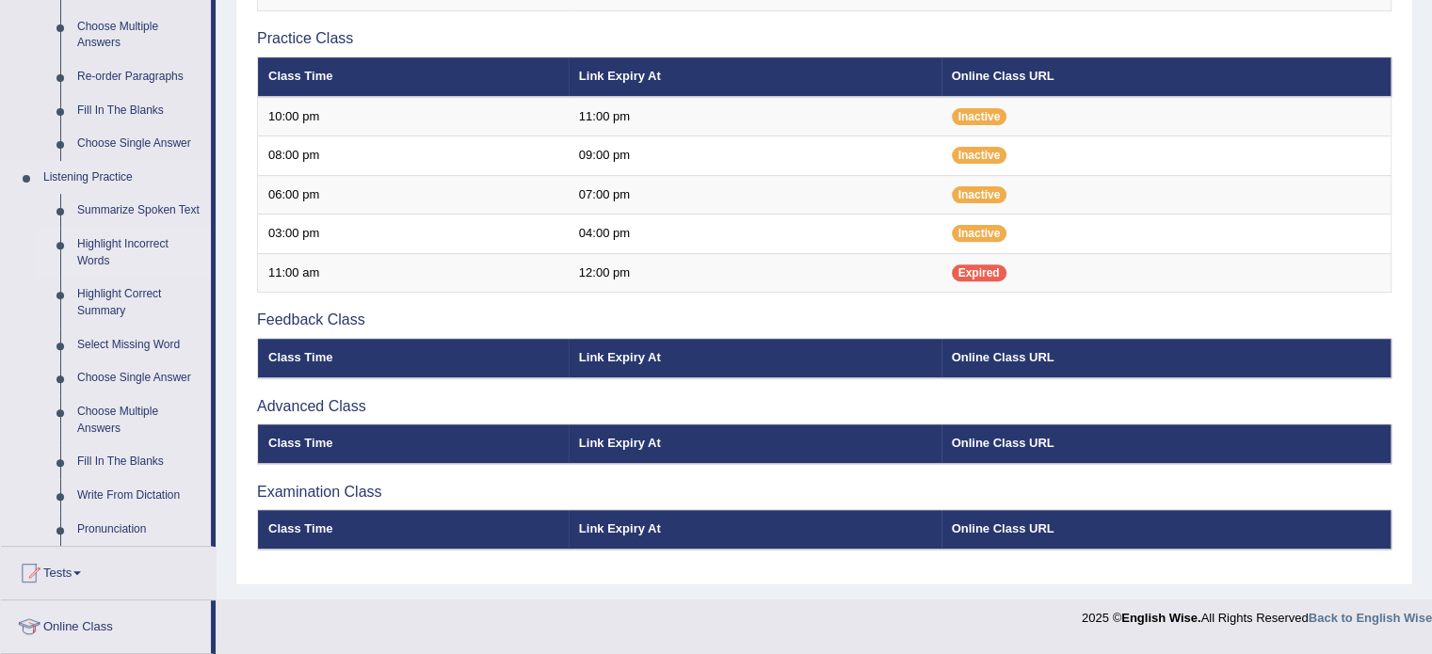
click at [132, 238] on link "Highlight Incorrect Words" at bounding box center [140, 253] width 142 height 50
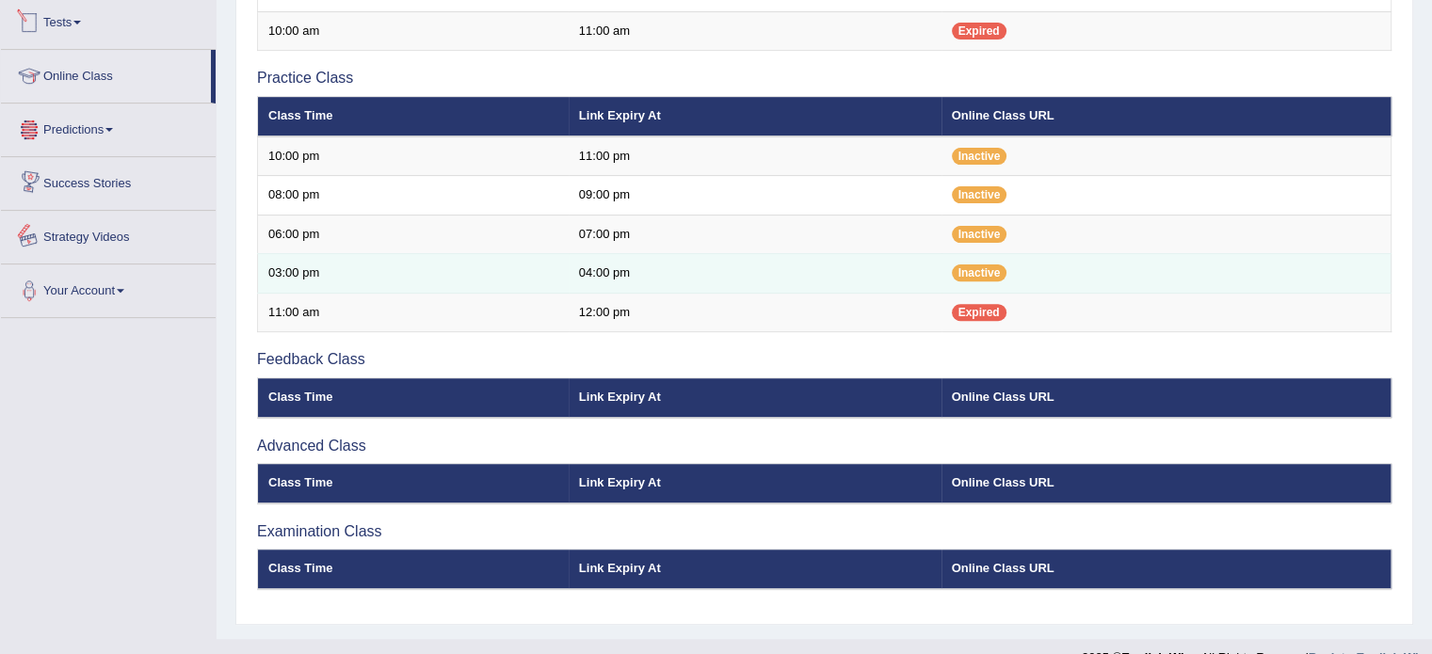
scroll to position [644, 0]
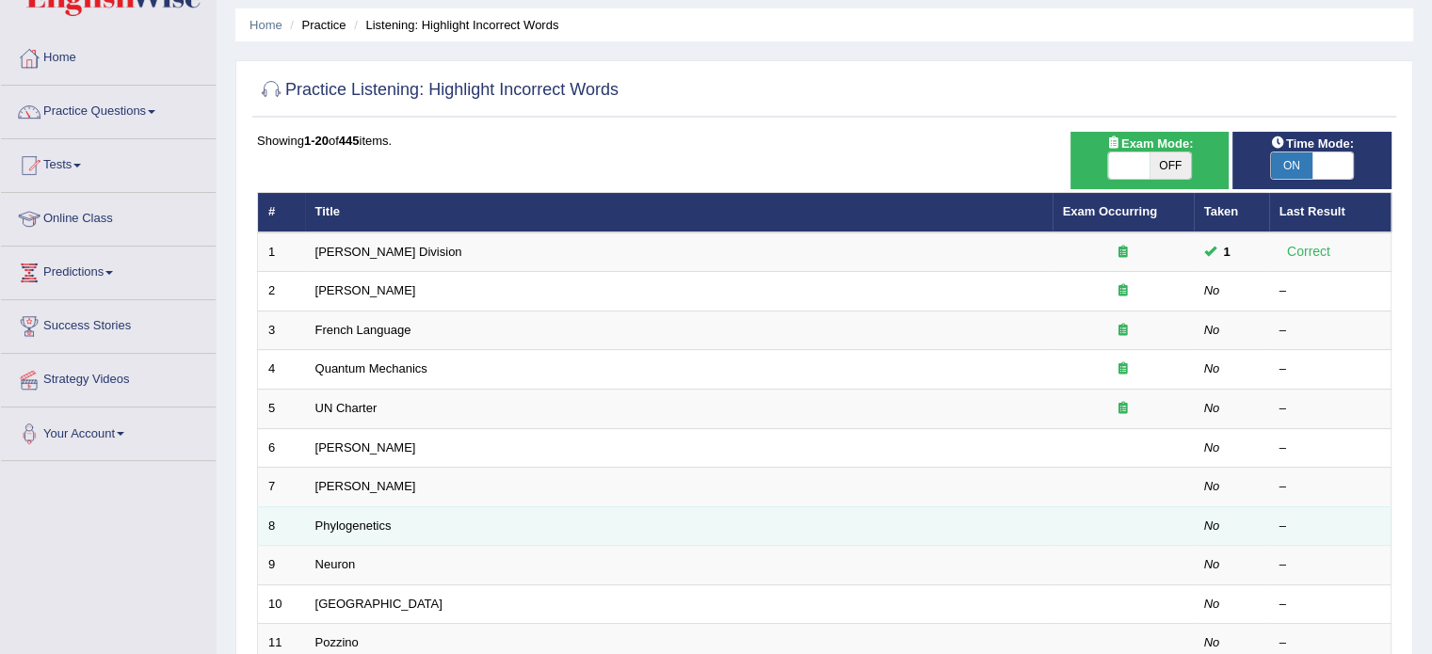
scroll to position [188, 0]
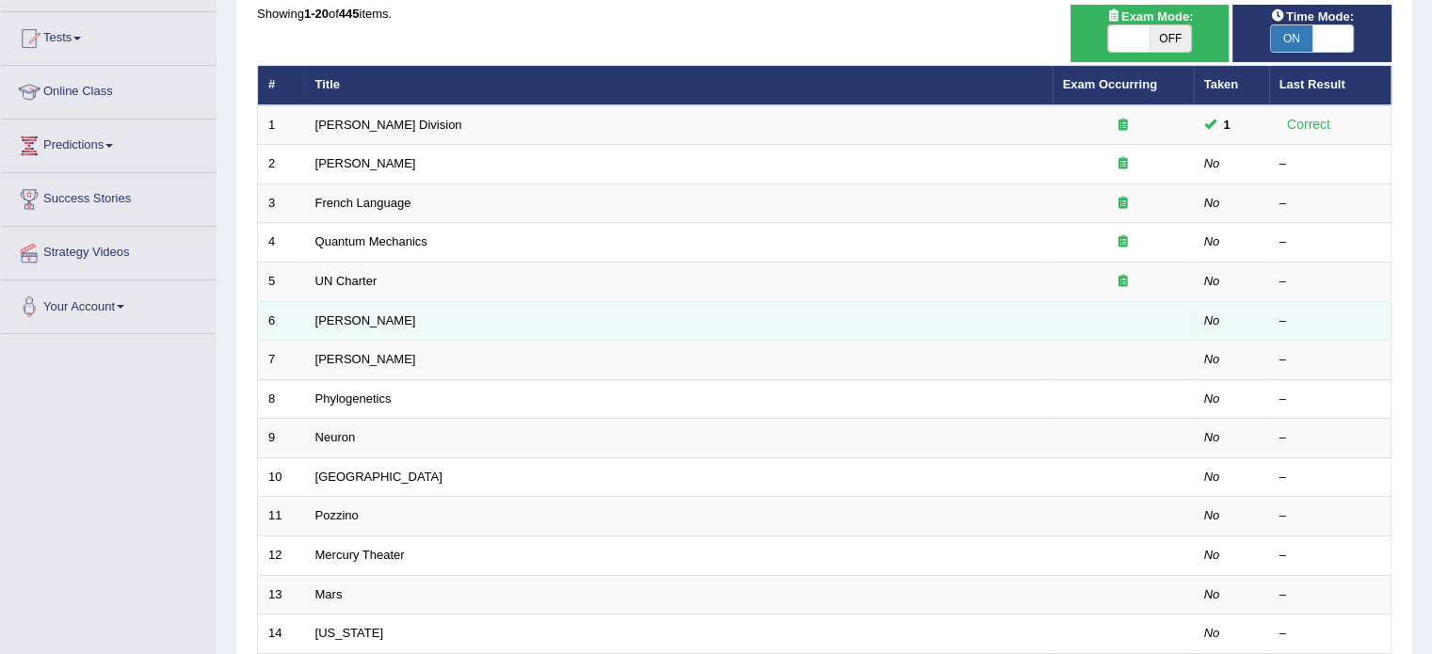
click at [378, 312] on td "[PERSON_NAME]" at bounding box center [679, 321] width 748 height 40
click at [275, 314] on td "6" at bounding box center [281, 321] width 47 height 40
click at [315, 314] on link "[PERSON_NAME]" at bounding box center [365, 321] width 101 height 14
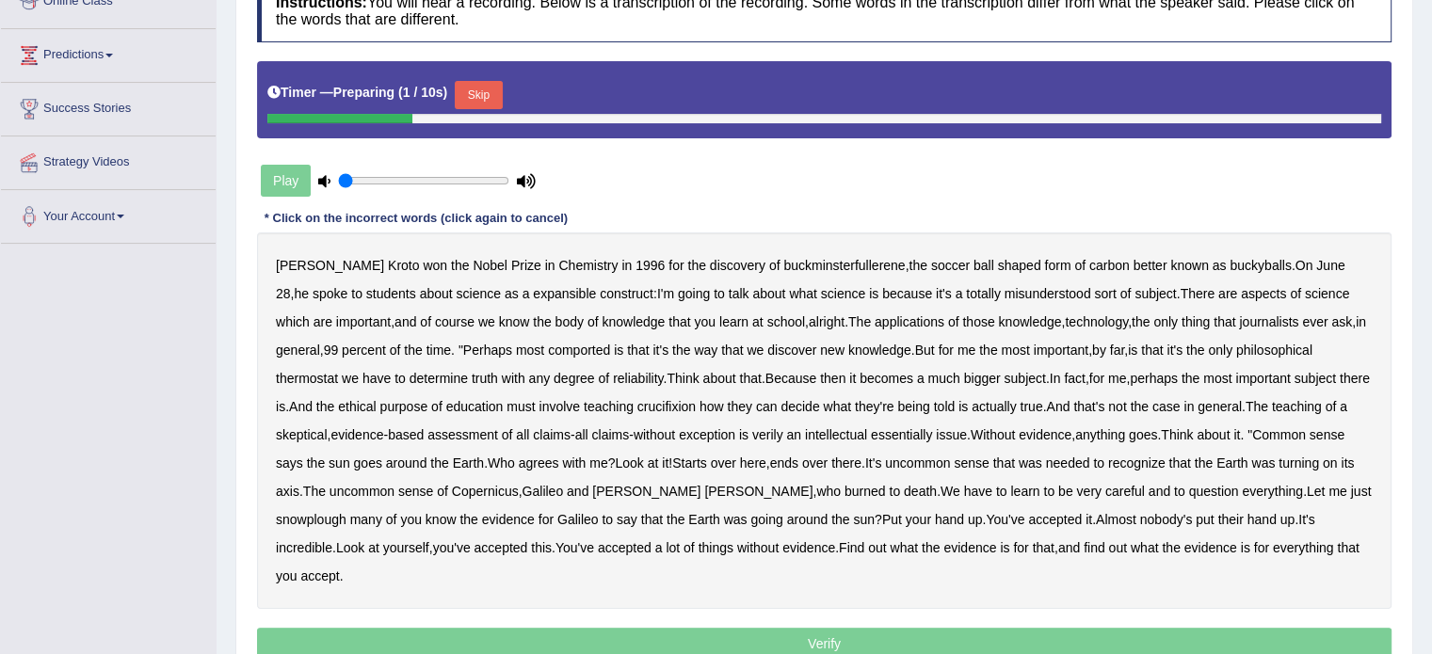
scroll to position [282, 0]
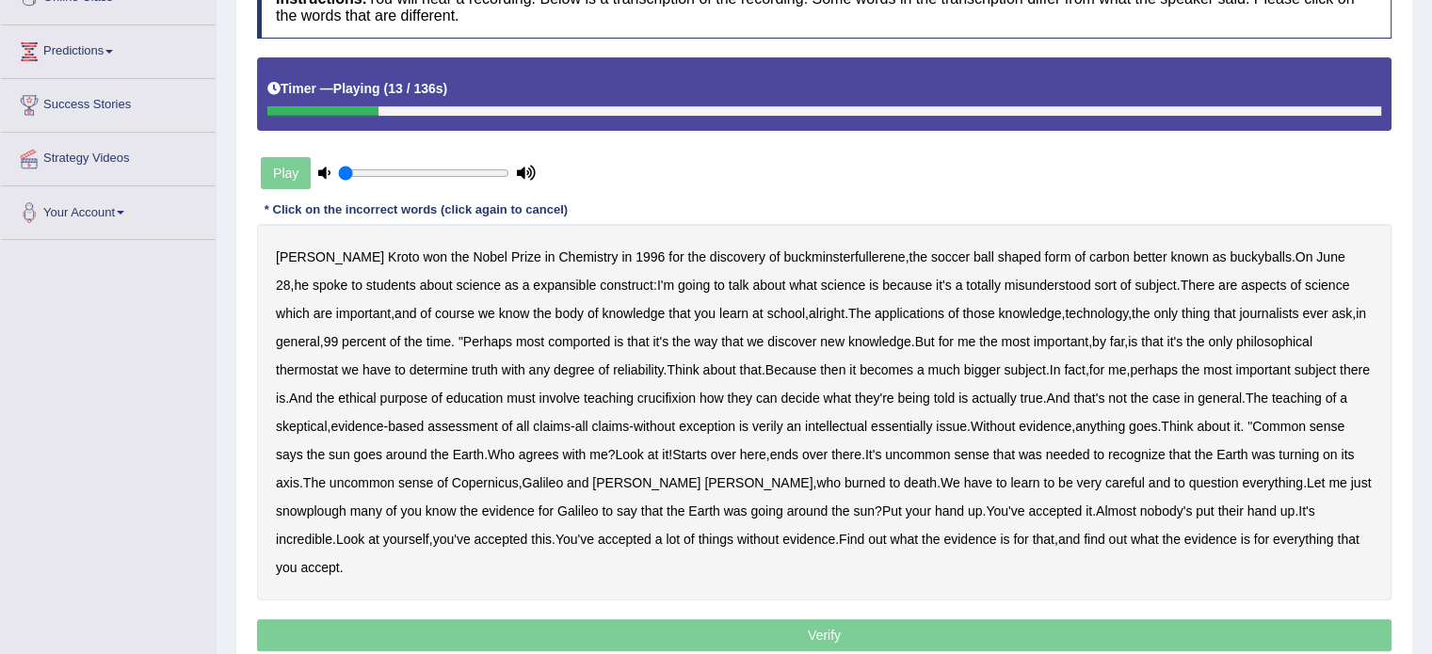
click at [533, 284] on b "expansible" at bounding box center [564, 285] width 63 height 15
drag, startPoint x: 588, startPoint y: 342, endPoint x: 613, endPoint y: 342, distance: 25.4
click at [591, 342] on b "comported" at bounding box center [579, 341] width 62 height 15
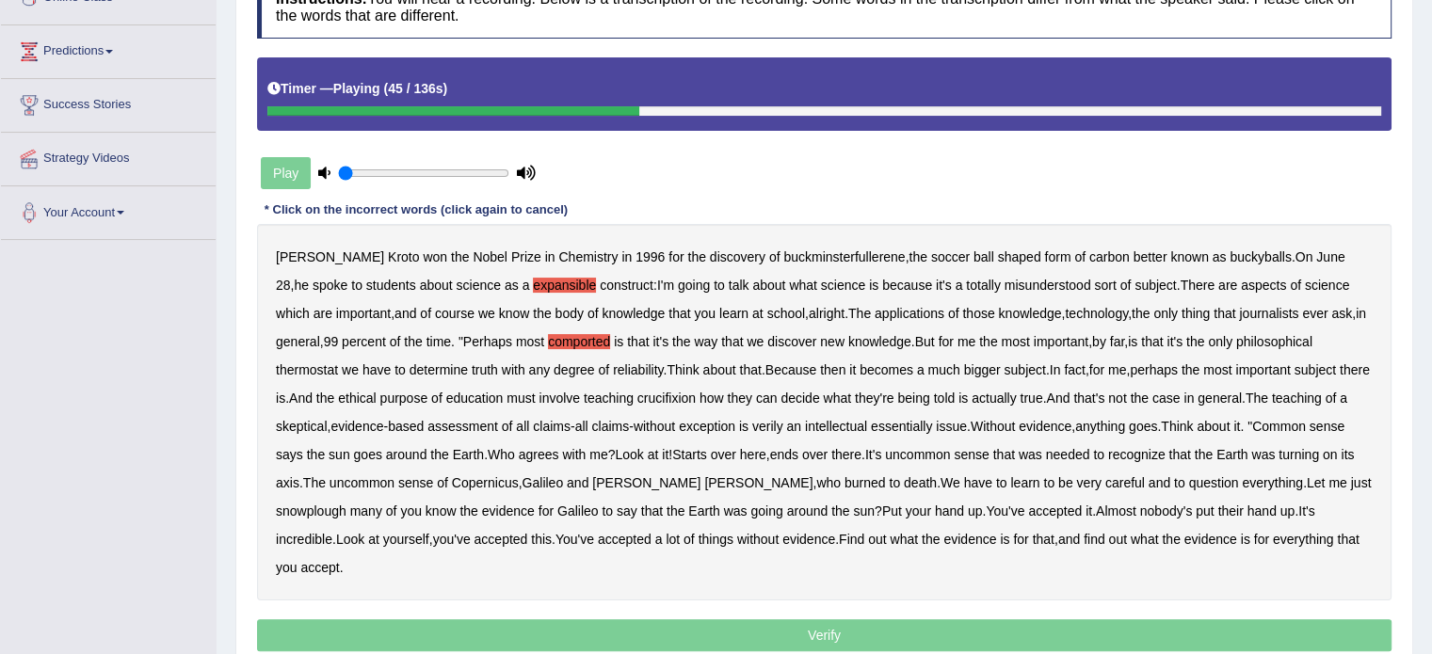
click at [299, 373] on b "thermostat" at bounding box center [307, 369] width 62 height 15
click at [696, 399] on b "crucifixion" at bounding box center [666, 398] width 58 height 15
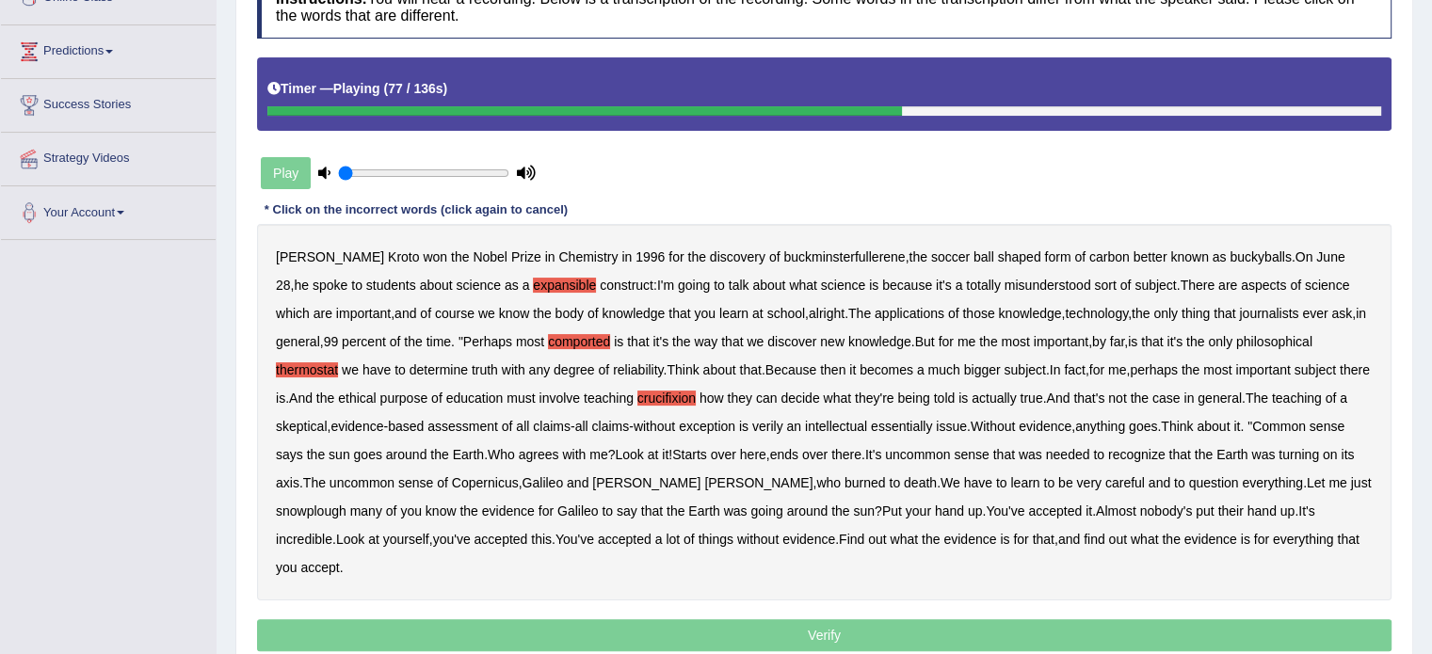
drag, startPoint x: 796, startPoint y: 426, endPoint x: 813, endPoint y: 425, distance: 17.9
click at [783, 425] on b "verily" at bounding box center [767, 426] width 31 height 15
click at [319, 511] on b "snowplough" at bounding box center [311, 511] width 71 height 15
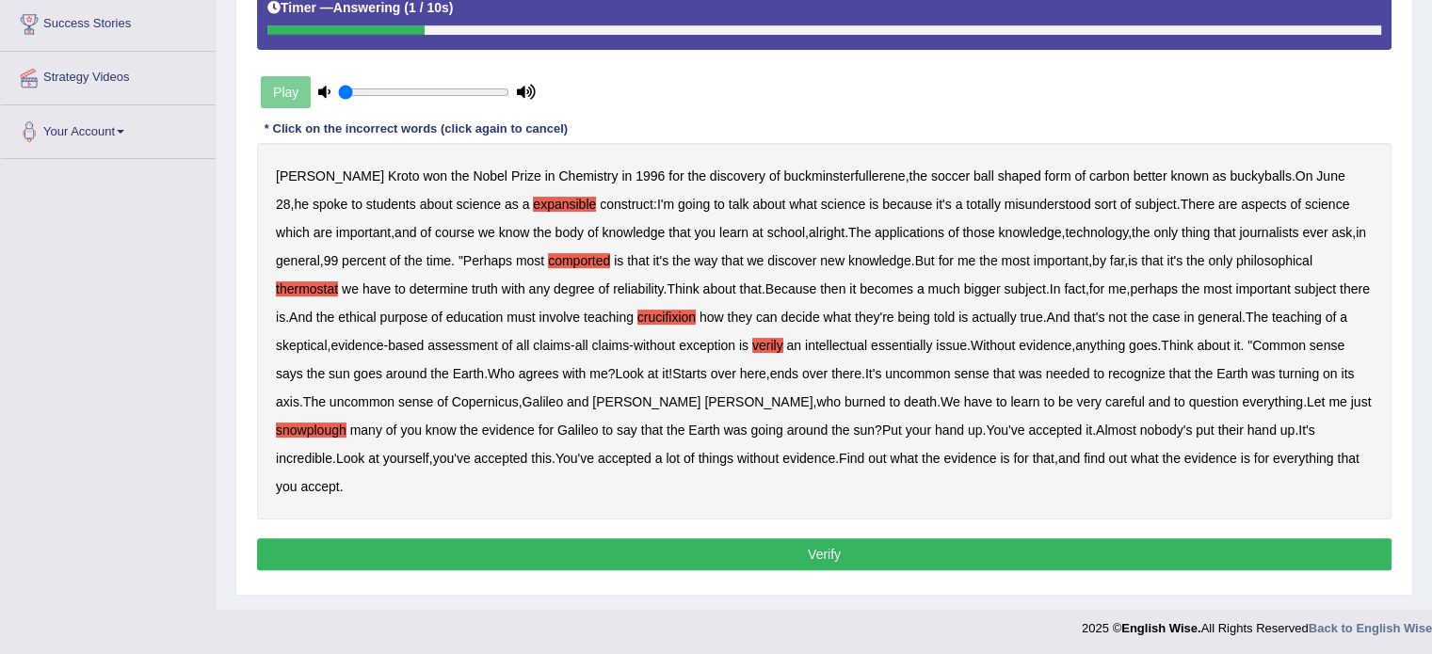
click at [771, 561] on button "Verify" at bounding box center [824, 555] width 1135 height 32
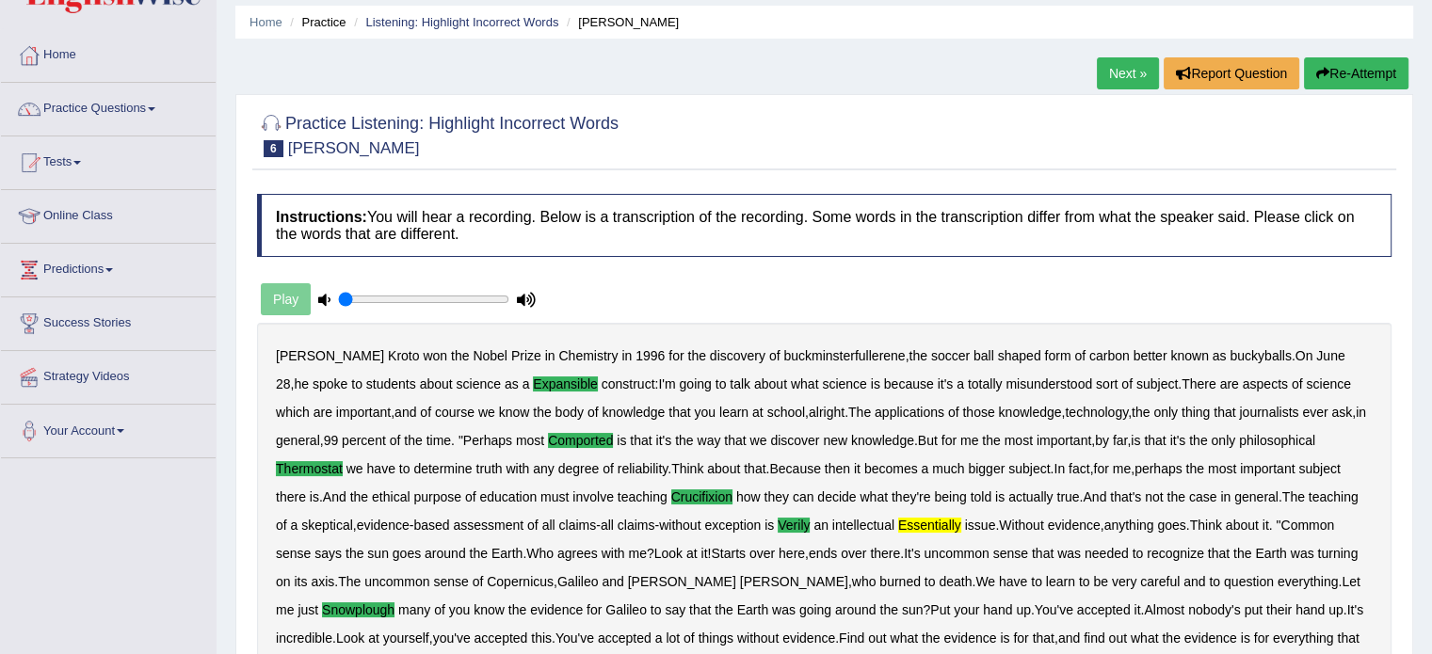
scroll to position [52, 0]
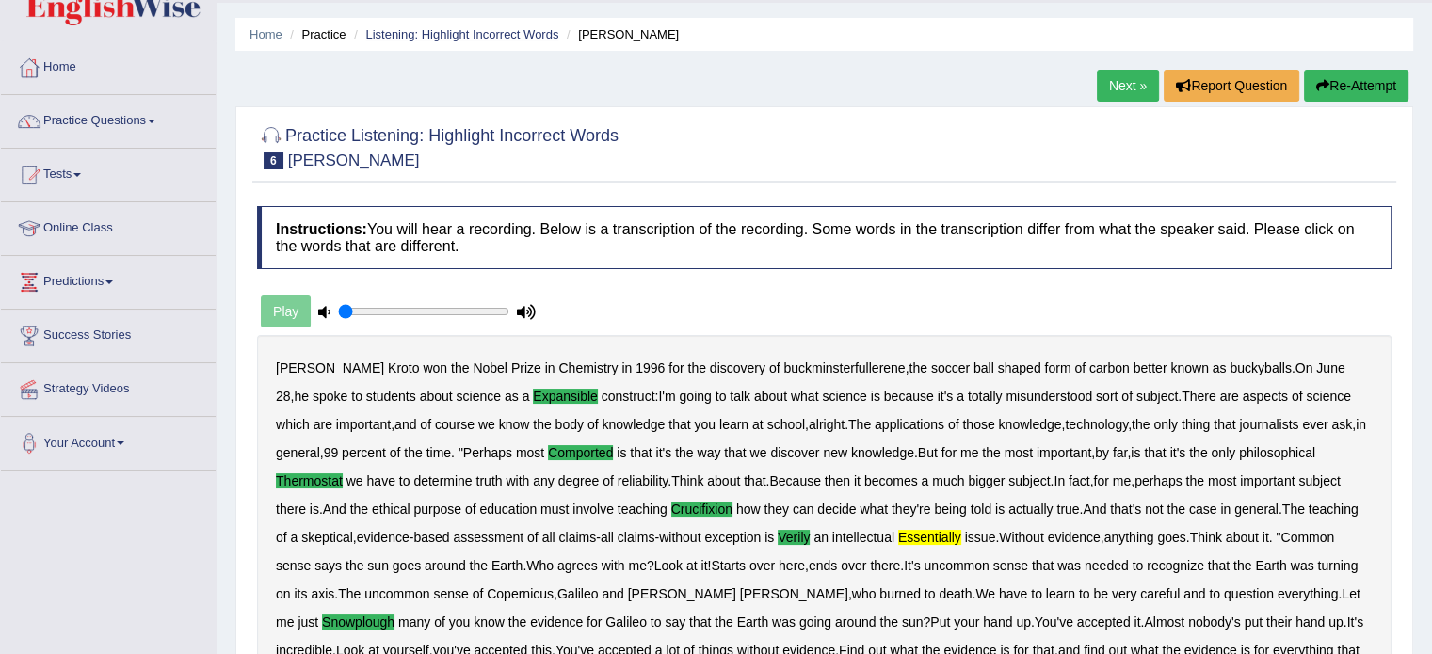
click at [475, 33] on link "Listening: Highlight Incorrect Words" at bounding box center [461, 34] width 193 height 14
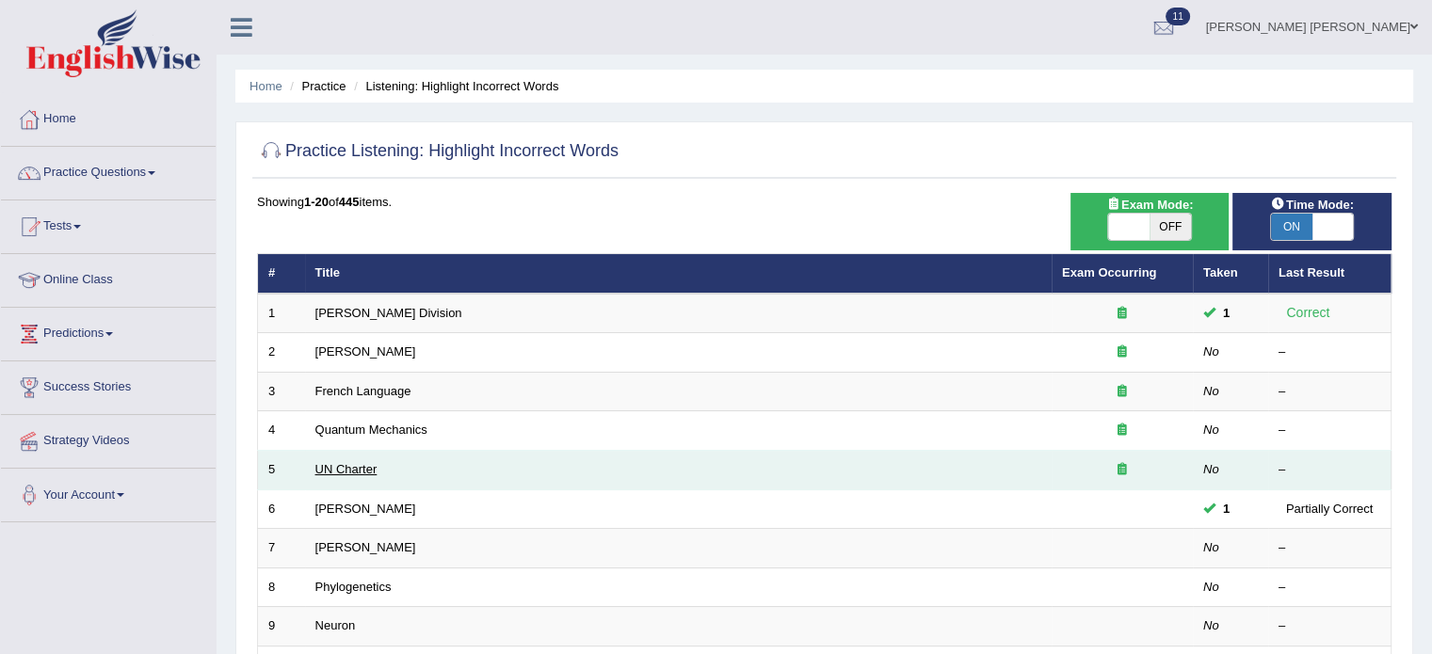
click at [358, 471] on link "UN Charter" at bounding box center [346, 469] width 62 height 14
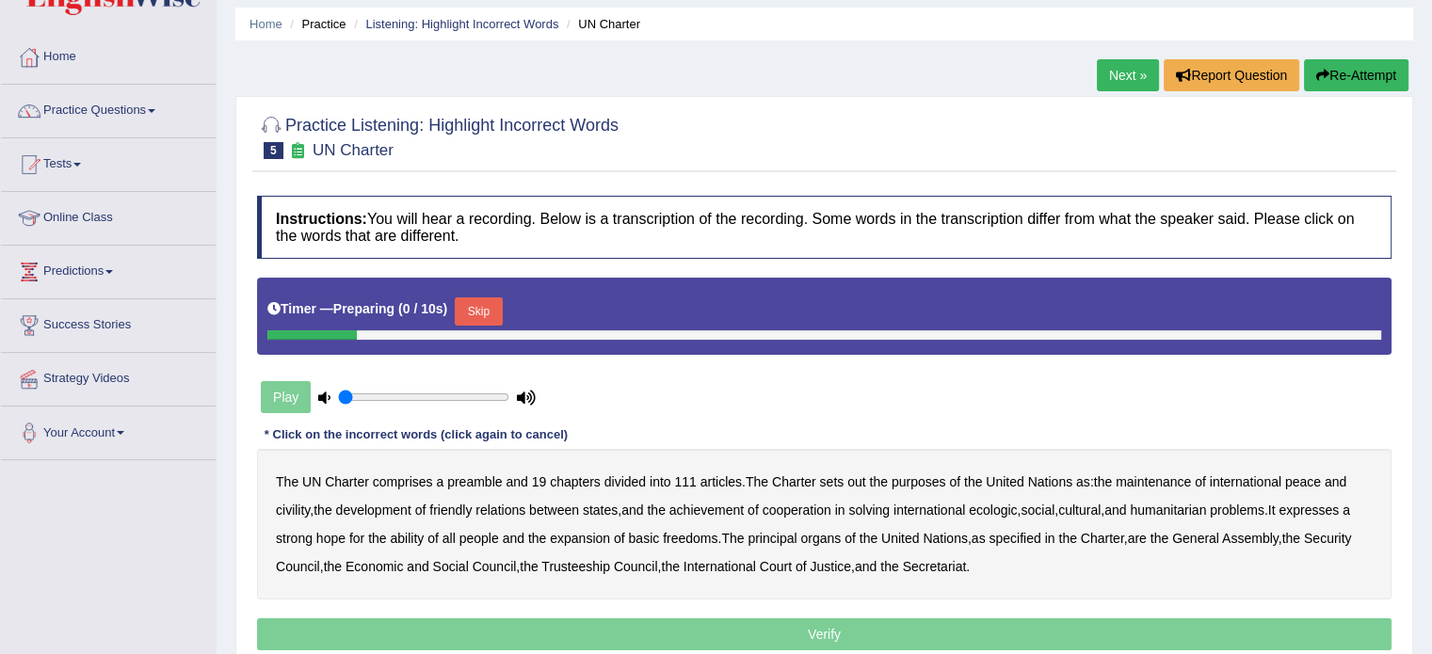
scroll to position [94, 0]
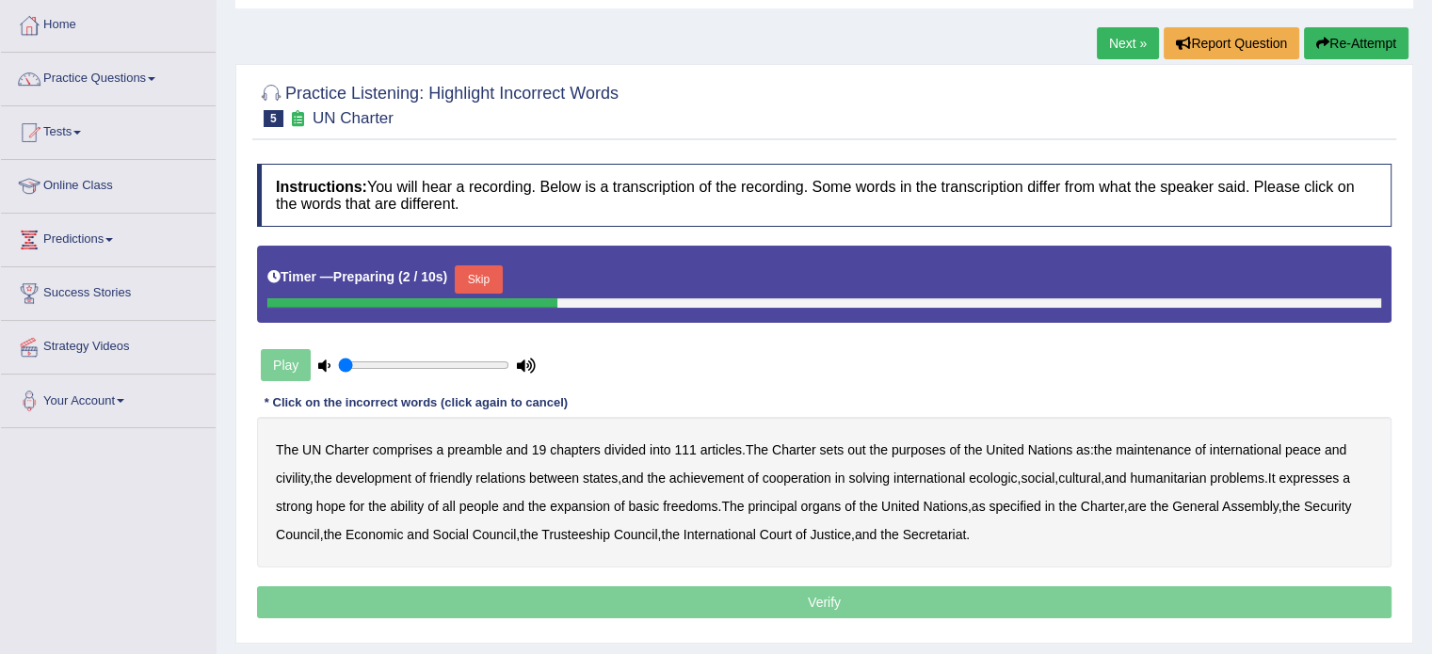
drag, startPoint x: 475, startPoint y: 280, endPoint x: 422, endPoint y: 346, distance: 84.4
click at [475, 280] on button "Skip" at bounding box center [478, 280] width 47 height 28
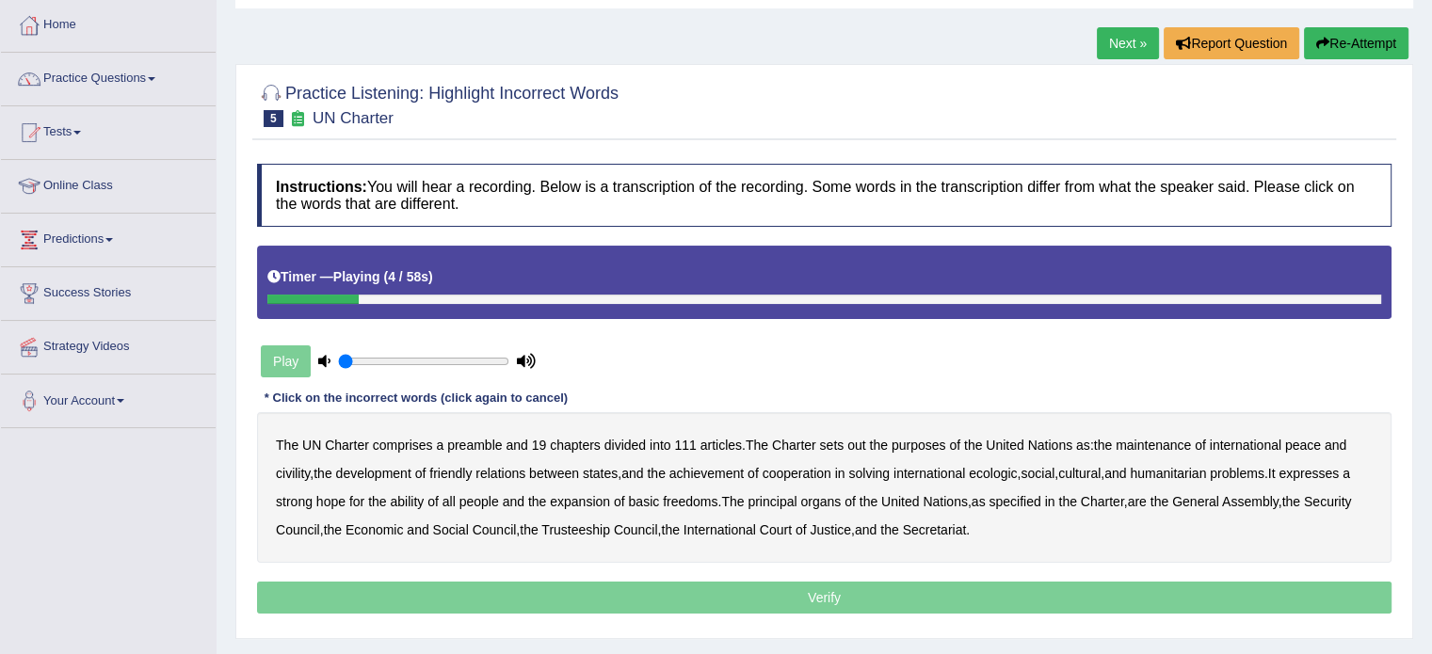
click at [422, 441] on b "comprises" at bounding box center [403, 445] width 60 height 15
drag, startPoint x: 859, startPoint y: 448, endPoint x: 885, endPoint y: 449, distance: 26.4
click at [869, 447] on div "The UN Charter comprises a preamble and 19 chapters divided into 111 articles .…" at bounding box center [824, 487] width 1135 height 151
click at [858, 441] on b "out" at bounding box center [856, 445] width 18 height 15
click at [289, 474] on b "civility" at bounding box center [293, 473] width 34 height 15
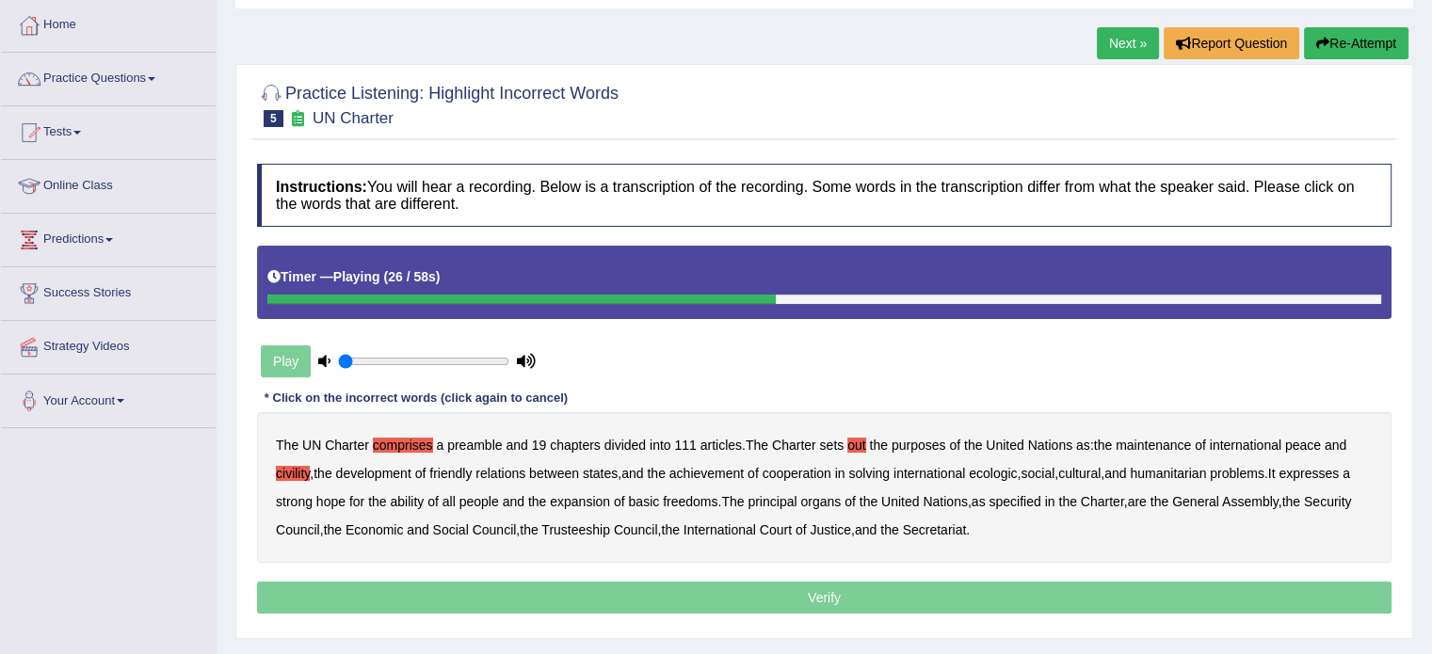
click at [1013, 474] on b "ecologic" at bounding box center [993, 473] width 48 height 15
click at [423, 504] on b "ability" at bounding box center [407, 501] width 34 height 15
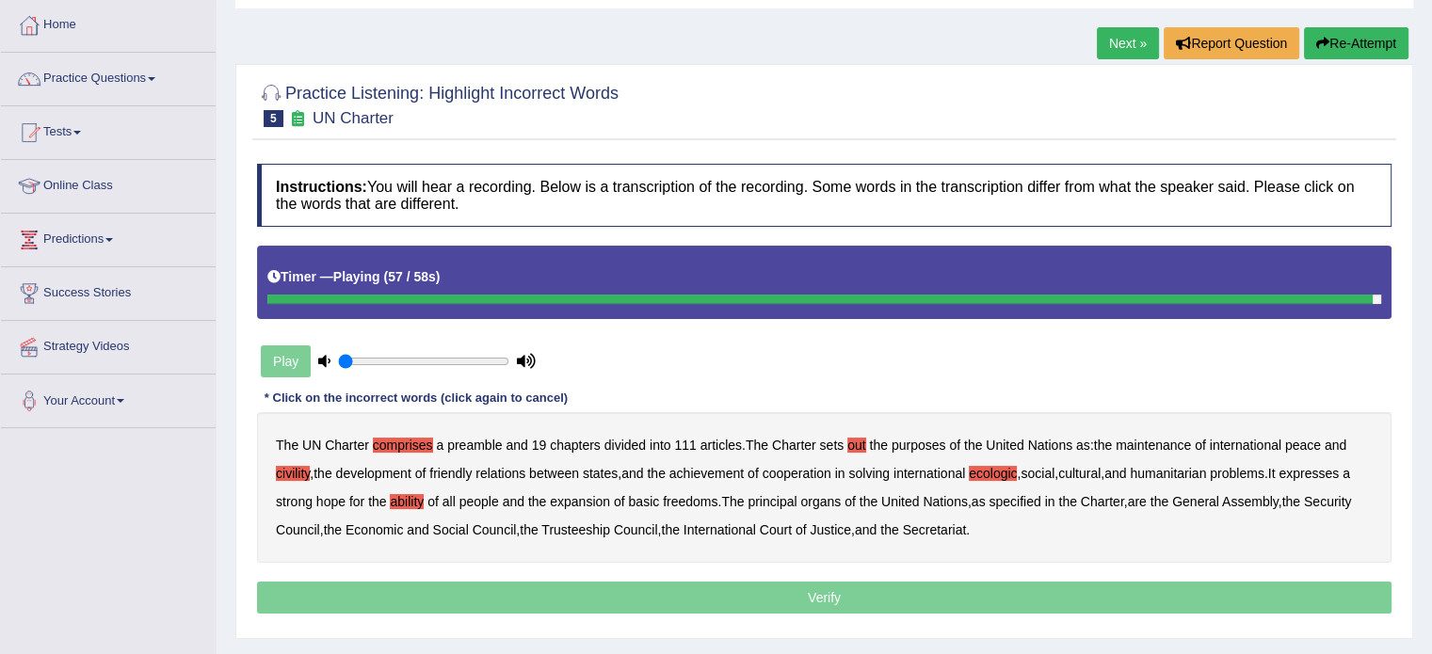
click at [870, 590] on p "Verify" at bounding box center [824, 598] width 1135 height 32
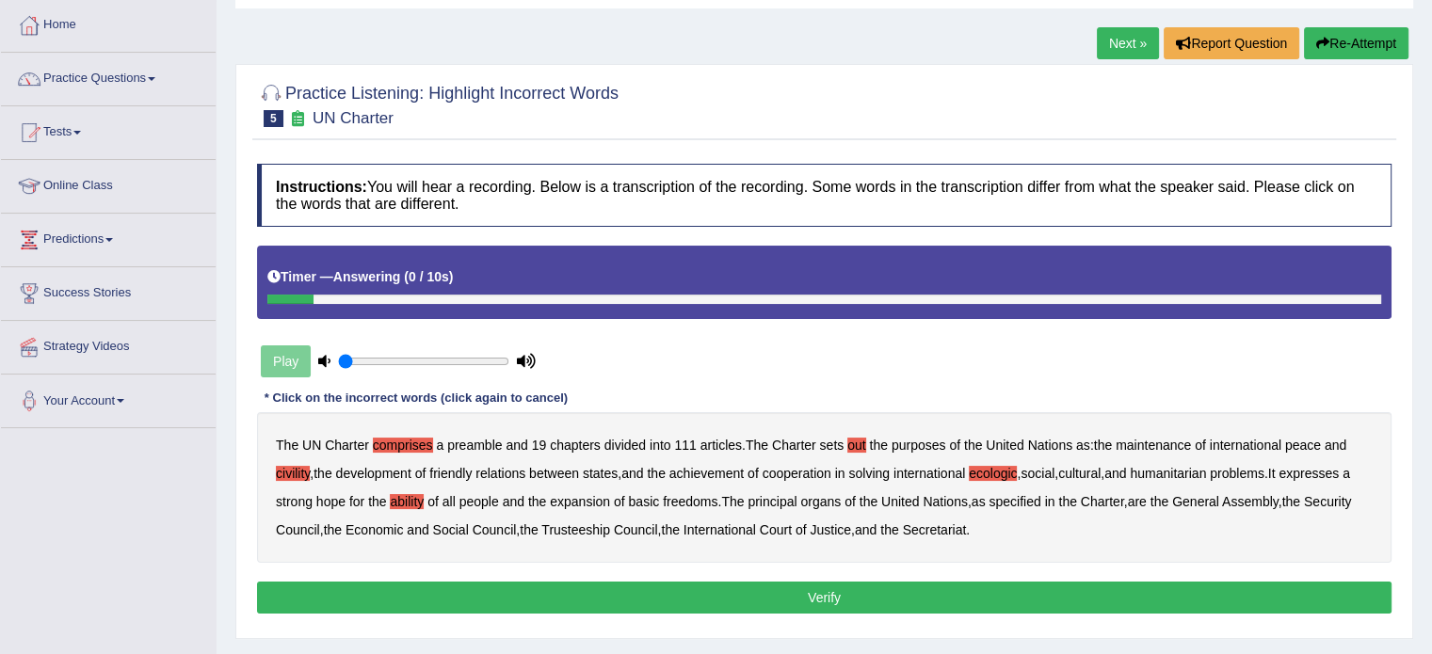
click at [855, 598] on button "Verify" at bounding box center [824, 598] width 1135 height 32
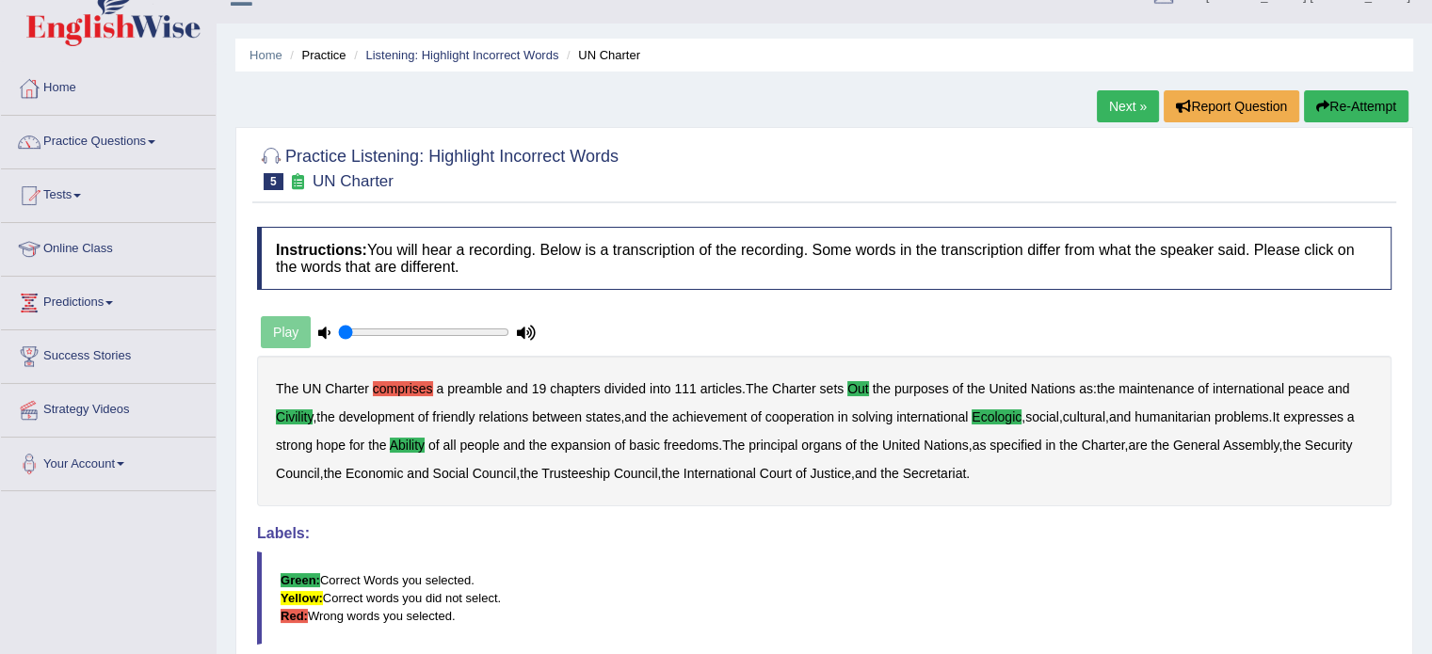
scroll to position [0, 0]
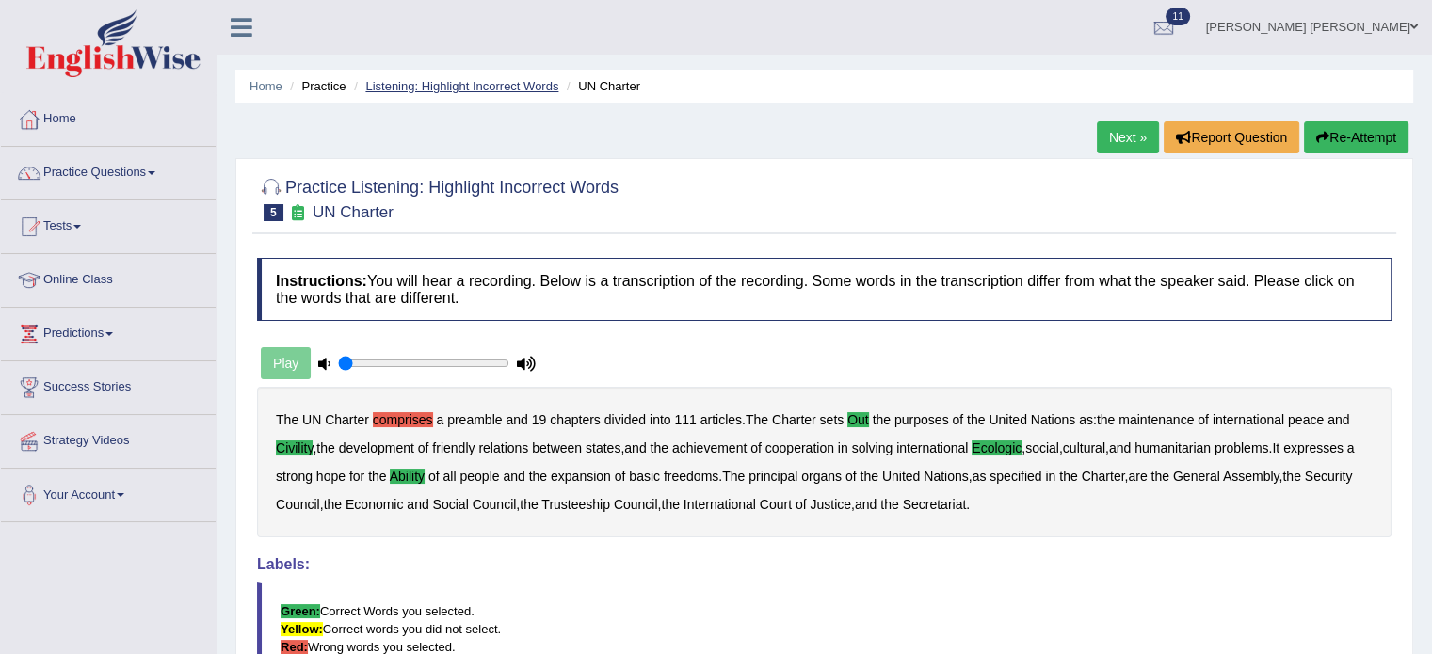
click at [456, 86] on link "Listening: Highlight Incorrect Words" at bounding box center [461, 86] width 193 height 14
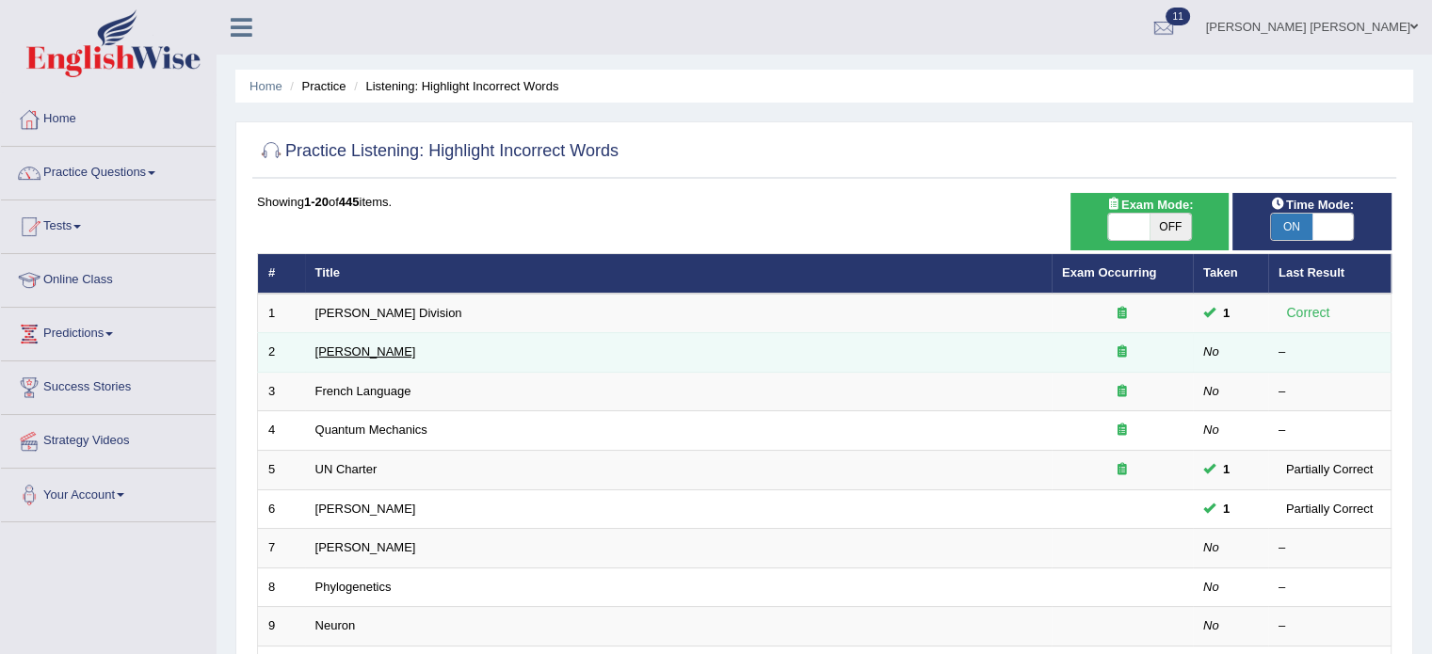
click at [353, 347] on link "[PERSON_NAME]" at bounding box center [365, 352] width 101 height 14
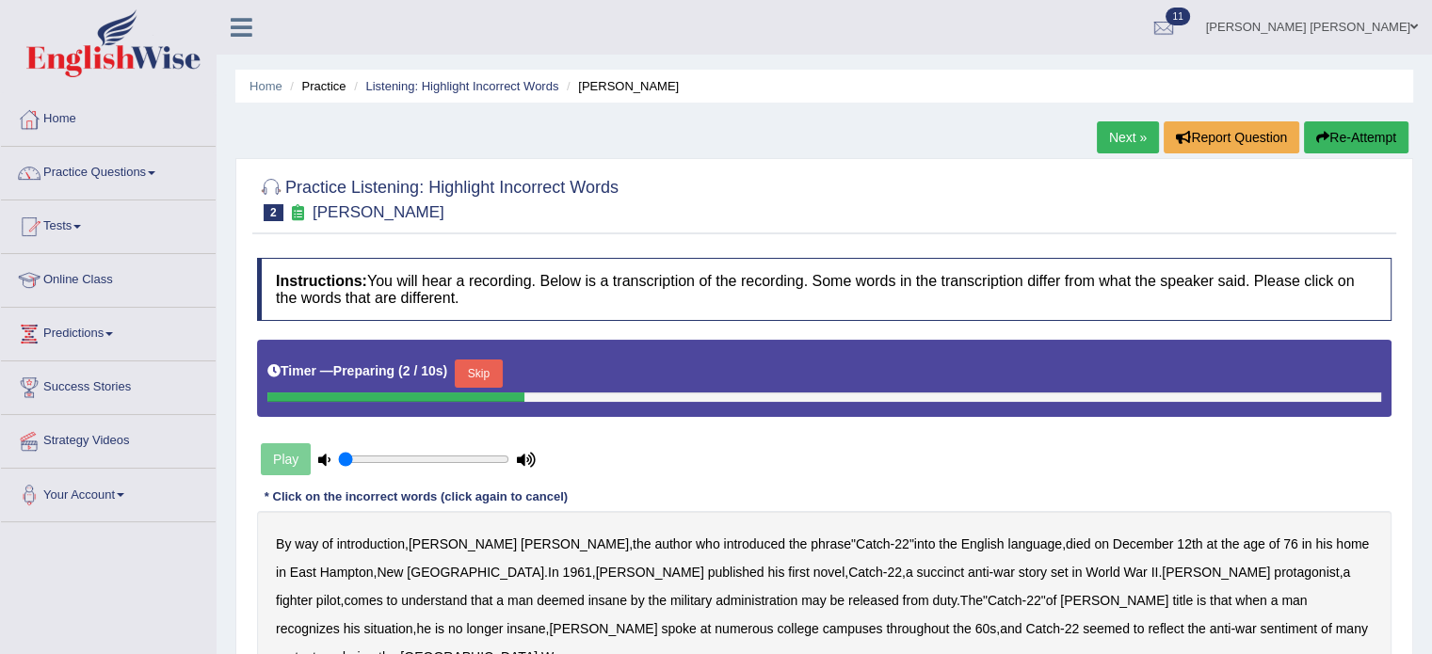
scroll to position [94, 0]
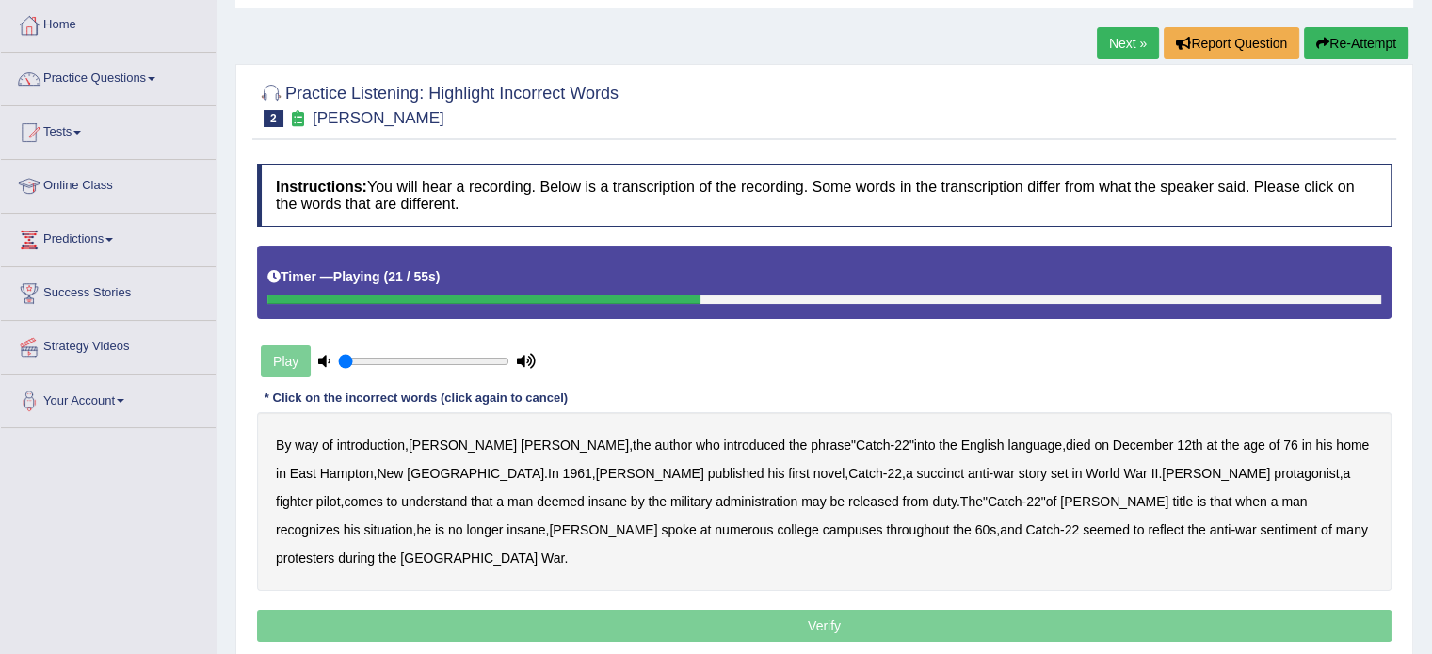
click at [916, 475] on b "succinct" at bounding box center [940, 473] width 48 height 15
click at [716, 498] on b "administration" at bounding box center [757, 501] width 82 height 15
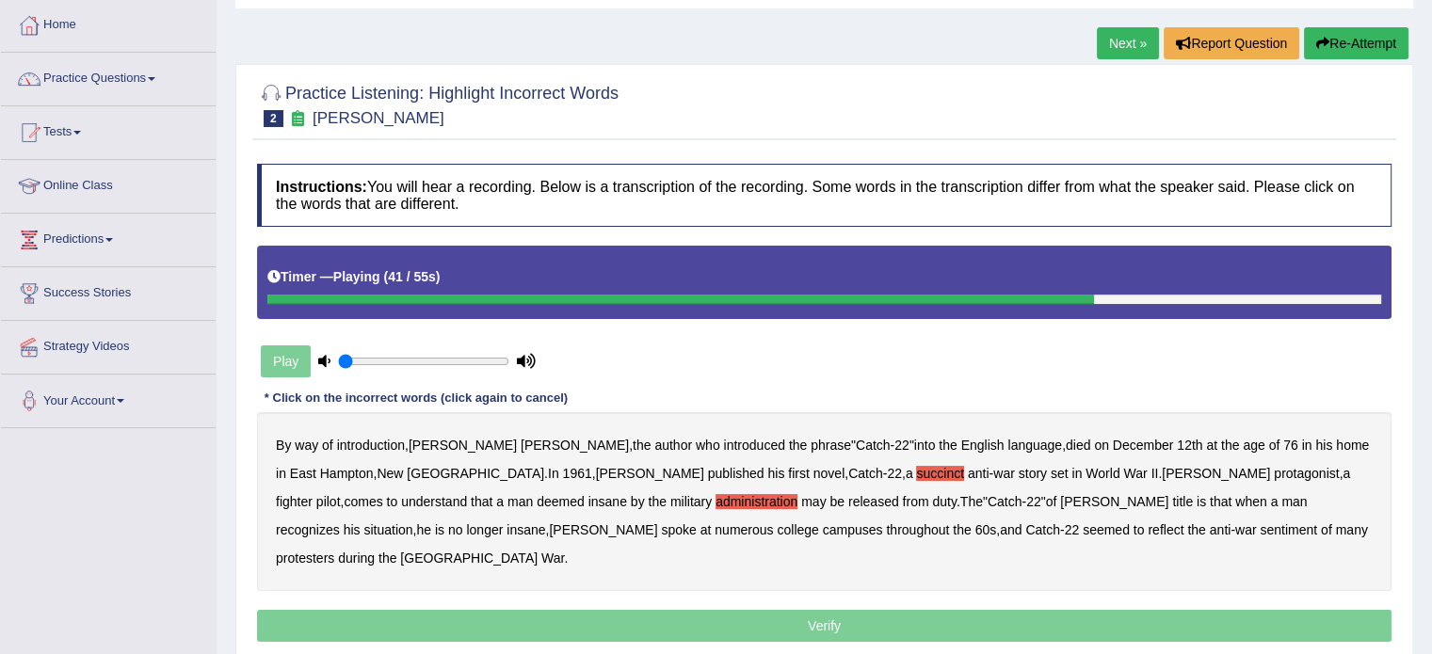
click at [412, 523] on b "situation" at bounding box center [387, 530] width 49 height 15
drag, startPoint x: 728, startPoint y: 526, endPoint x: 744, endPoint y: 526, distance: 16.0
click at [1148, 526] on b "reflect" at bounding box center [1166, 530] width 36 height 15
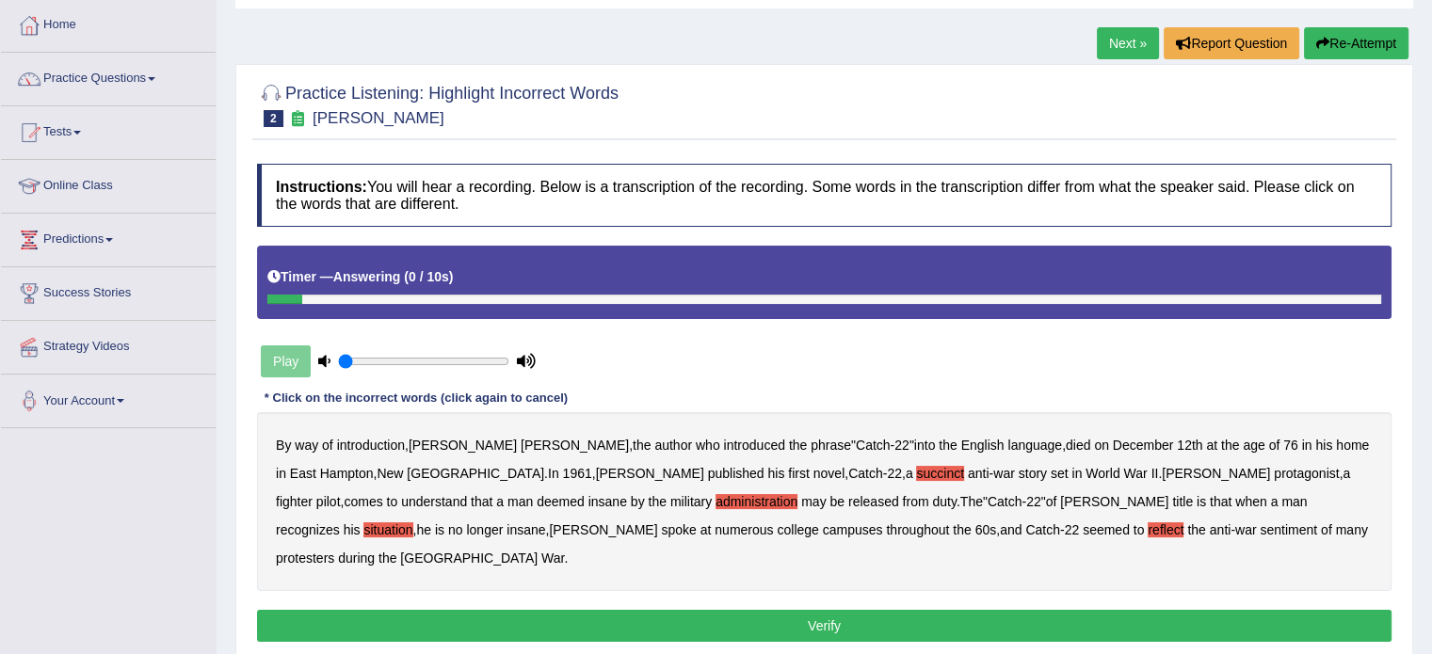
click at [825, 610] on button "Verify" at bounding box center [824, 626] width 1135 height 32
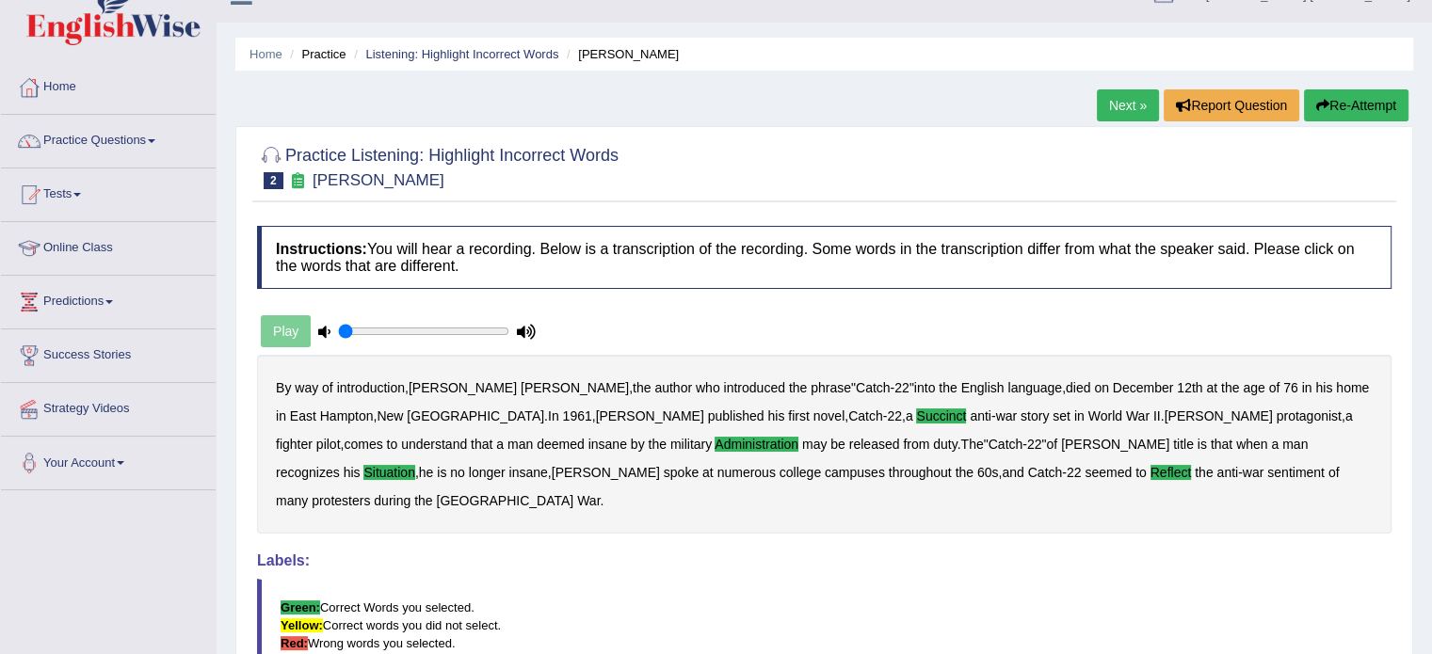
scroll to position [0, 0]
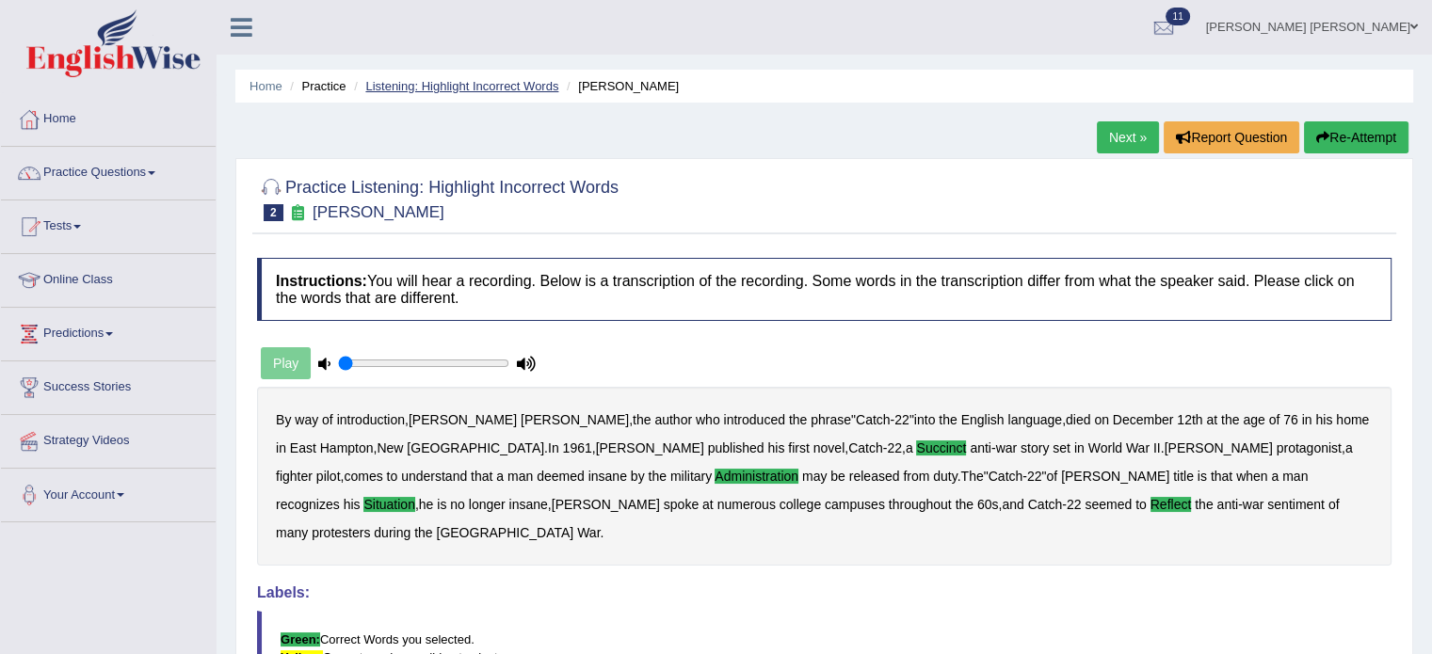
click at [422, 84] on link "Listening: Highlight Incorrect Words" at bounding box center [461, 86] width 193 height 14
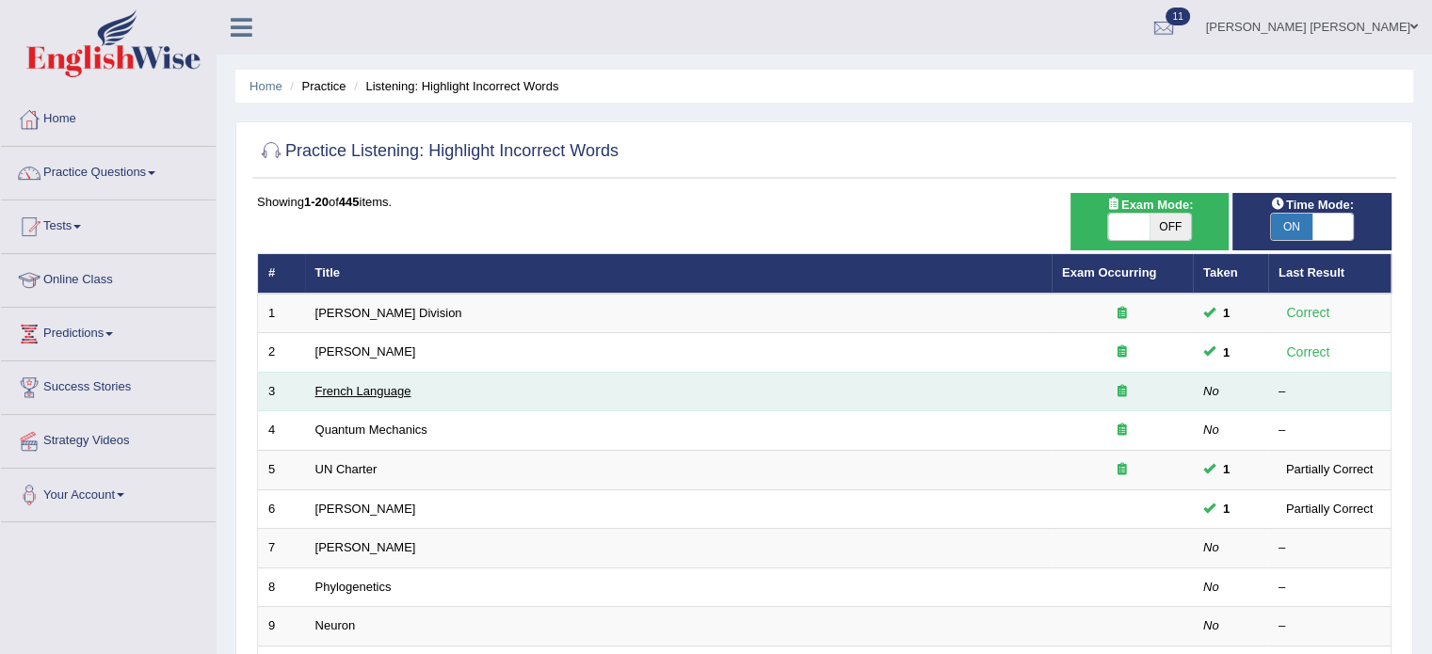
click at [392, 391] on link "French Language" at bounding box center [363, 391] width 96 height 14
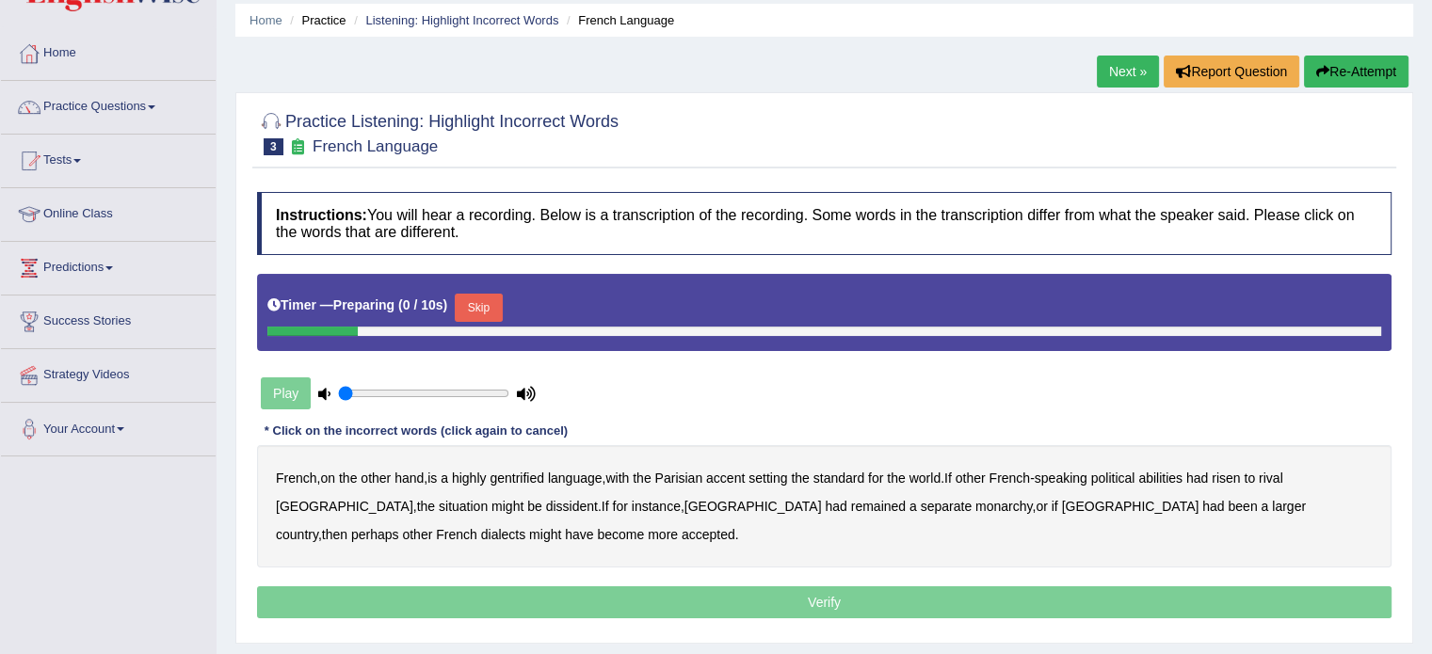
scroll to position [188, 0]
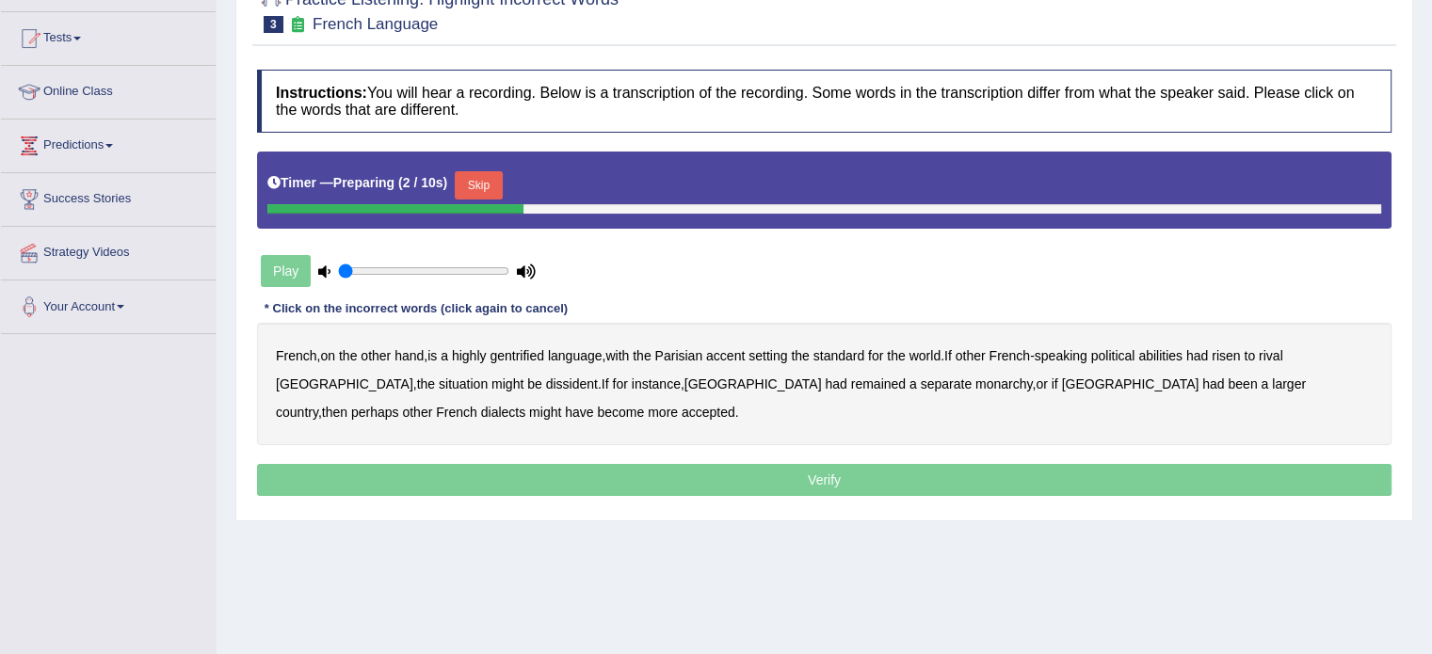
click at [484, 186] on button "Skip" at bounding box center [478, 185] width 47 height 28
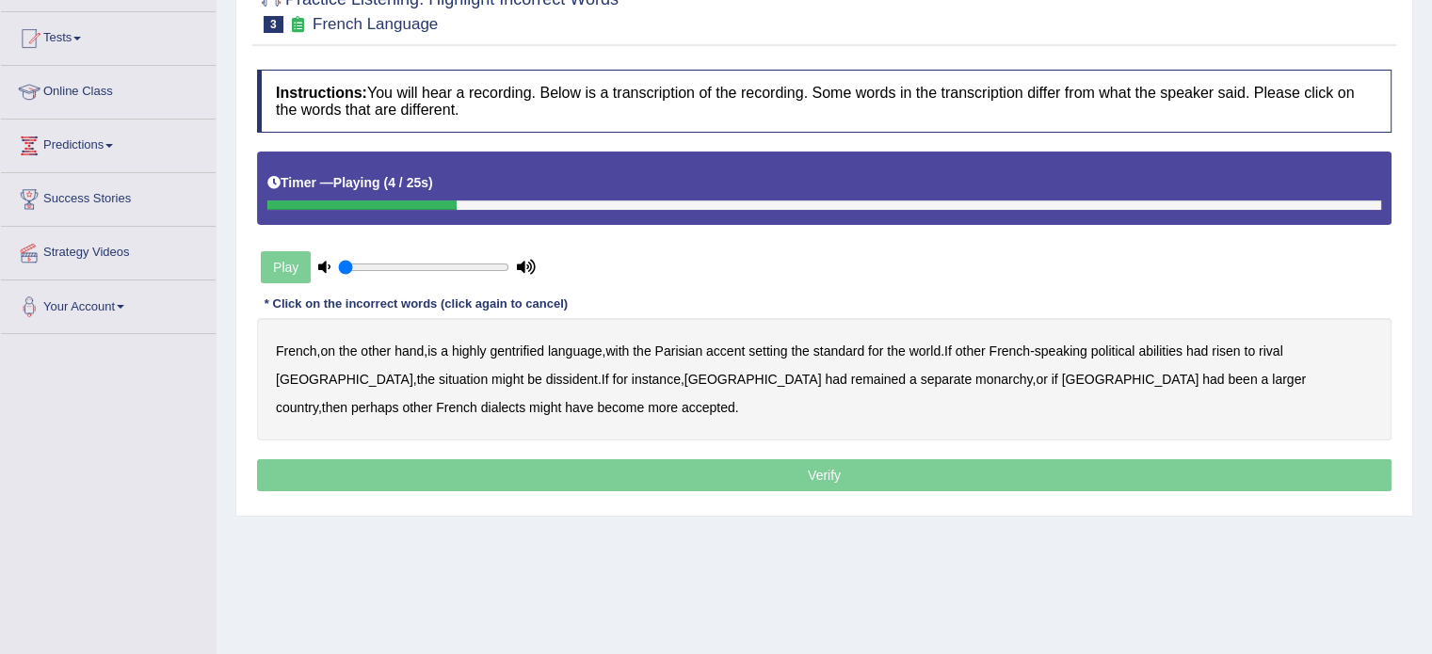
click at [519, 353] on b "gentrified" at bounding box center [517, 351] width 55 height 15
click at [1183, 351] on b "abilities" at bounding box center [1160, 351] width 44 height 15
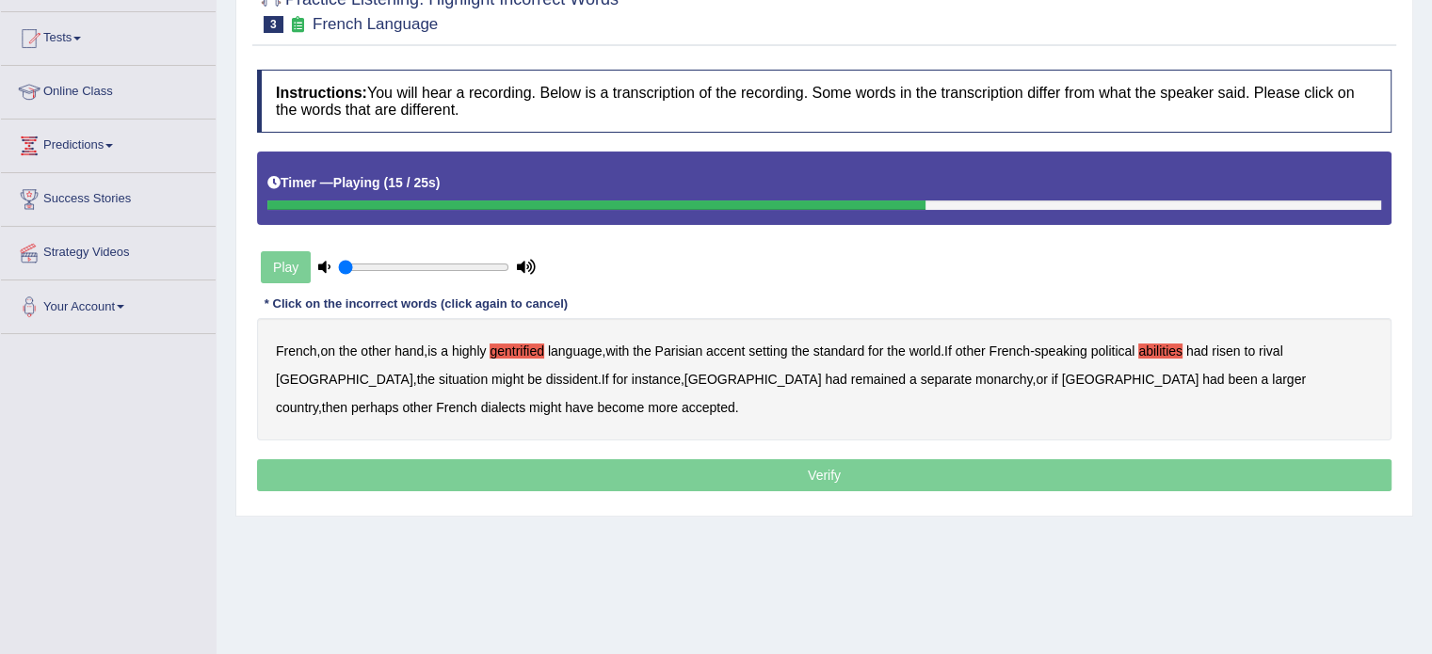
click at [546, 378] on b "dissident" at bounding box center [572, 379] width 52 height 15
click at [975, 376] on b "monarchy" at bounding box center [1003, 379] width 56 height 15
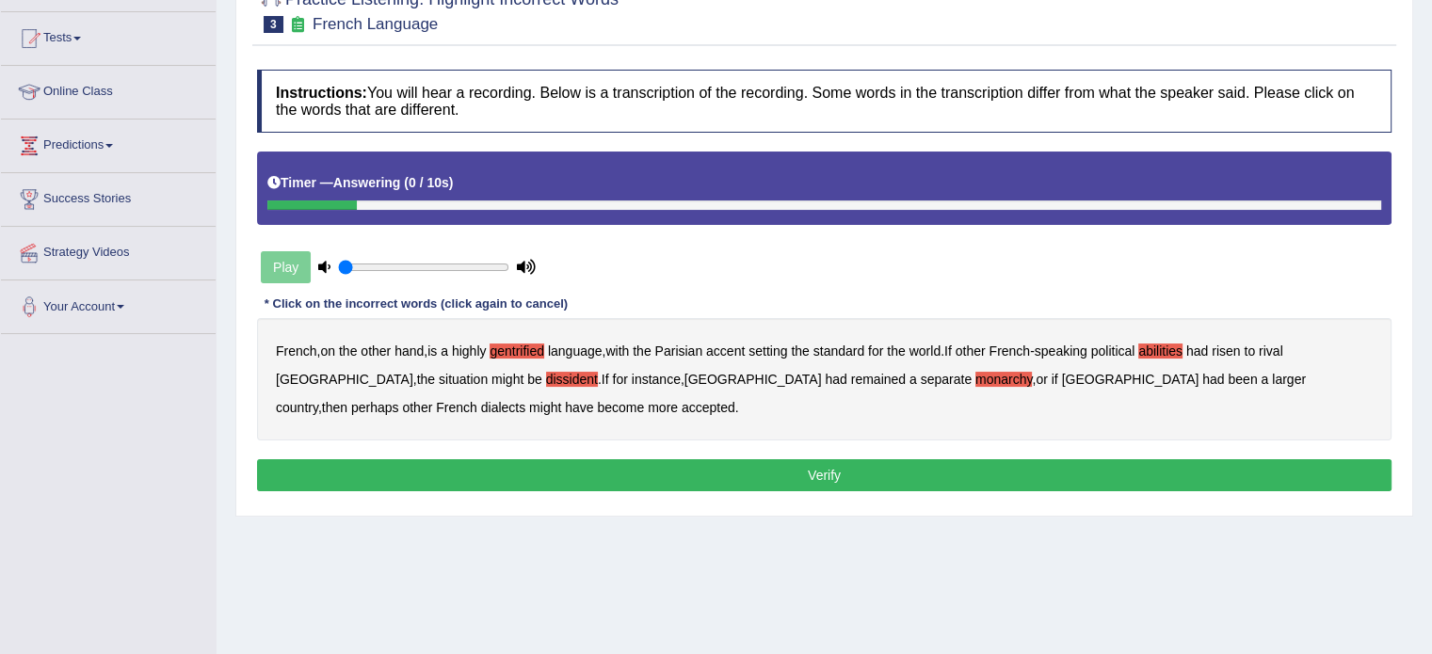
click at [671, 462] on button "Verify" at bounding box center [824, 475] width 1135 height 32
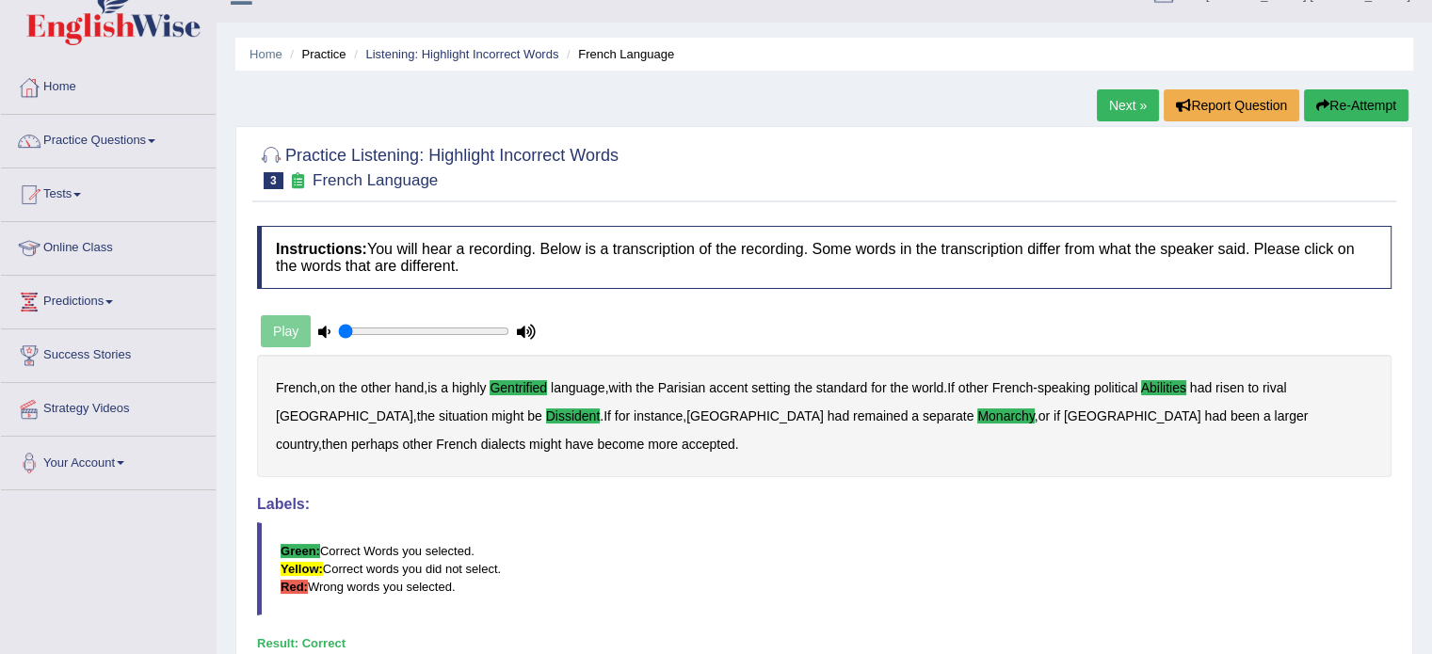
scroll to position [0, 0]
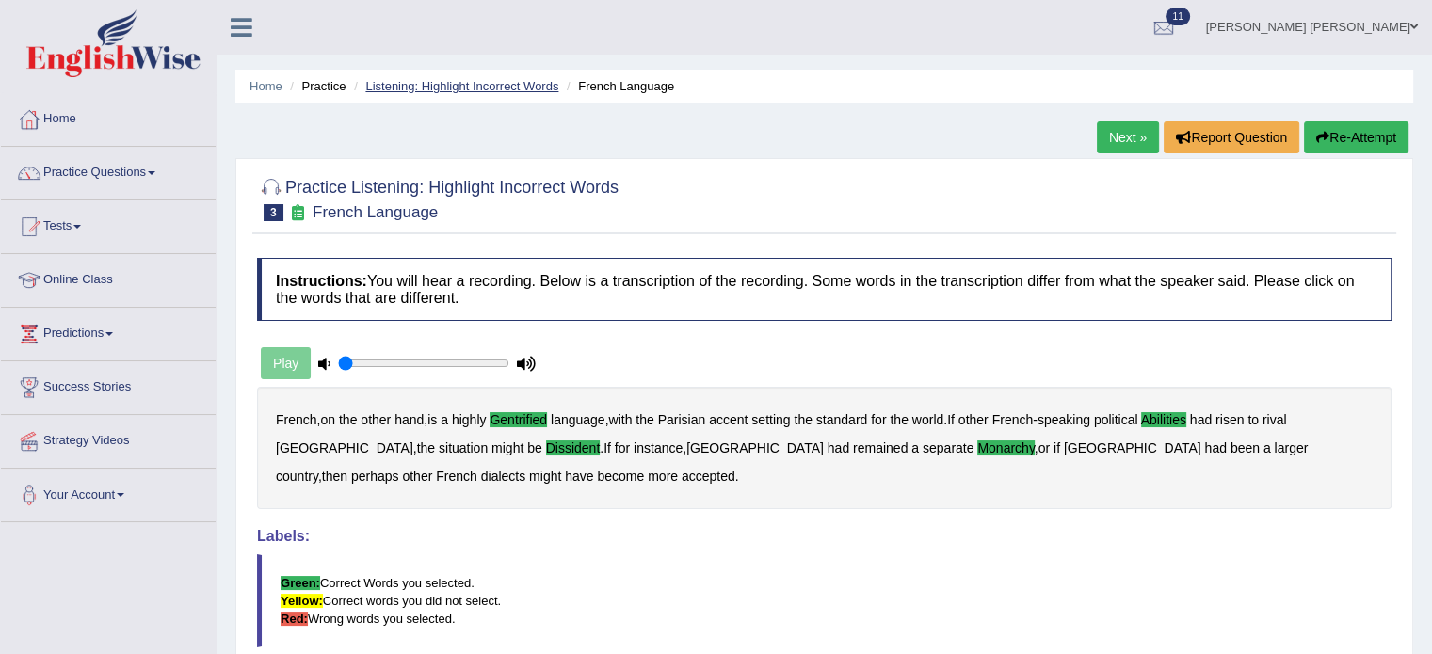
click at [497, 87] on link "Listening: Highlight Incorrect Words" at bounding box center [461, 86] width 193 height 14
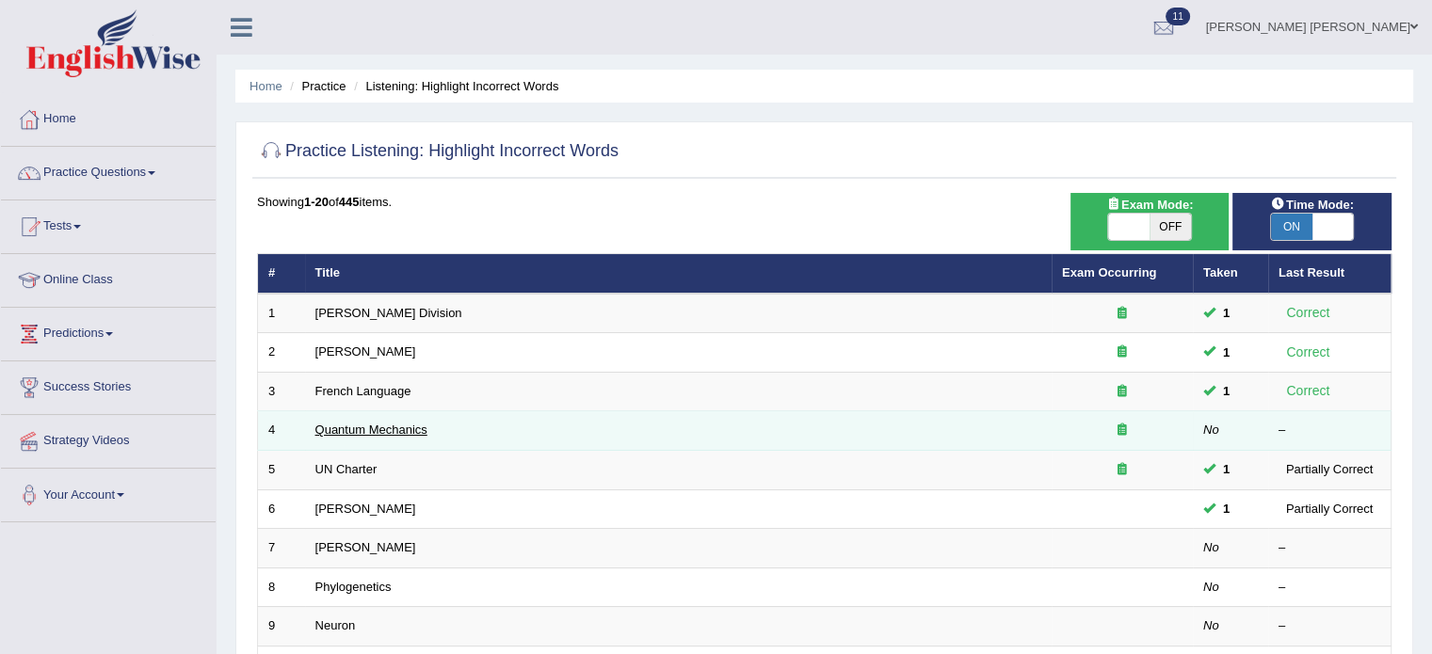
click at [390, 430] on link "Quantum Mechanics" at bounding box center [371, 430] width 112 height 14
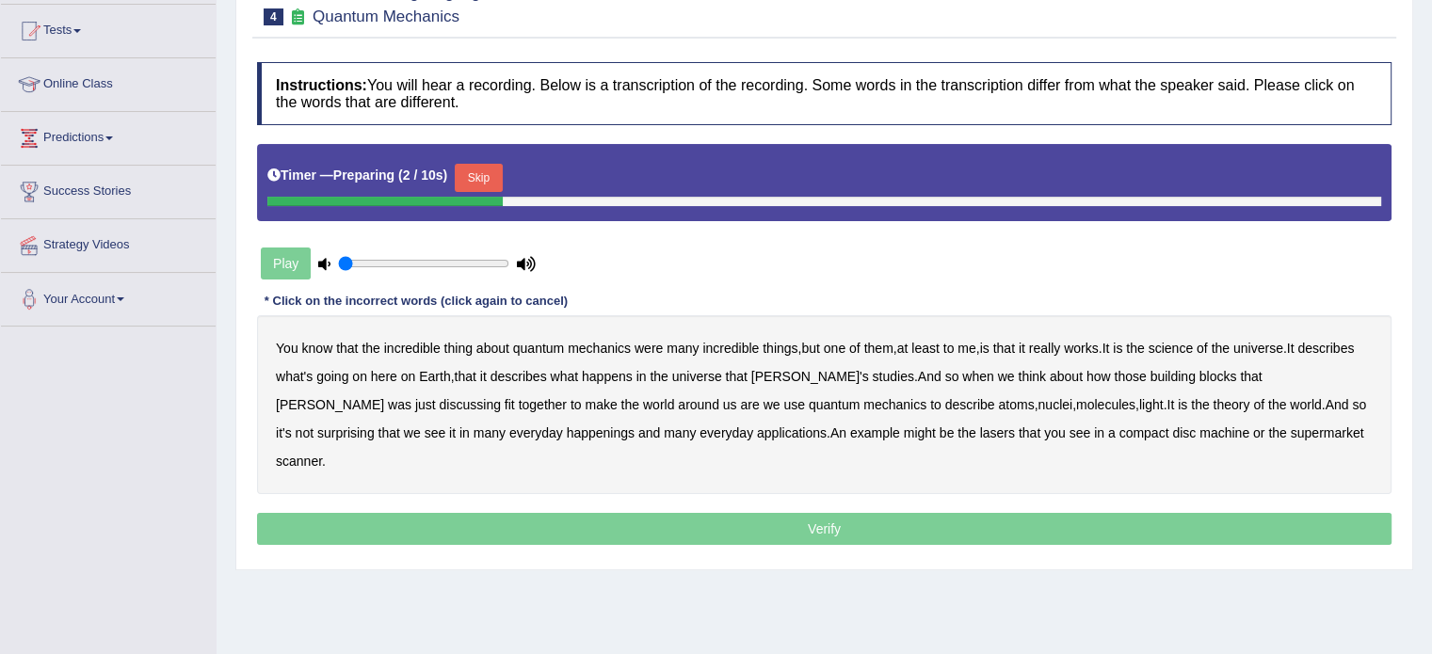
scroll to position [282, 0]
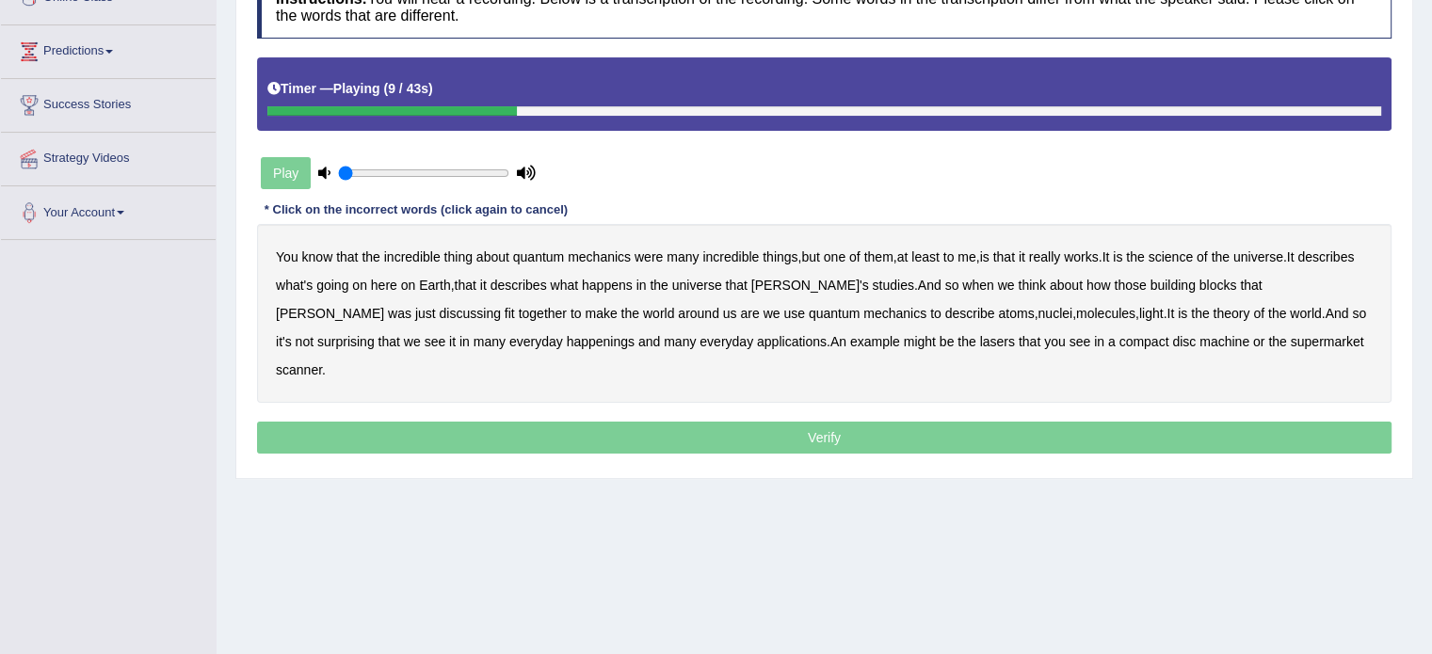
click at [1177, 259] on b "science" at bounding box center [1171, 257] width 44 height 15
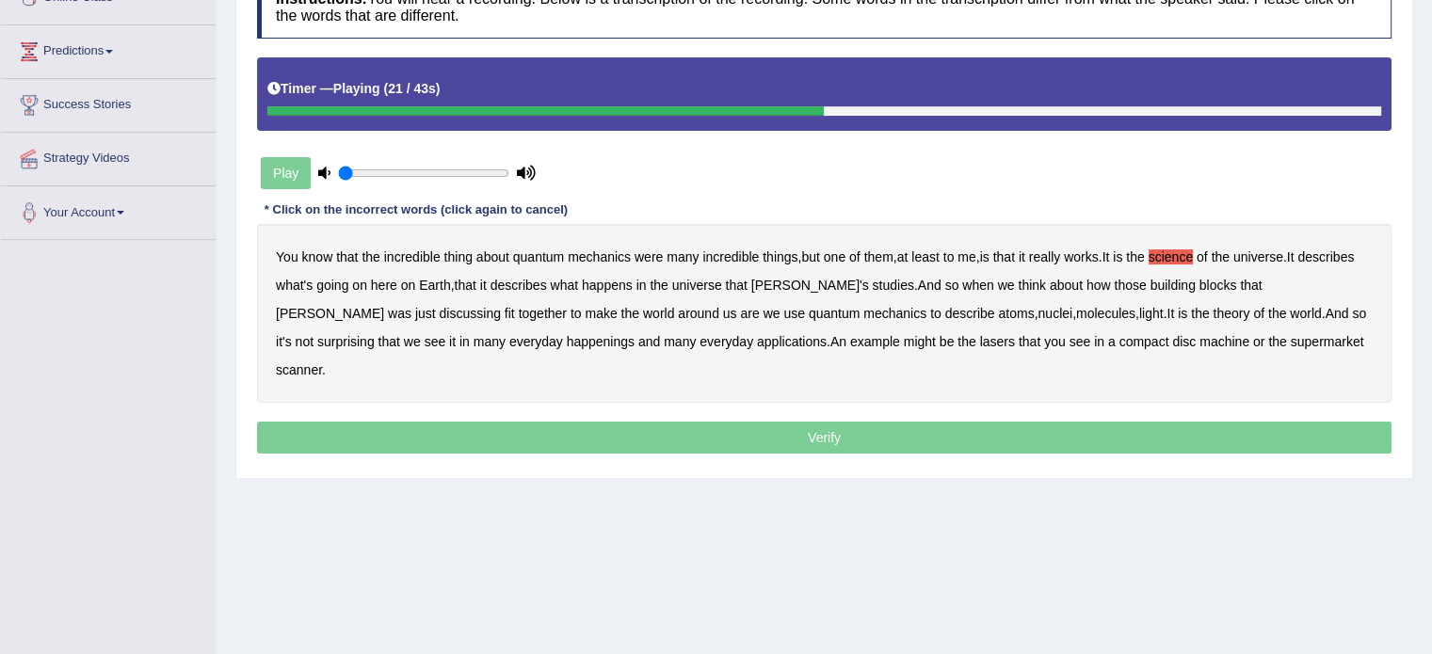
click at [501, 306] on b "discussing" at bounding box center [470, 313] width 61 height 15
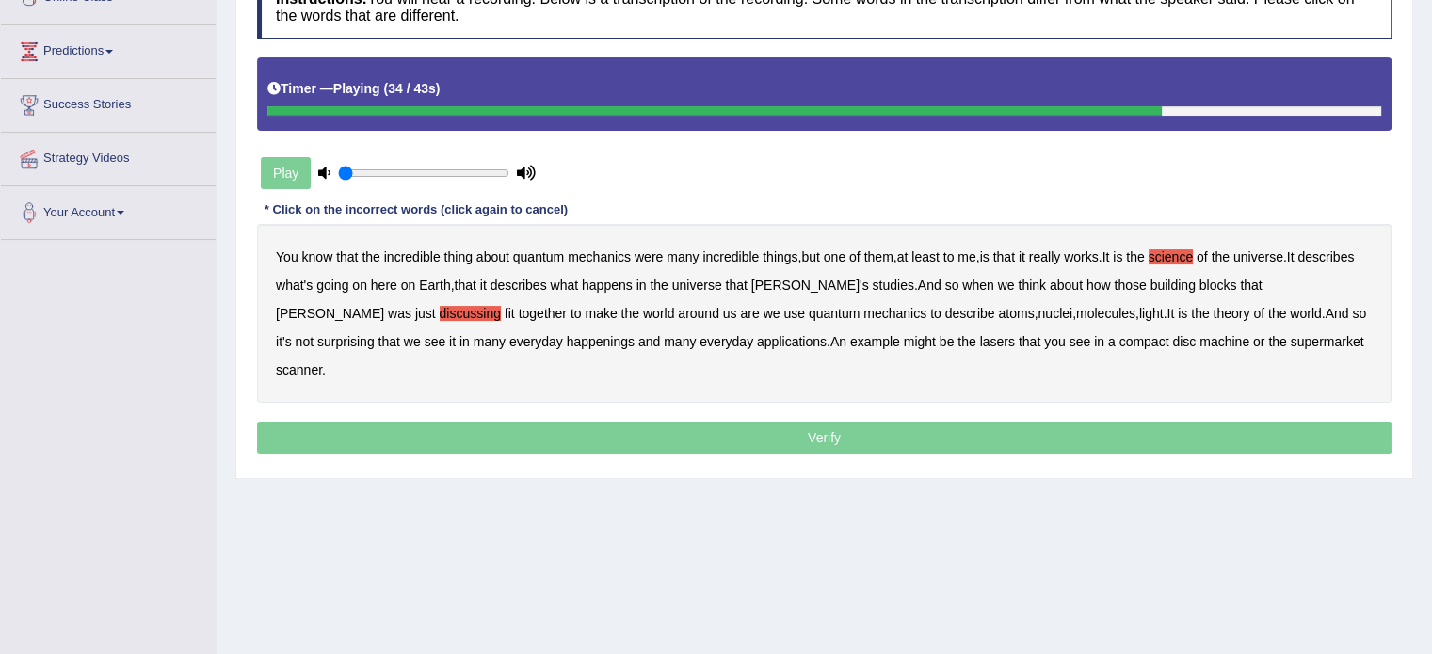
click at [567, 342] on b "happenings" at bounding box center [601, 341] width 68 height 15
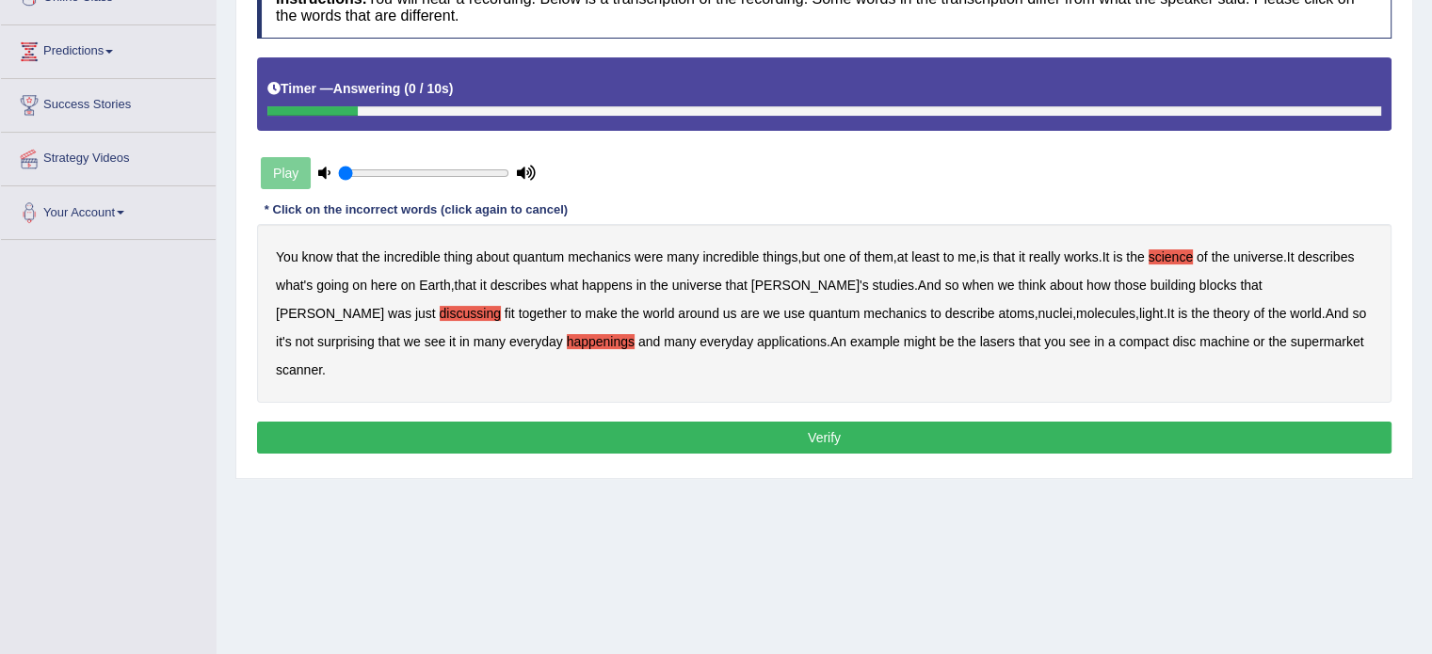
click at [1200, 339] on b "machine" at bounding box center [1225, 341] width 50 height 15
click at [1038, 422] on button "Verify" at bounding box center [824, 438] width 1135 height 32
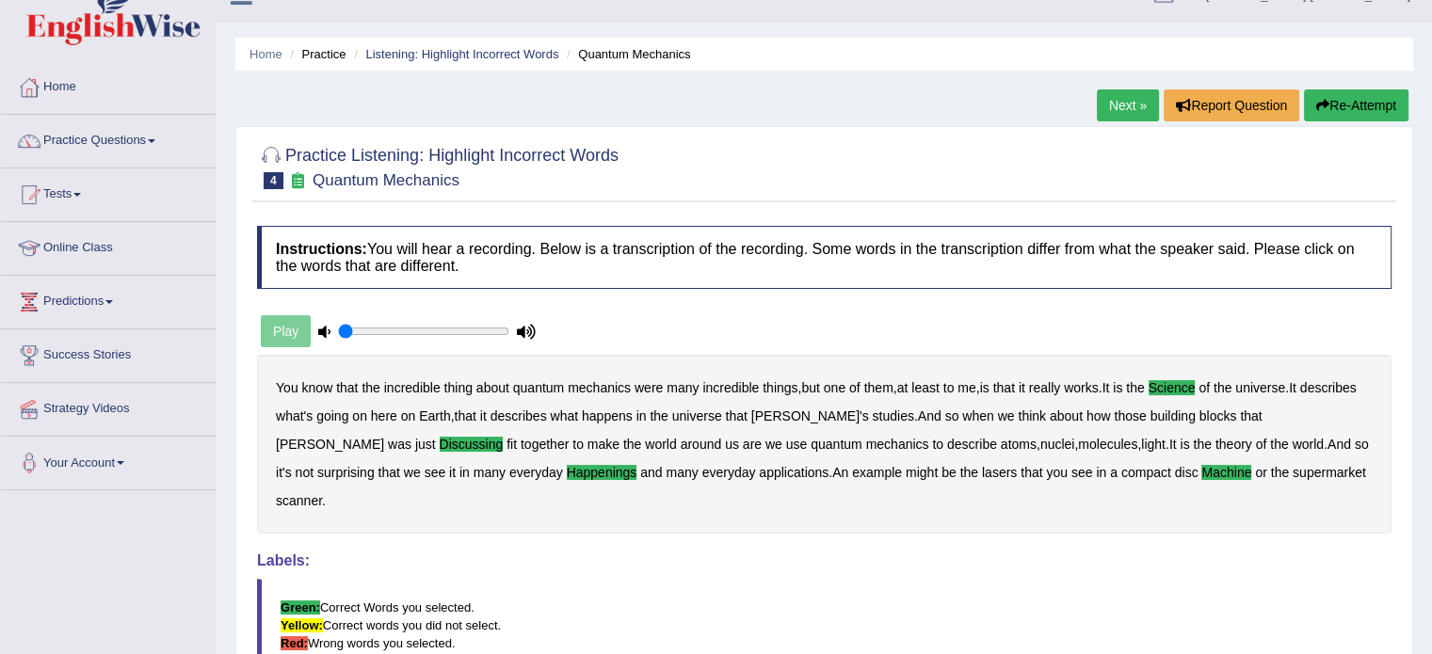
scroll to position [0, 0]
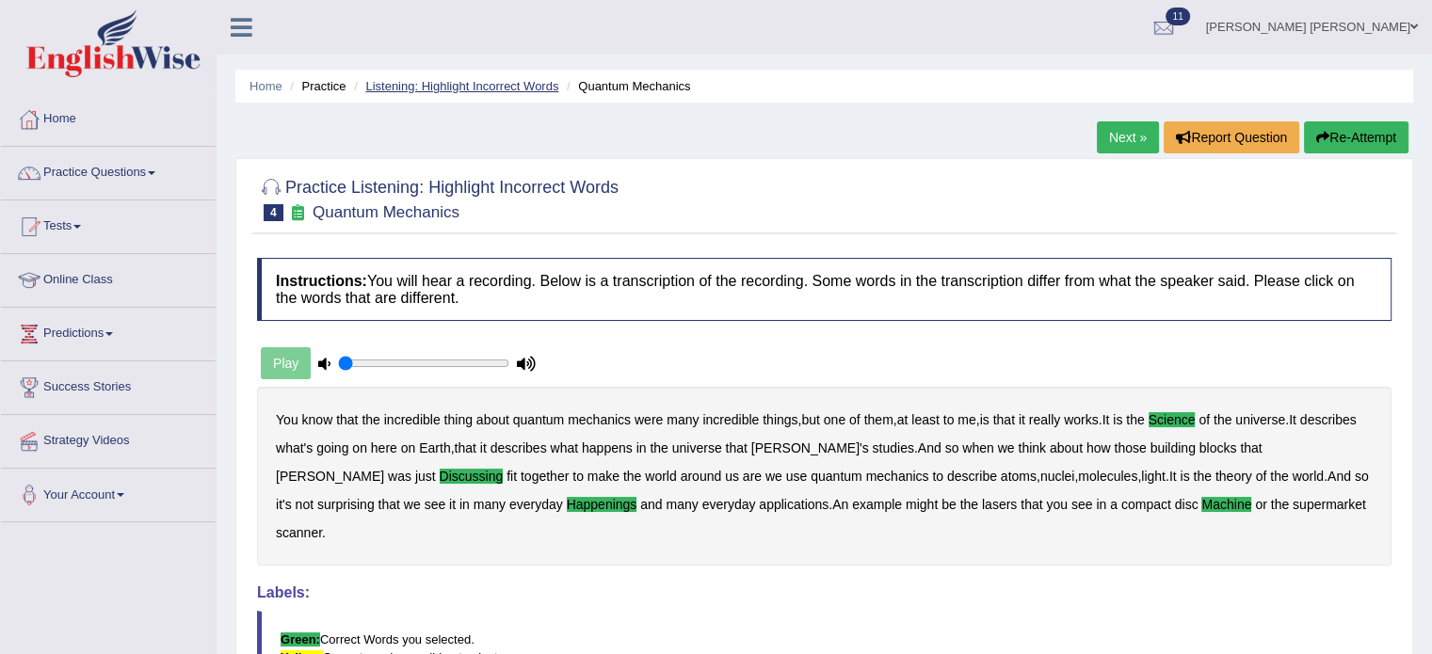
click at [494, 84] on link "Listening: Highlight Incorrect Words" at bounding box center [461, 86] width 193 height 14
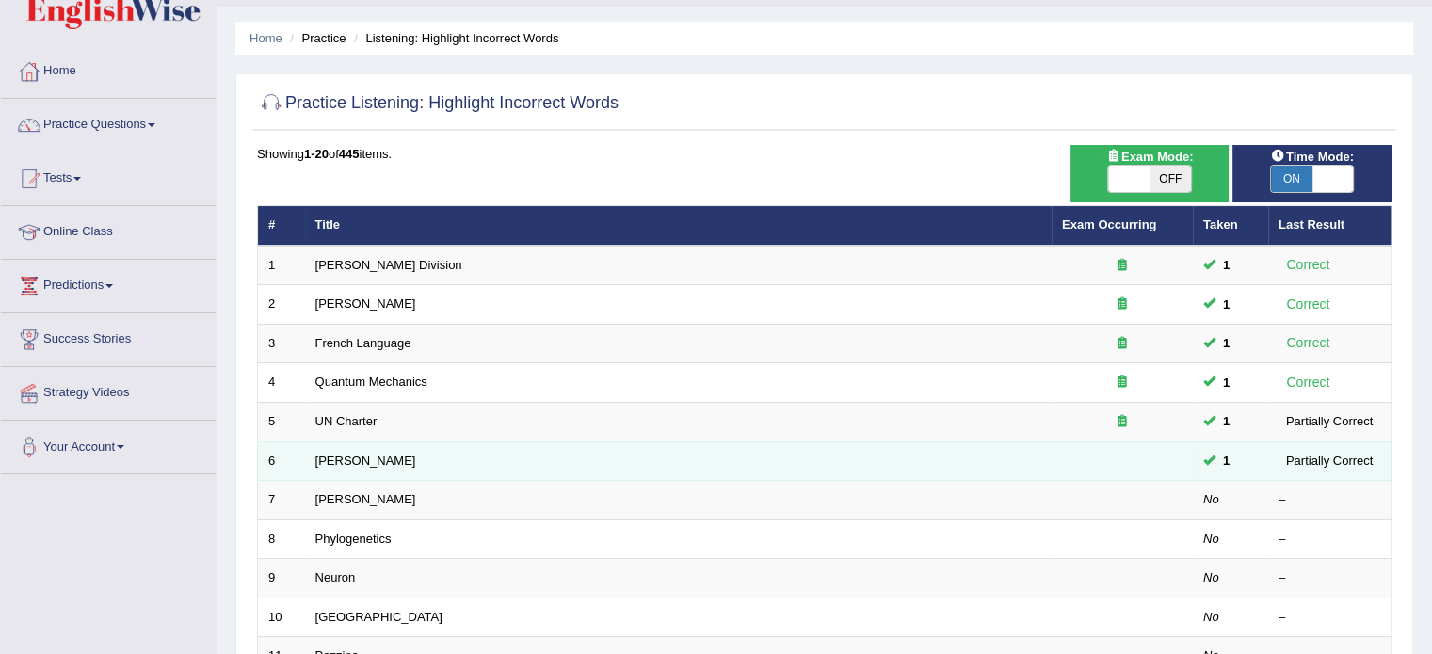
scroll to position [94, 0]
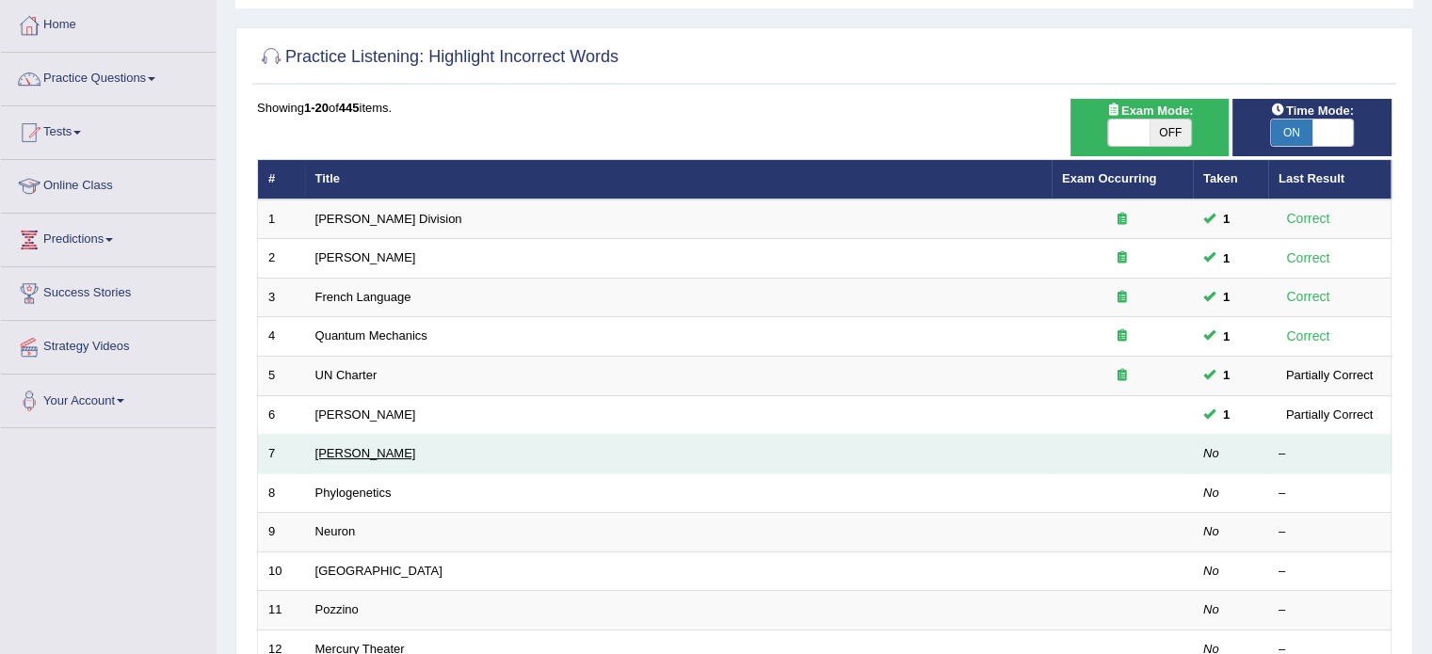
click at [330, 456] on link "[PERSON_NAME]" at bounding box center [365, 453] width 101 height 14
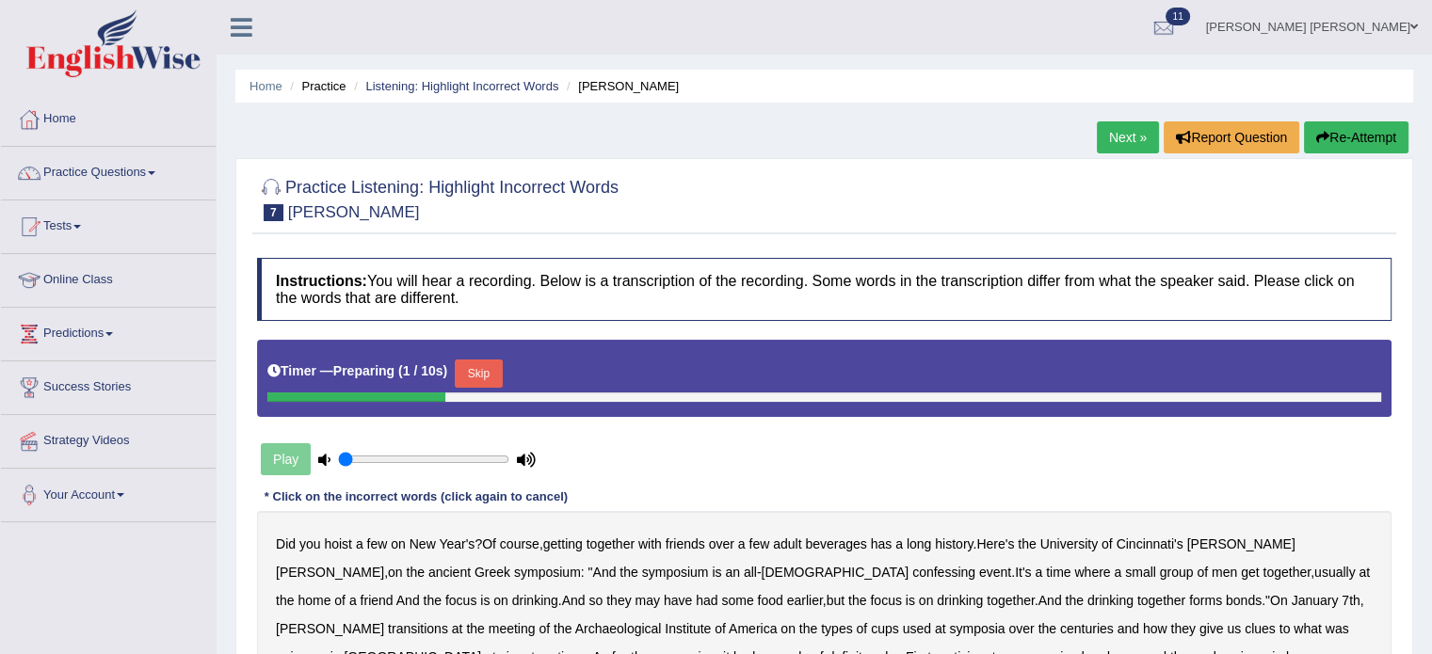
scroll to position [94, 0]
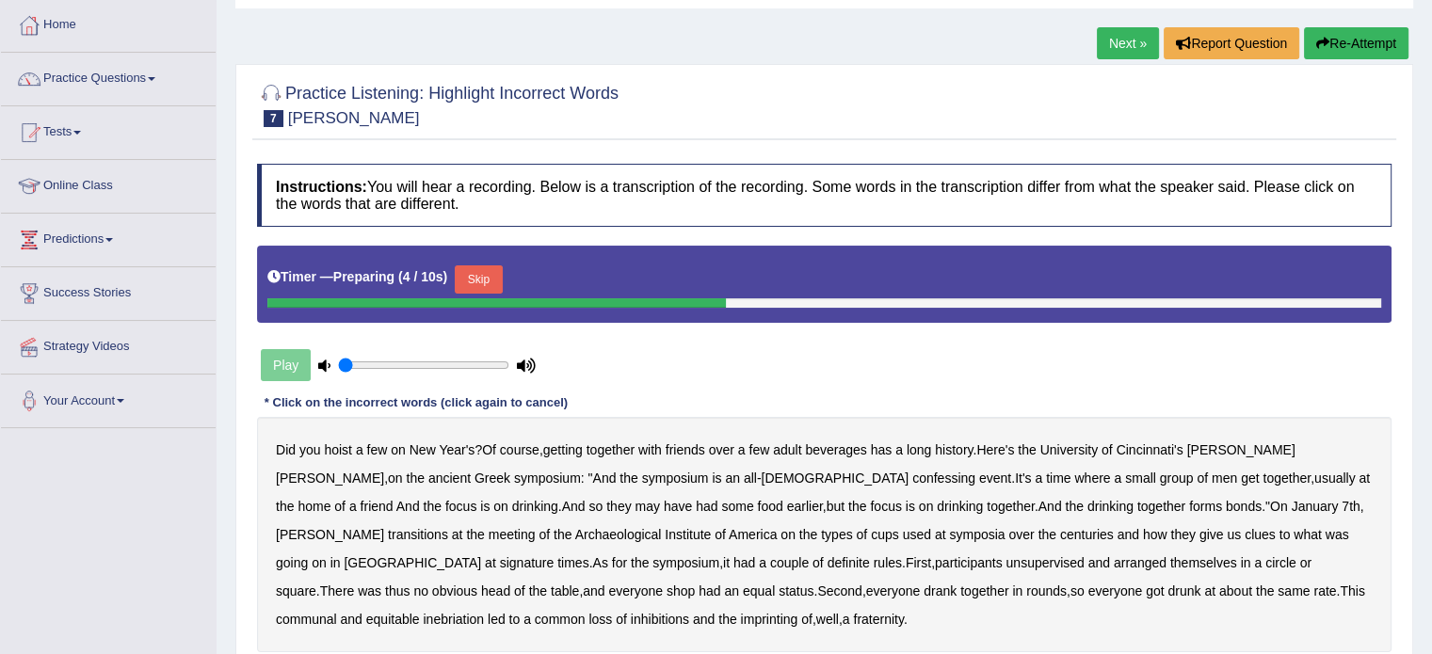
click at [490, 271] on button "Skip" at bounding box center [478, 280] width 47 height 28
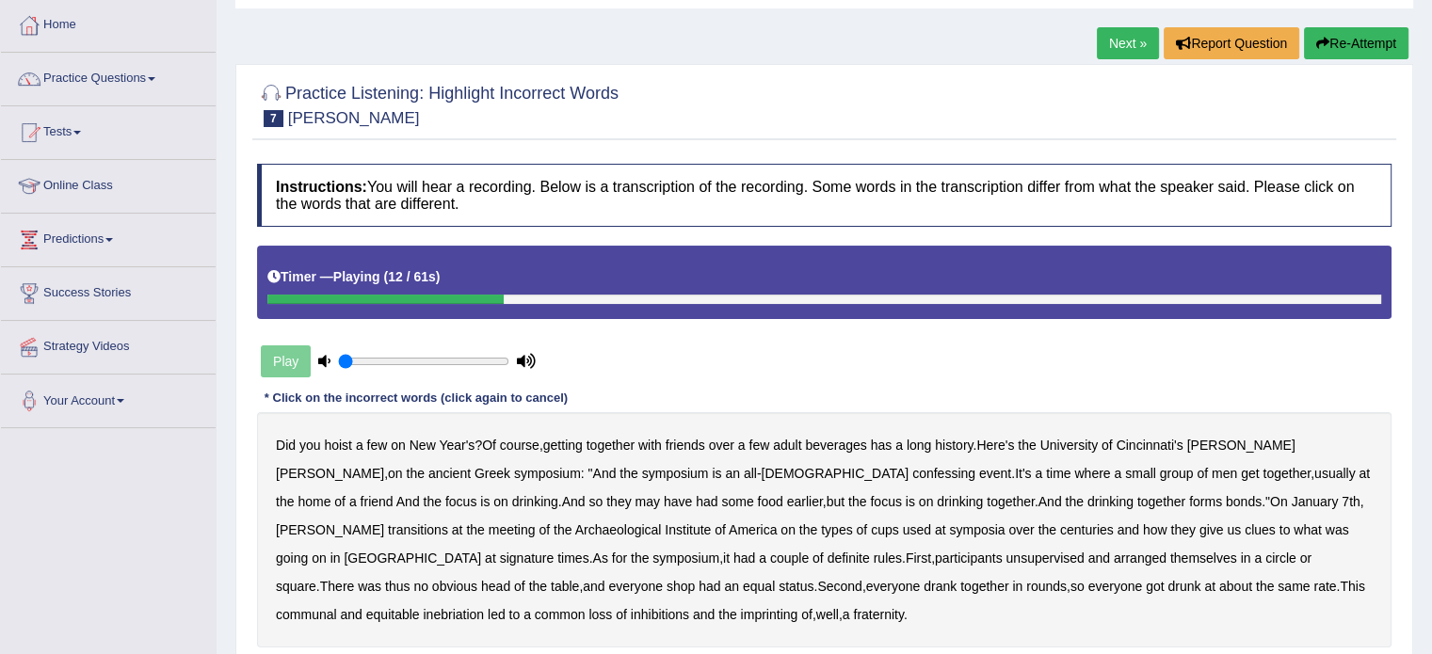
click at [912, 474] on b "confessing" at bounding box center [943, 473] width 63 height 15
drag, startPoint x: 1220, startPoint y: 503, endPoint x: 1238, endPoint y: 501, distance: 18.0
click at [448, 523] on b "transitions" at bounding box center [418, 530] width 60 height 15
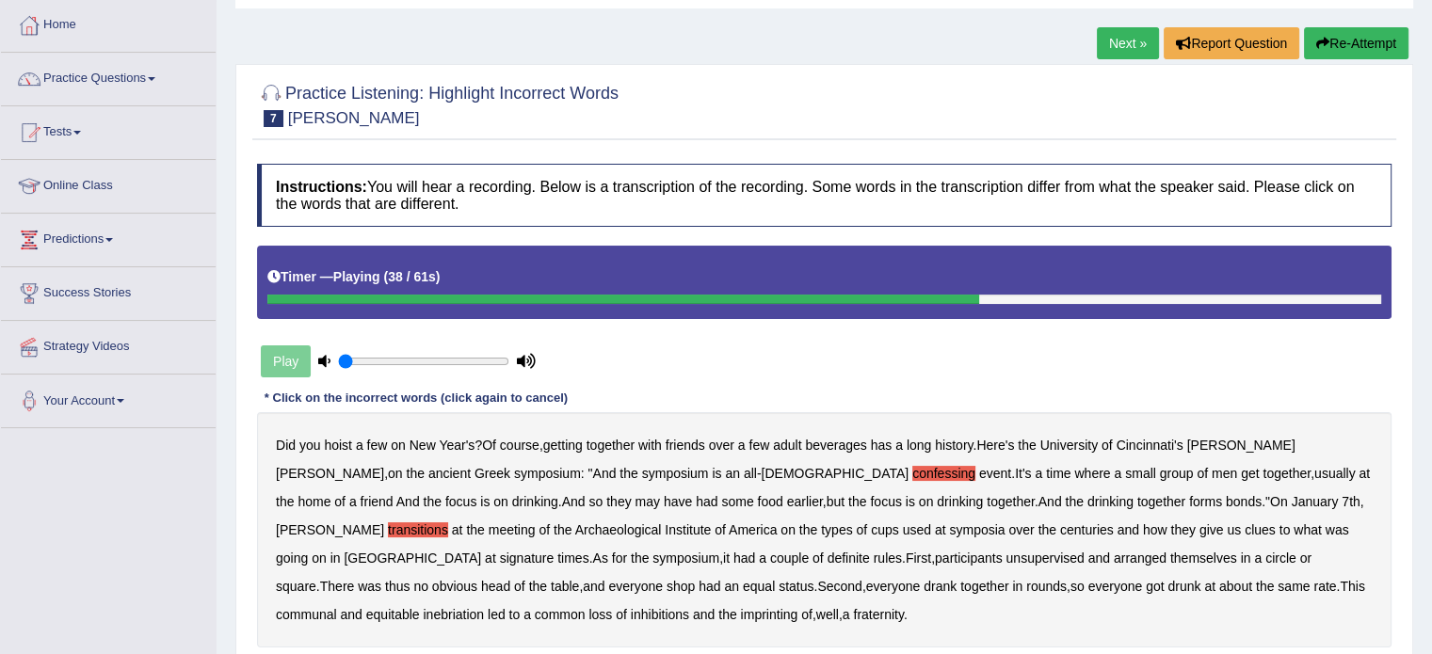
click at [555, 551] on b "signature" at bounding box center [527, 558] width 55 height 15
click at [1006, 562] on b "unsupervised" at bounding box center [1045, 558] width 78 height 15
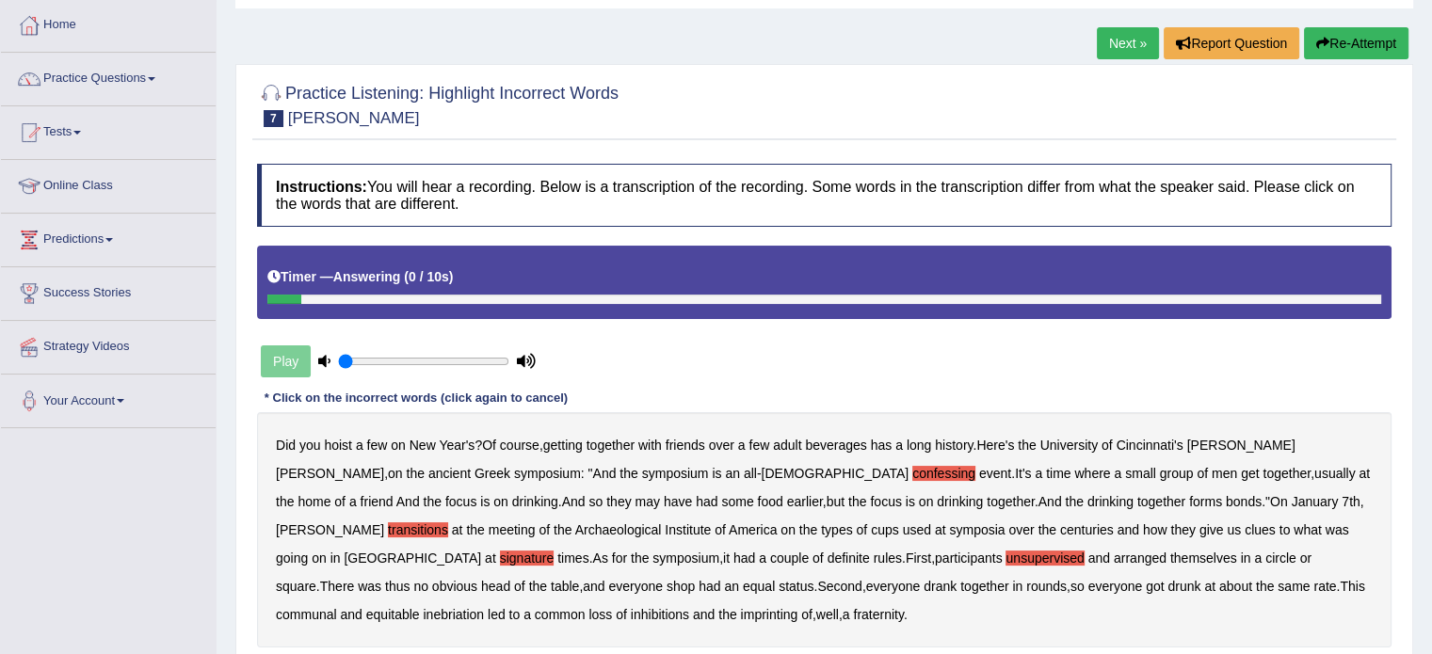
click at [741, 616] on b "imprinting" at bounding box center [769, 614] width 57 height 15
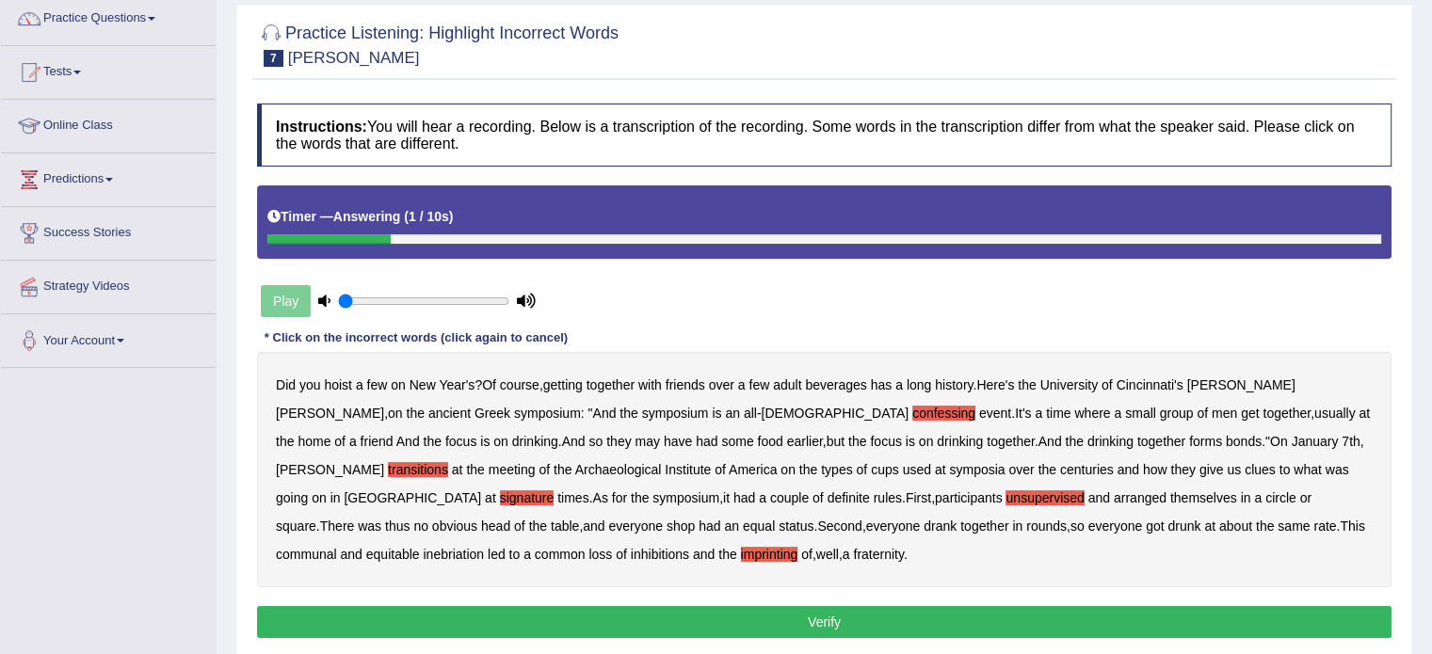
scroll to position [188, 0]
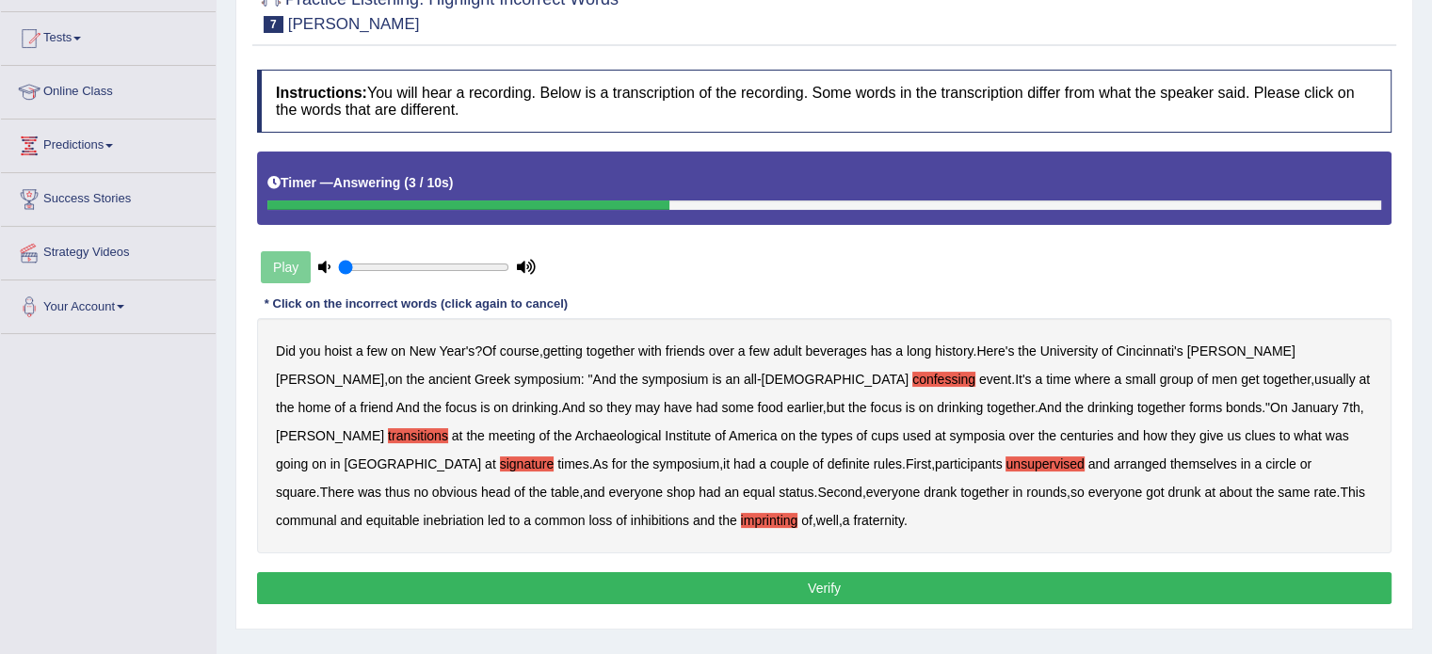
click at [599, 578] on button "Verify" at bounding box center [824, 588] width 1135 height 32
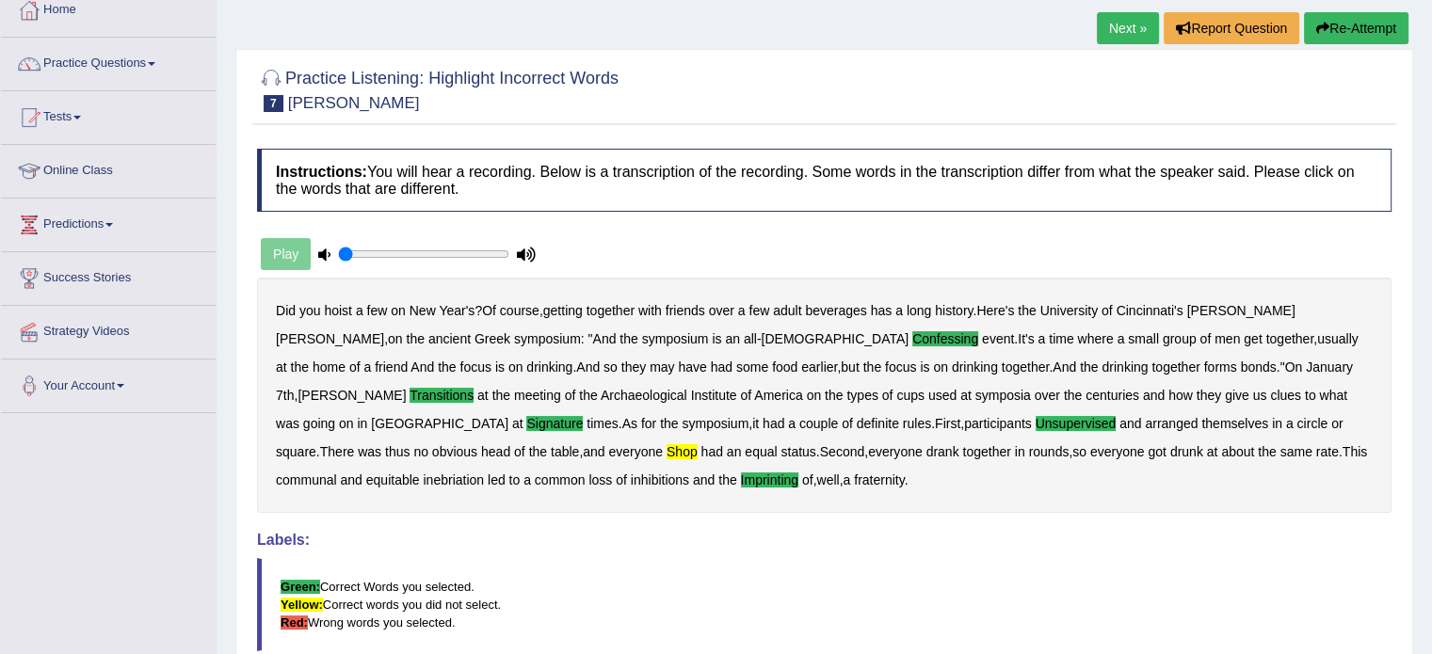
scroll to position [0, 0]
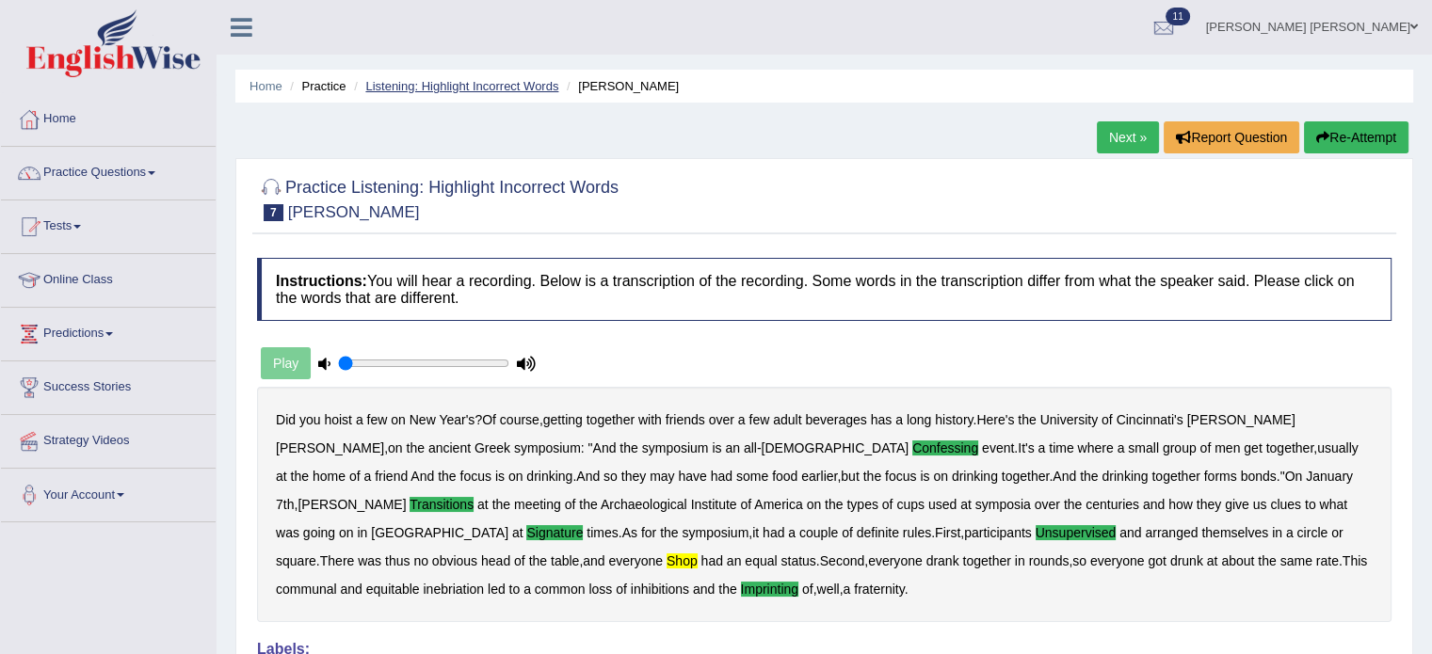
click at [443, 88] on link "Listening: Highlight Incorrect Words" at bounding box center [461, 86] width 193 height 14
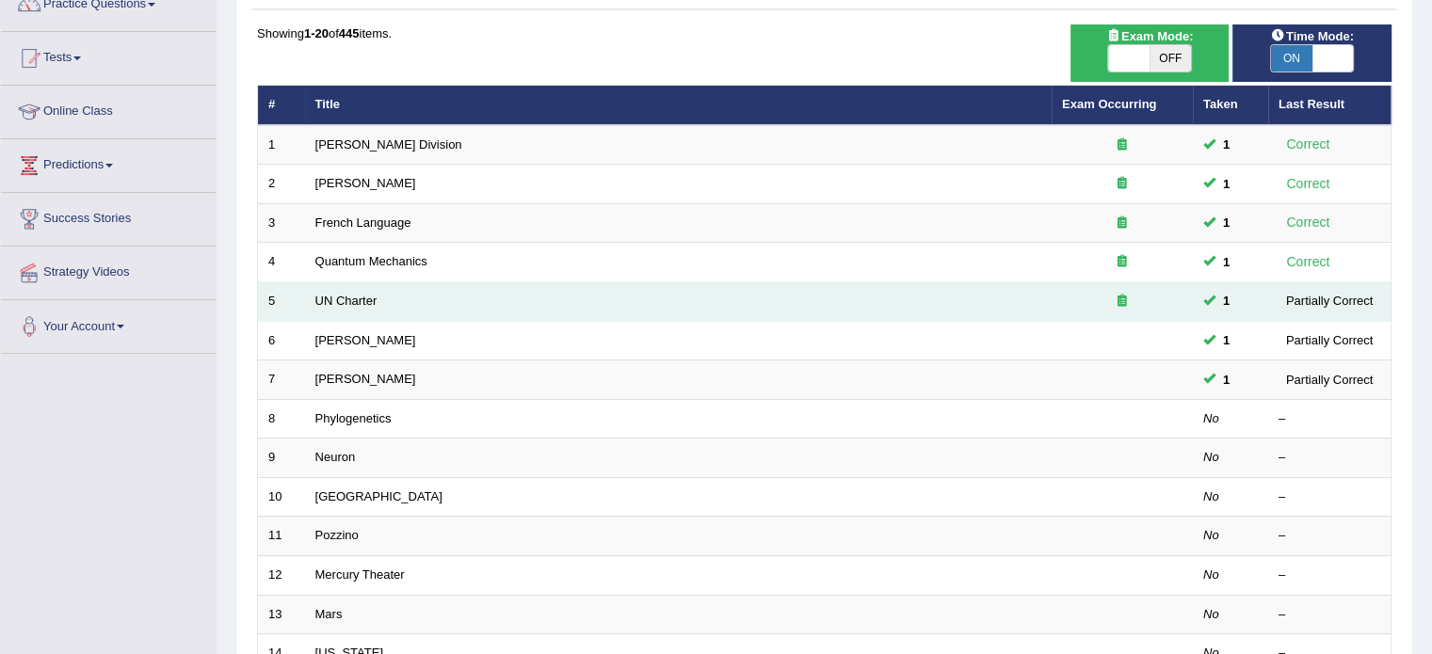
scroll to position [188, 0]
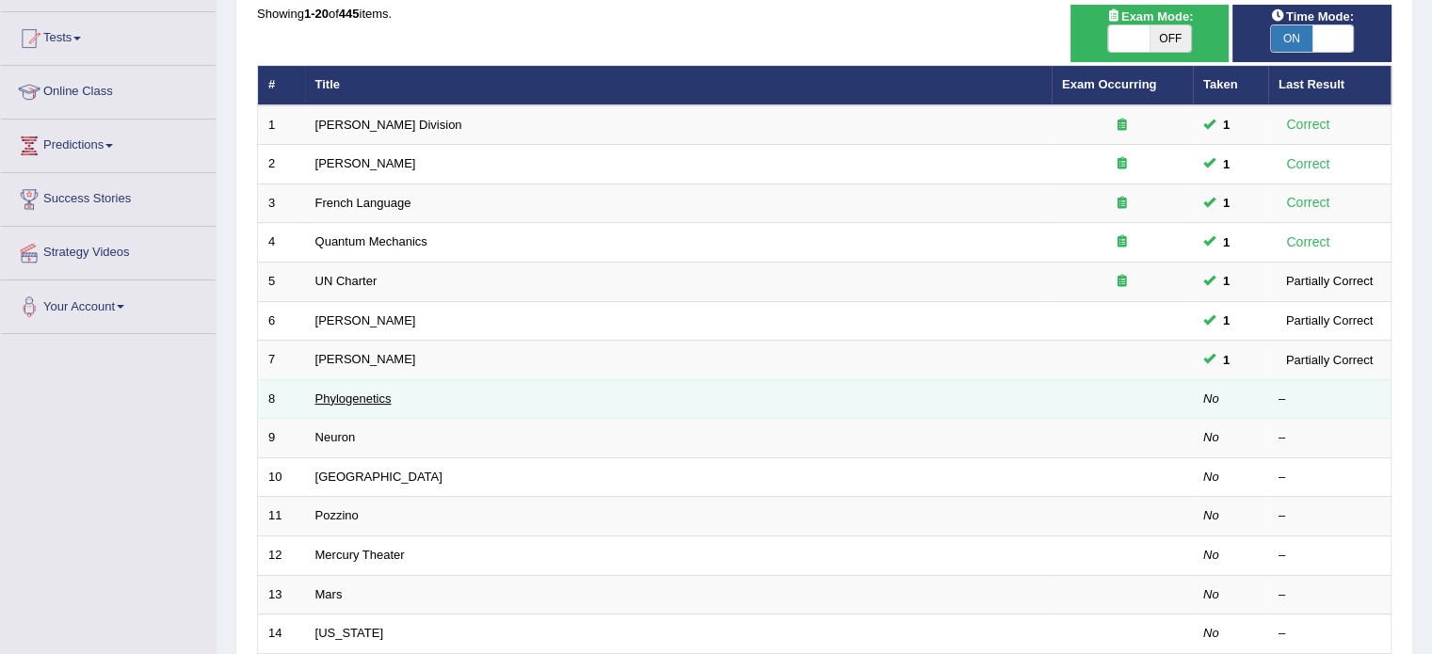
click at [346, 398] on link "Phylogenetics" at bounding box center [353, 399] width 76 height 14
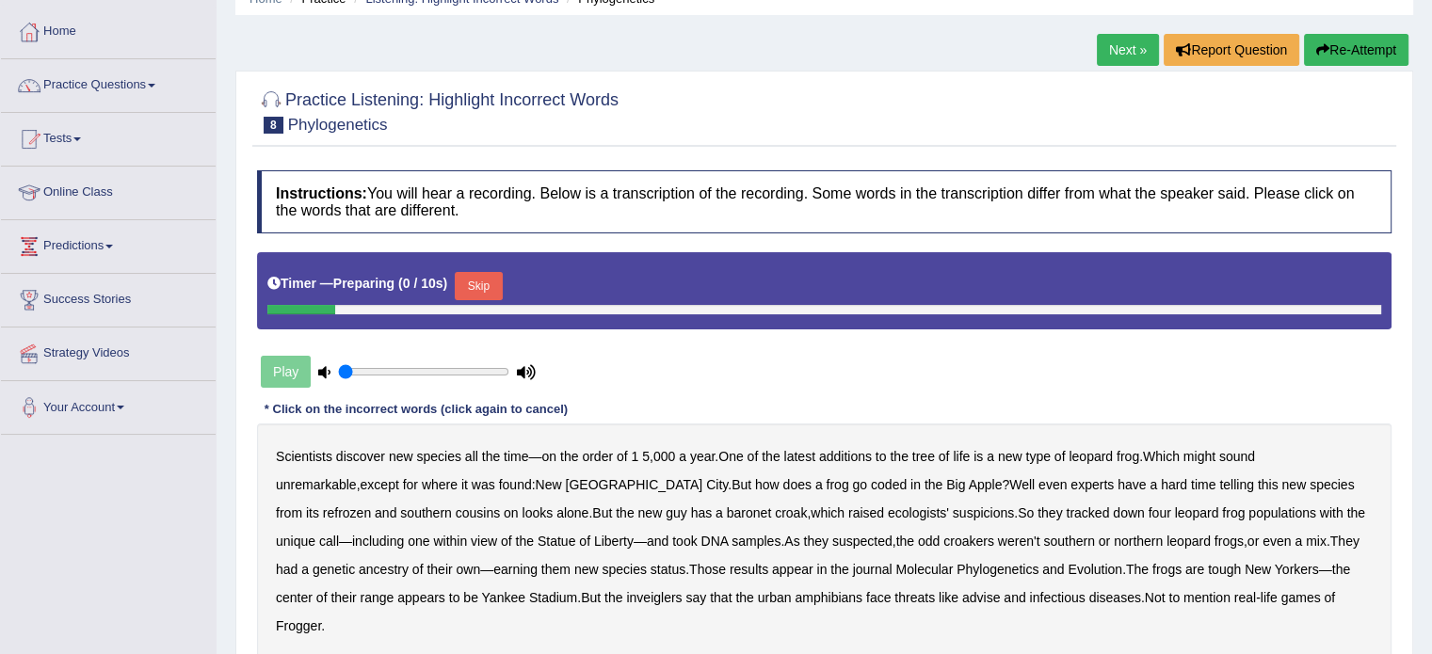
scroll to position [188, 0]
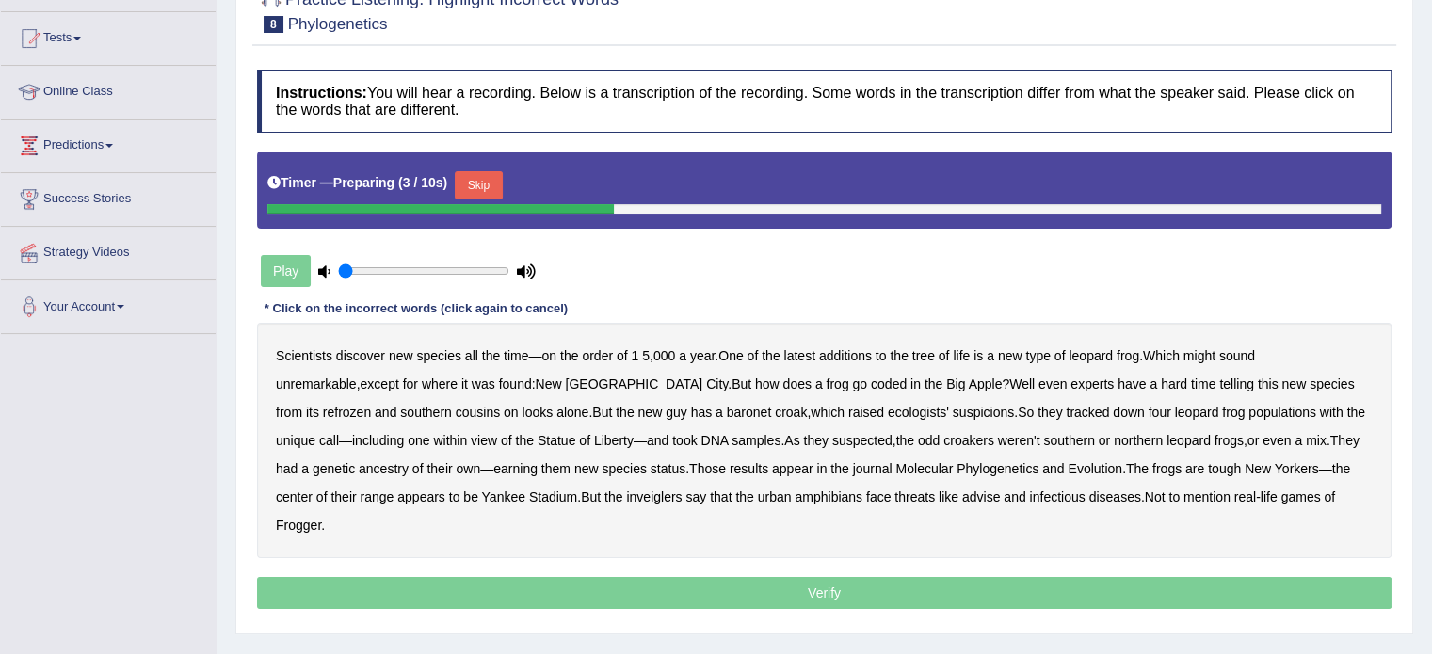
click at [480, 191] on button "Skip" at bounding box center [478, 185] width 47 height 28
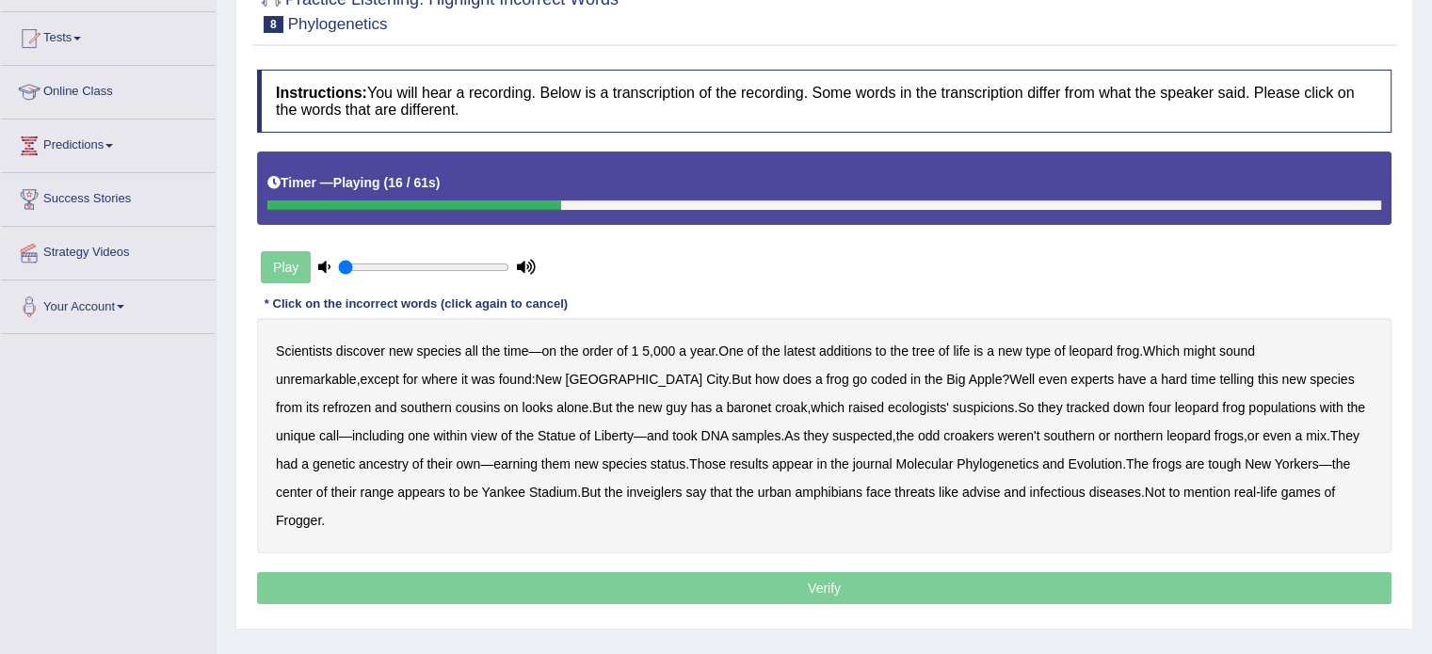
click at [871, 380] on b "coded" at bounding box center [889, 379] width 36 height 15
click at [371, 400] on b "refrozen" at bounding box center [347, 407] width 48 height 15
click at [727, 403] on b "baronet" at bounding box center [749, 407] width 44 height 15
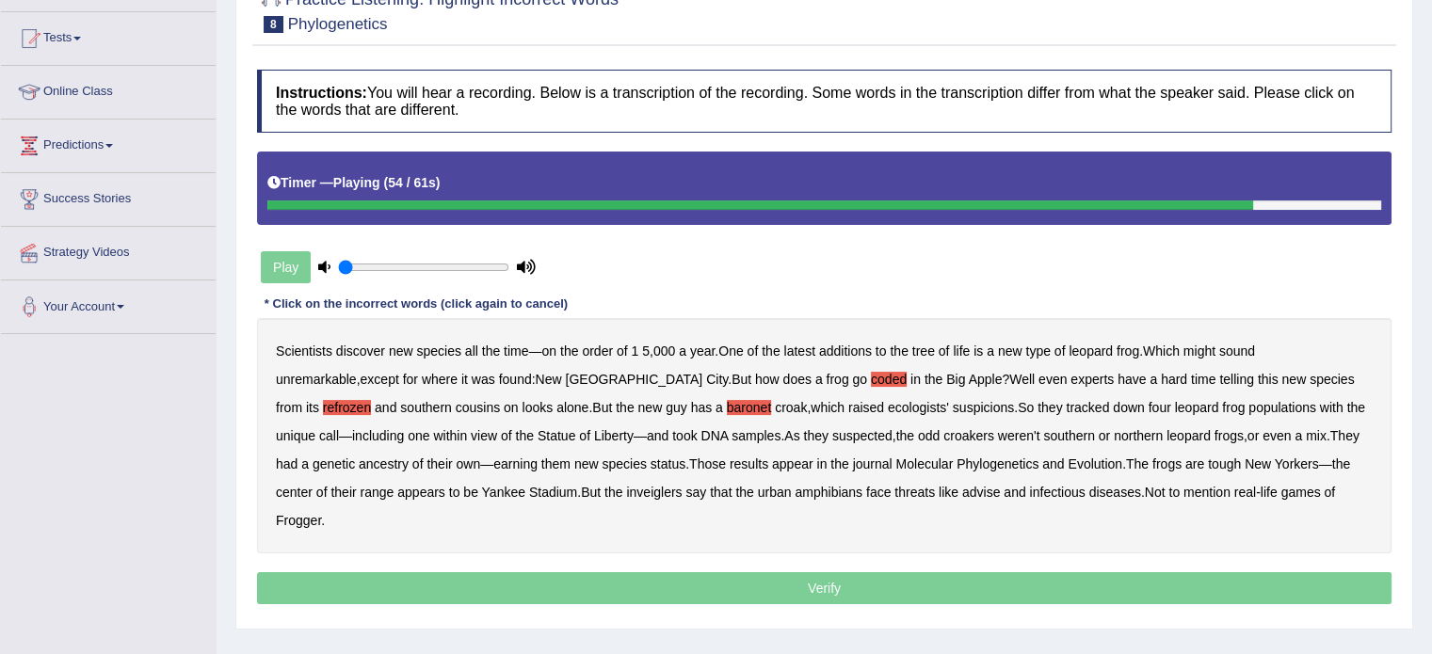
click at [626, 491] on b "inveiglers" at bounding box center [654, 492] width 56 height 15
click at [962, 493] on b "advise" at bounding box center [981, 492] width 38 height 15
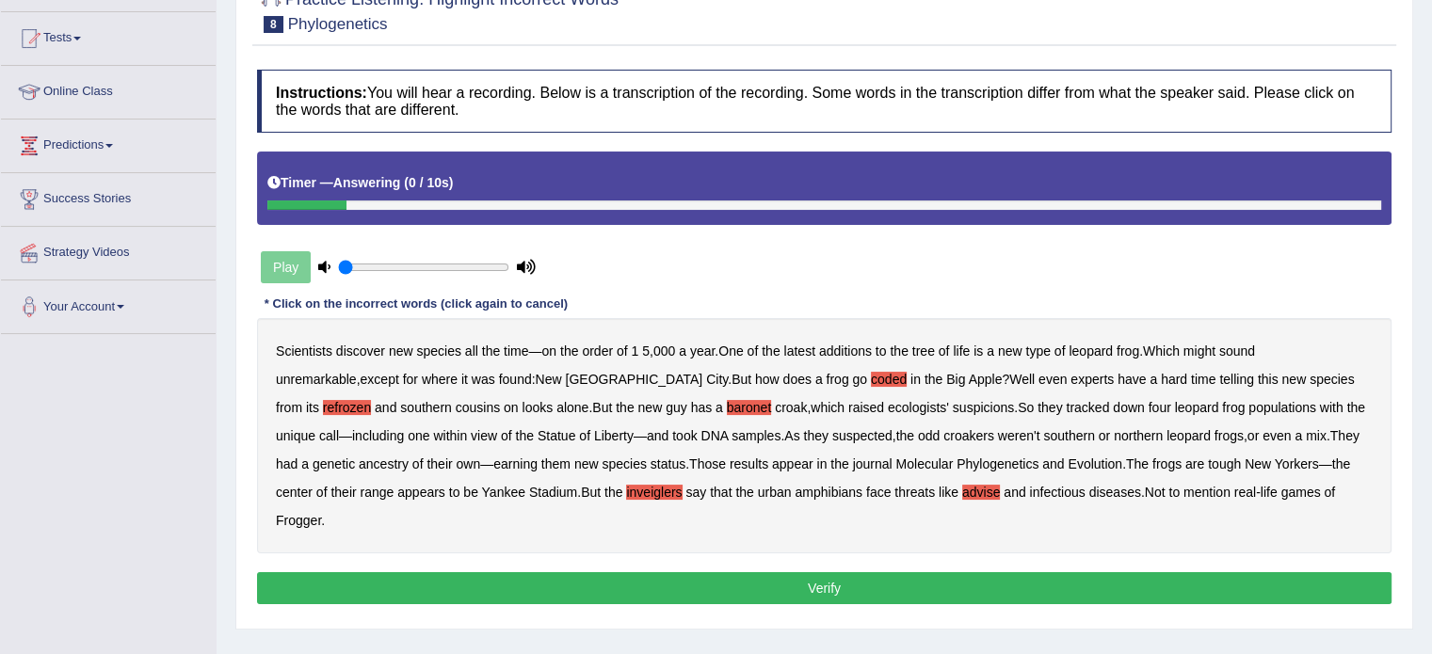
click at [1058, 572] on button "Verify" at bounding box center [824, 588] width 1135 height 32
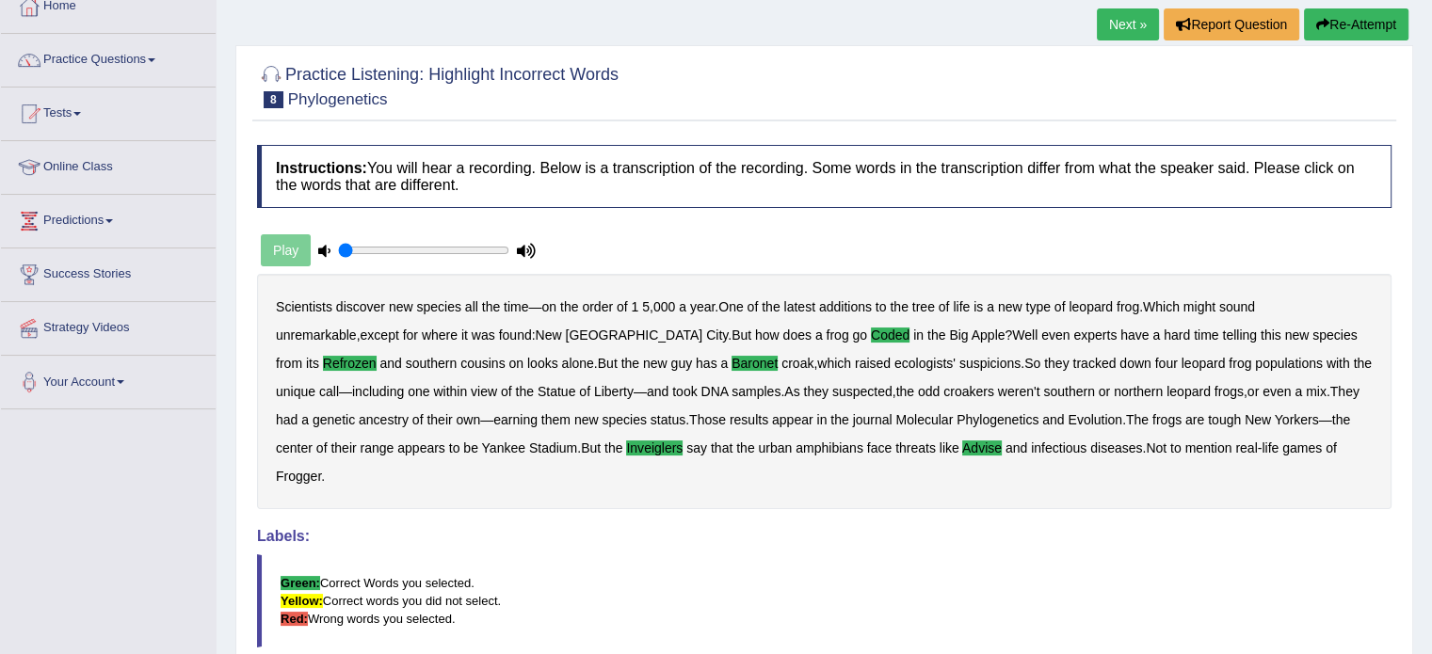
scroll to position [0, 0]
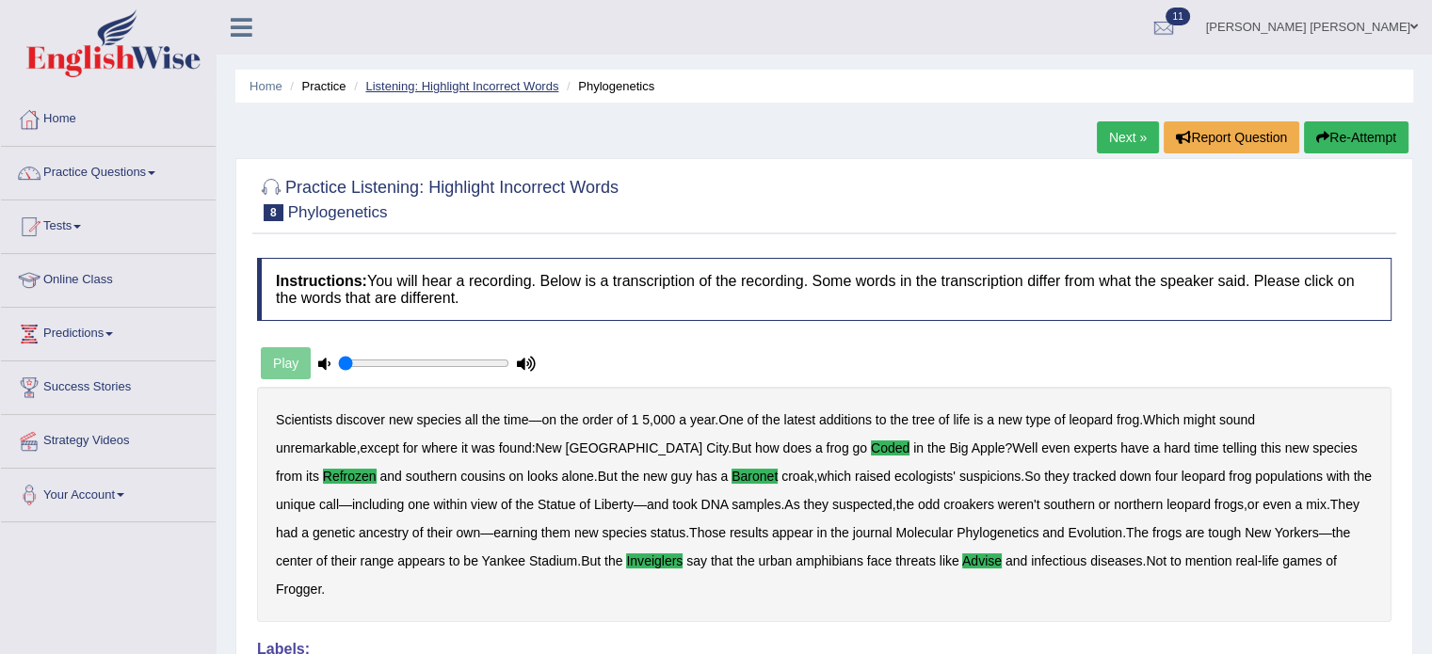
click at [475, 86] on link "Listening: Highlight Incorrect Words" at bounding box center [461, 86] width 193 height 14
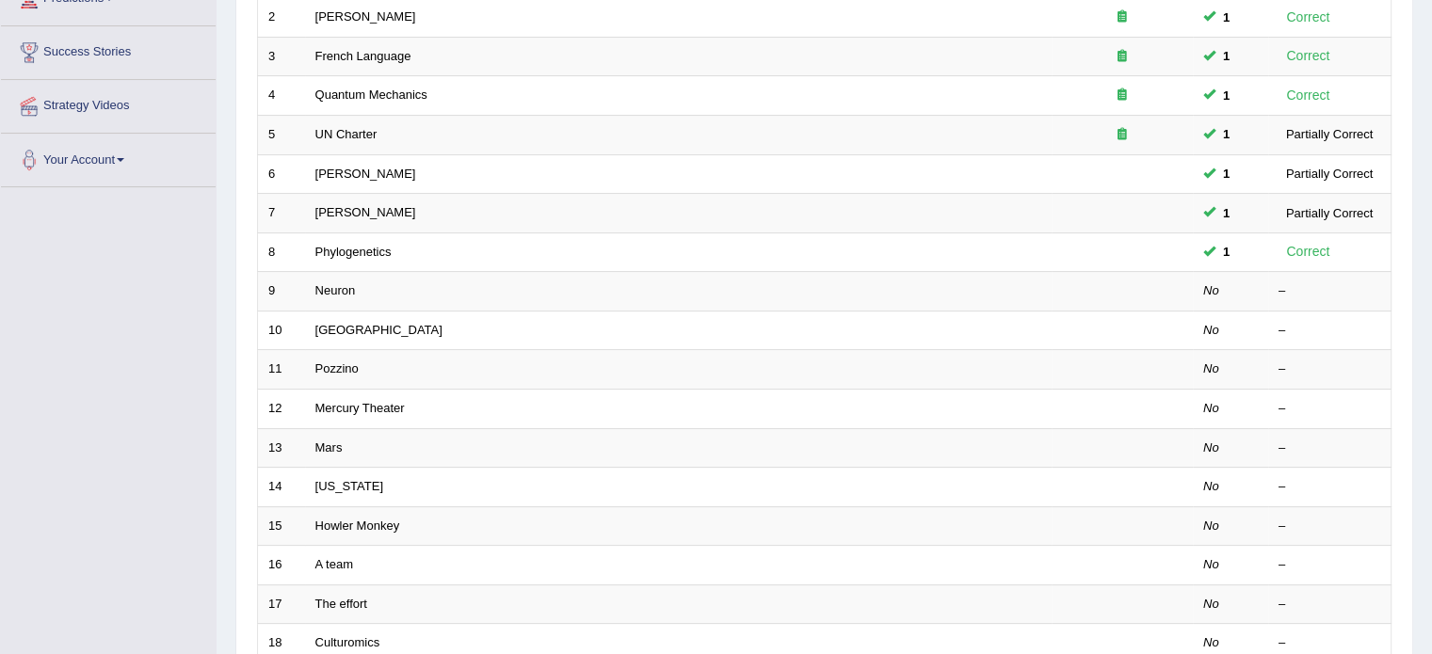
scroll to position [377, 0]
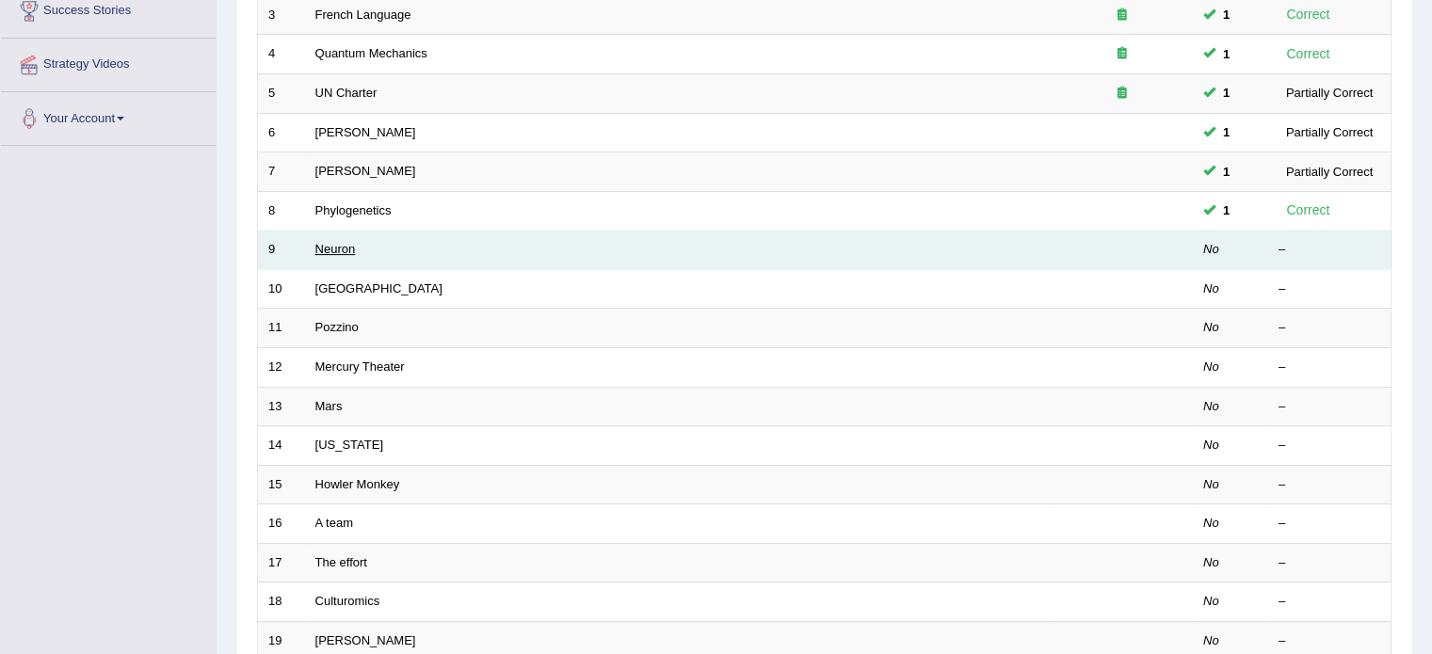
click at [339, 252] on link "Neuron" at bounding box center [335, 249] width 40 height 14
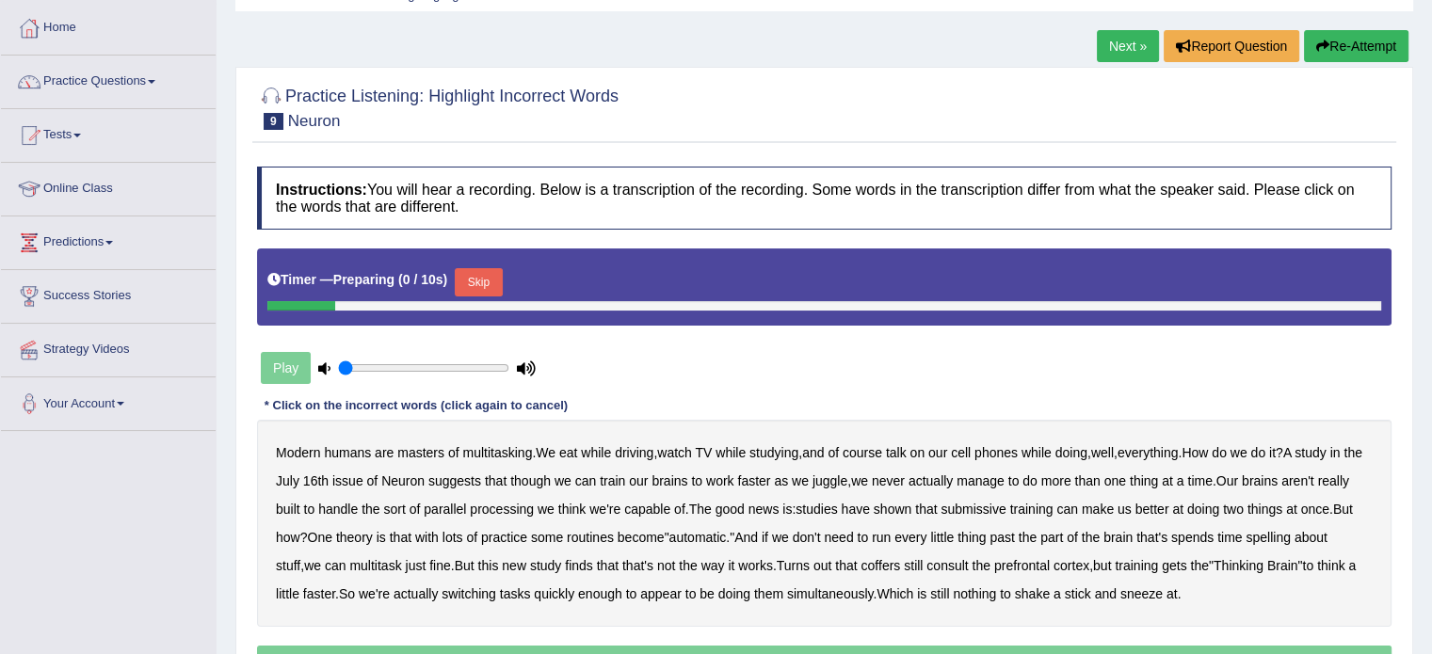
scroll to position [188, 0]
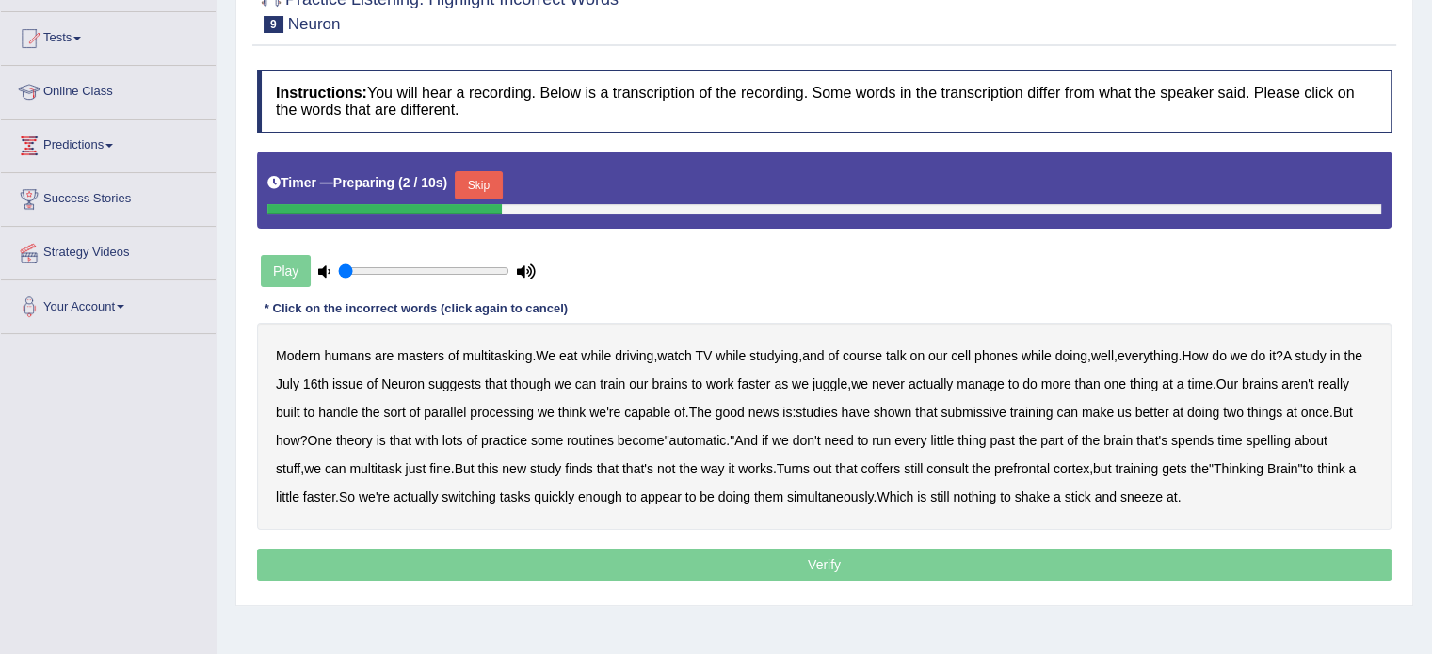
click at [482, 181] on button "Skip" at bounding box center [478, 185] width 47 height 28
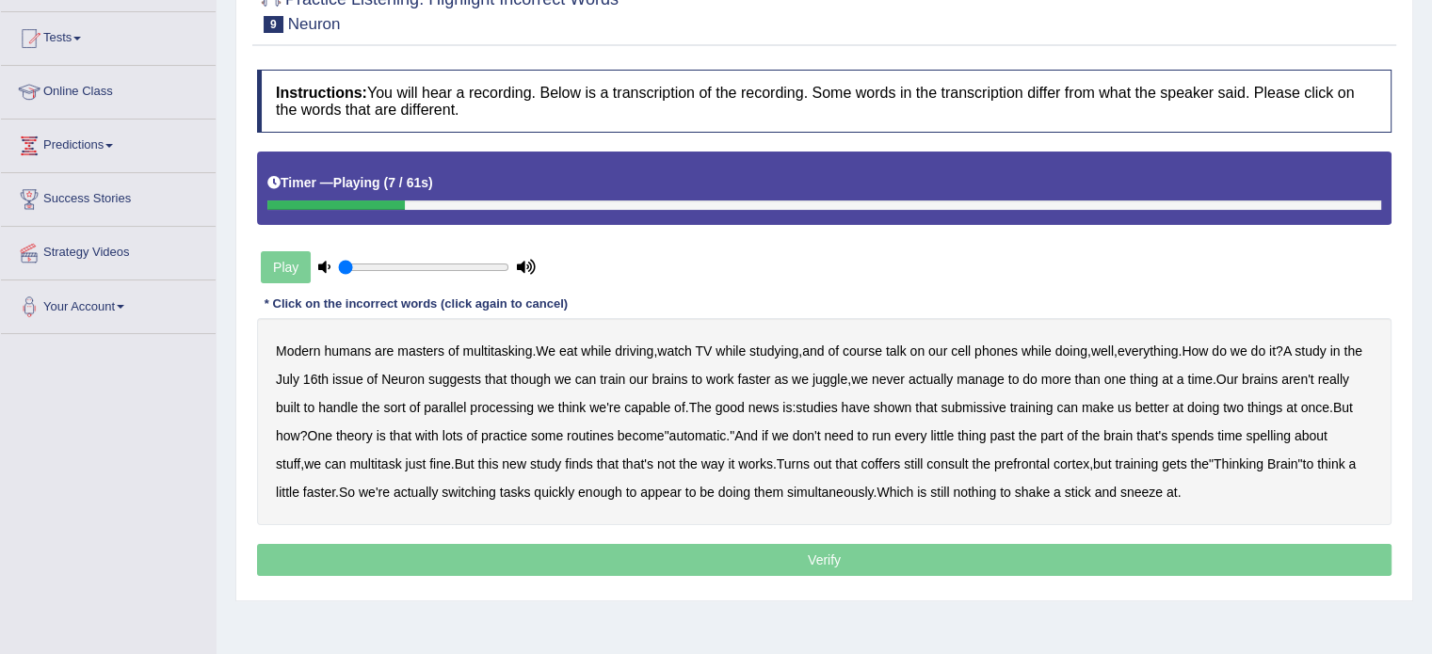
click at [869, 348] on b "course" at bounding box center [863, 351] width 40 height 15
click at [879, 353] on b "course" at bounding box center [863, 351] width 40 height 15
click at [1006, 410] on b "submissive" at bounding box center [973, 407] width 65 height 15
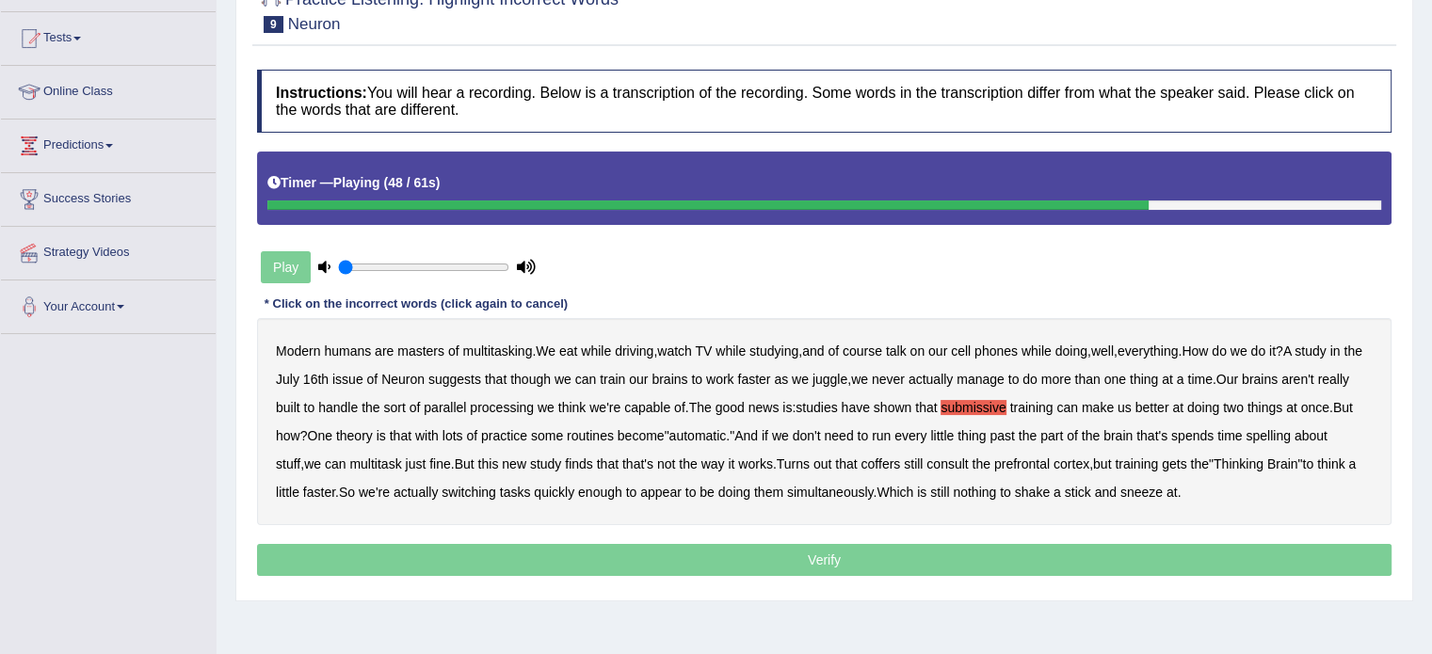
drag, startPoint x: 942, startPoint y: 463, endPoint x: 970, endPoint y: 463, distance: 27.3
click at [900, 463] on b "coffers" at bounding box center [881, 464] width 40 height 15
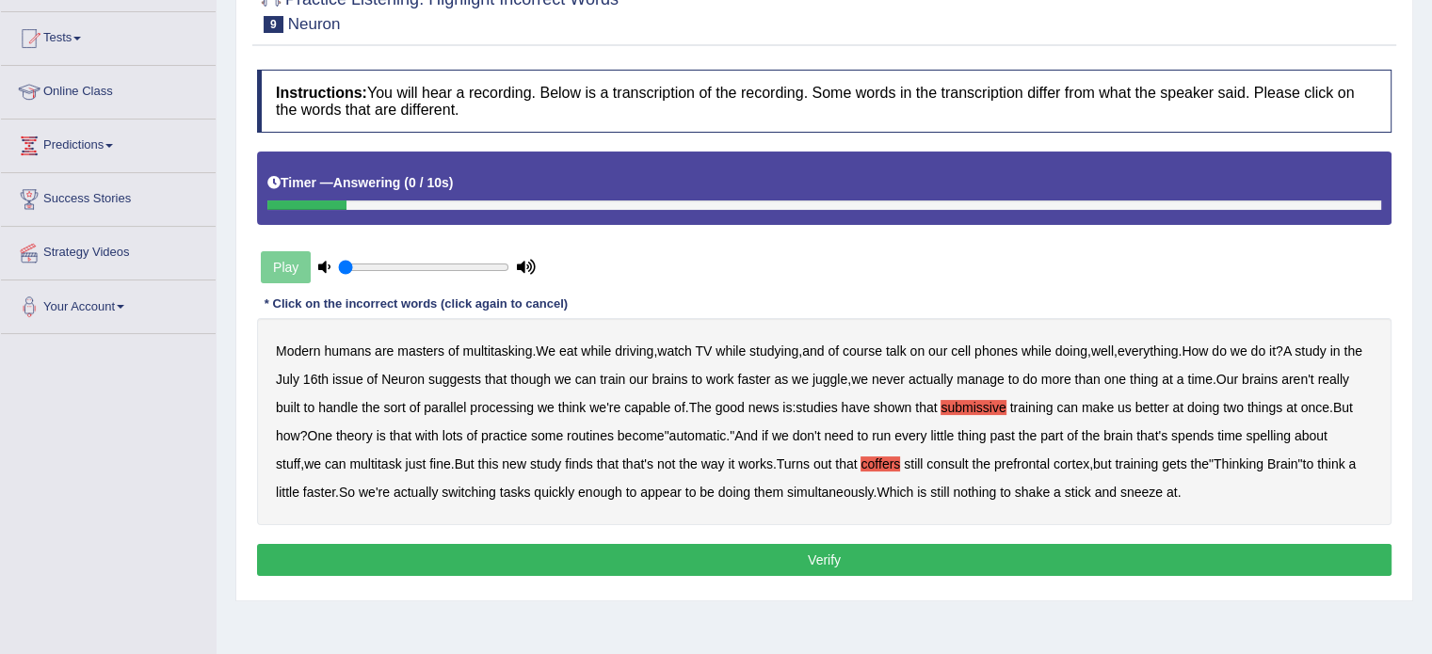
click at [1073, 564] on button "Verify" at bounding box center [824, 560] width 1135 height 32
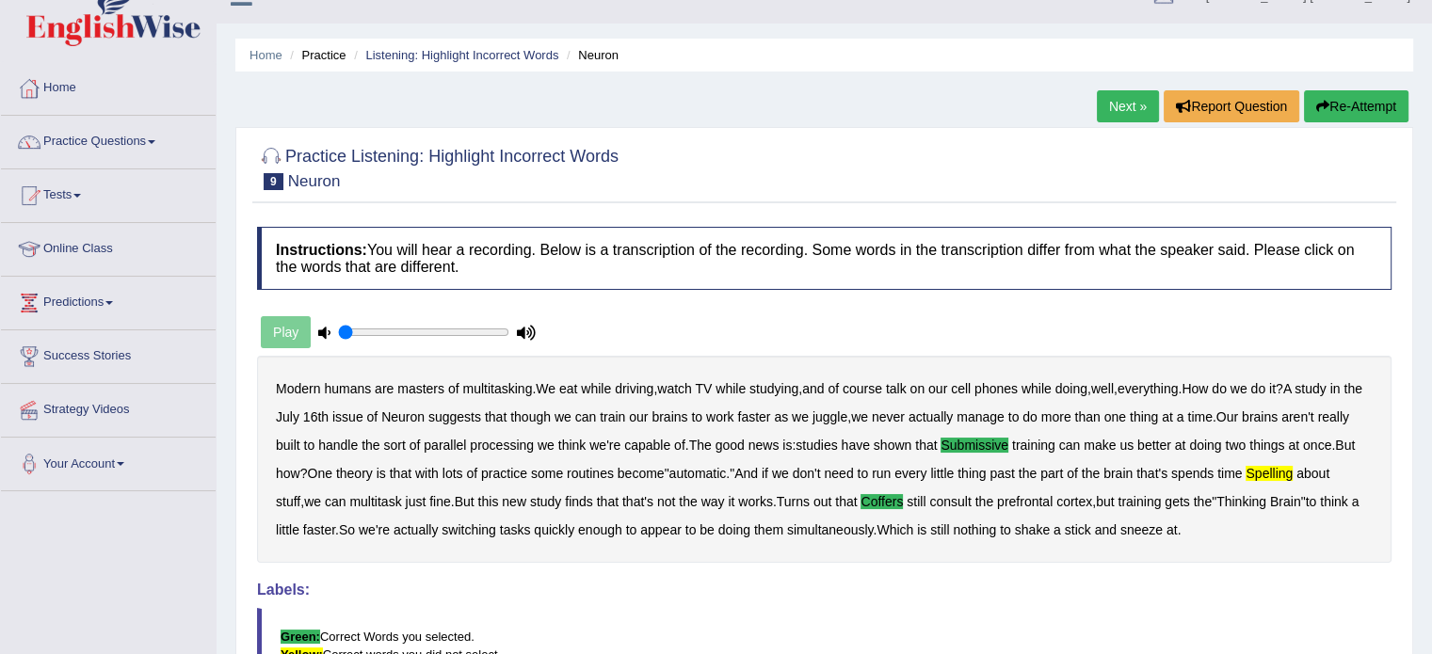
scroll to position [0, 0]
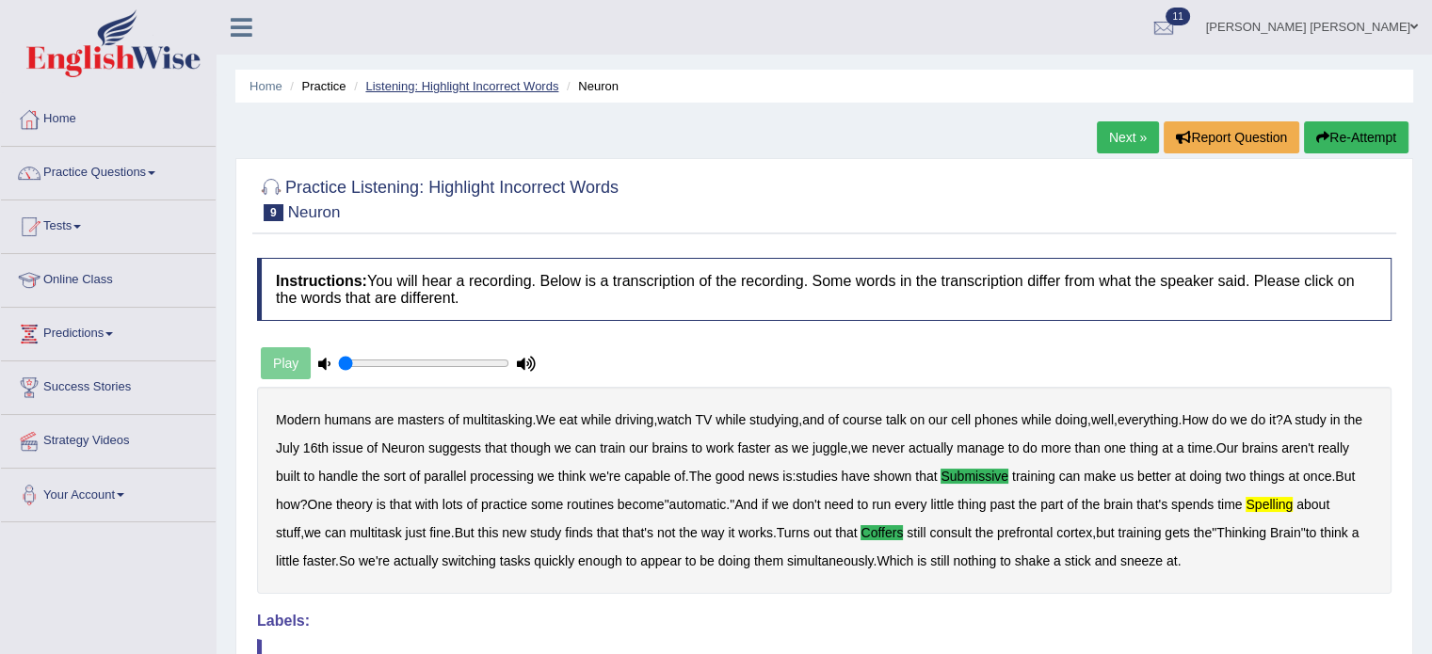
click at [407, 87] on link "Listening: Highlight Incorrect Words" at bounding box center [461, 86] width 193 height 14
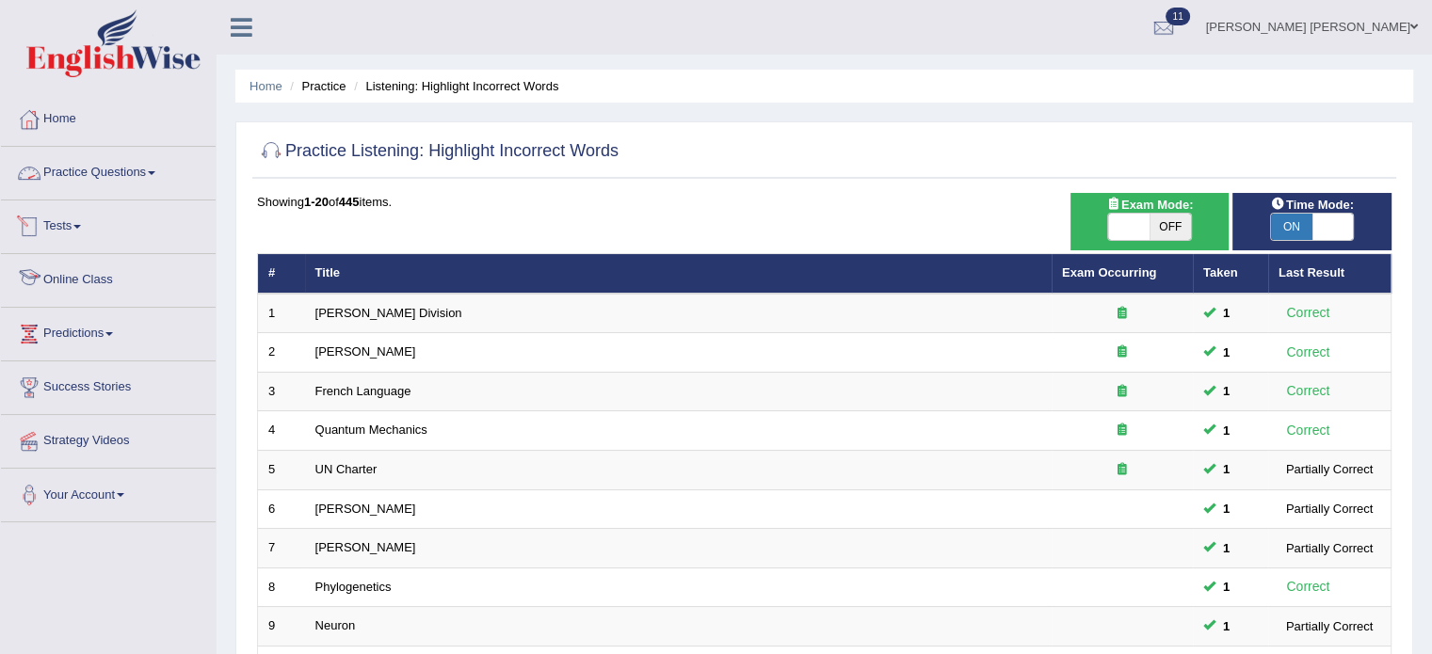
click at [87, 170] on link "Practice Questions" at bounding box center [108, 170] width 215 height 47
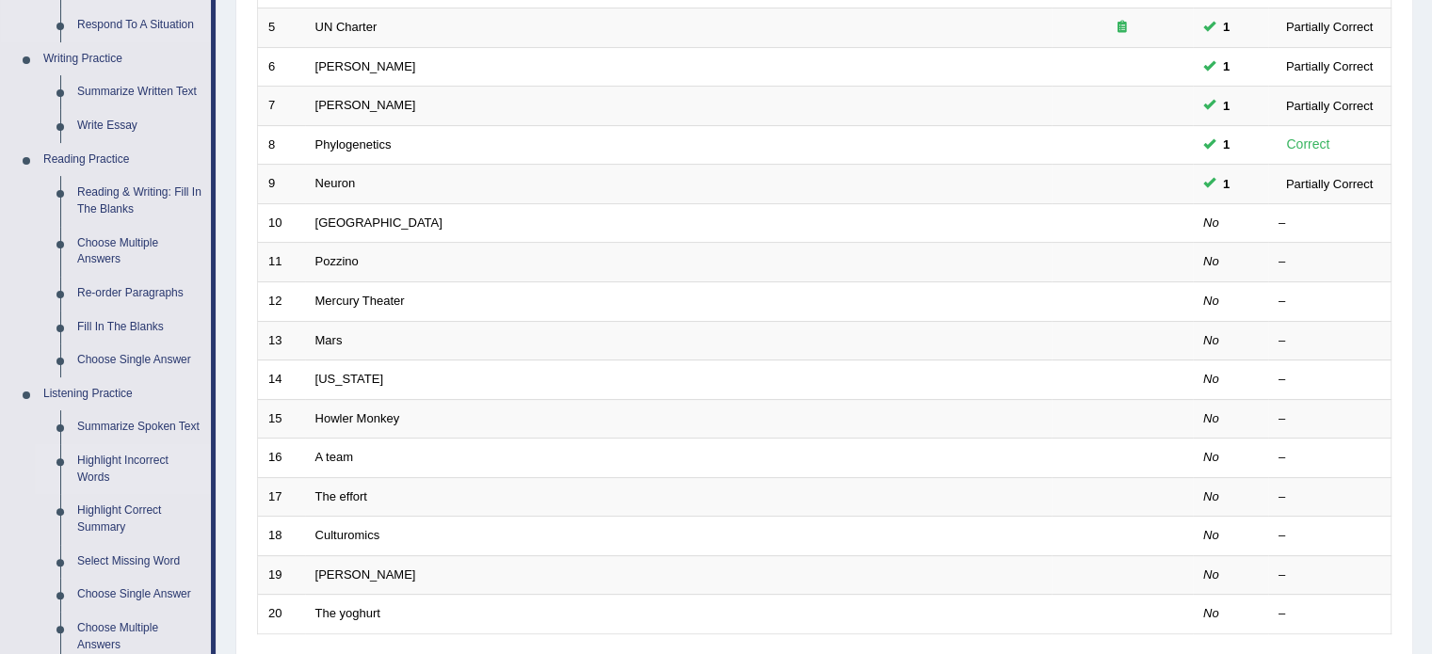
scroll to position [471, 0]
